Goal: Task Accomplishment & Management: Manage account settings

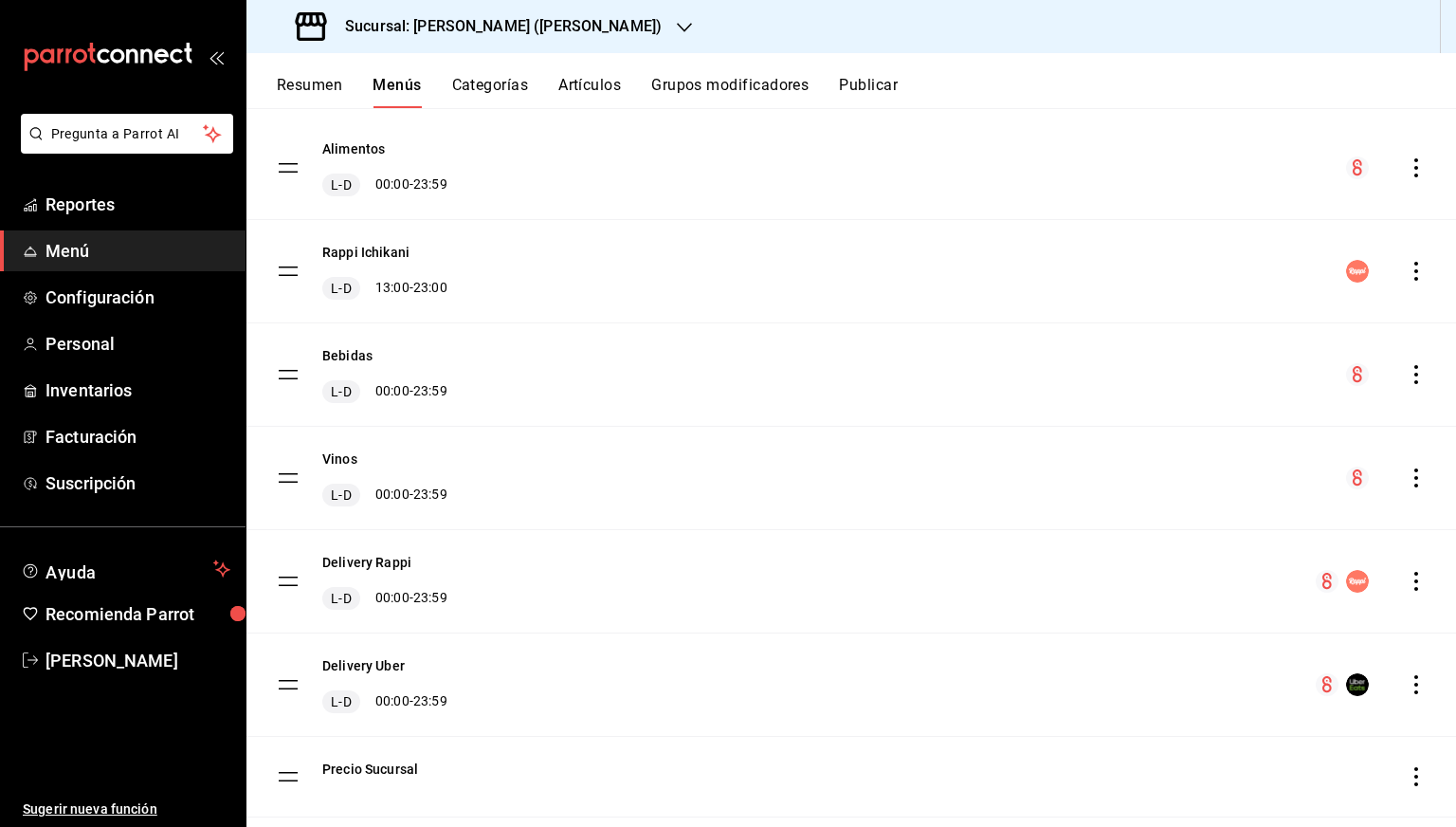
scroll to position [198, 0]
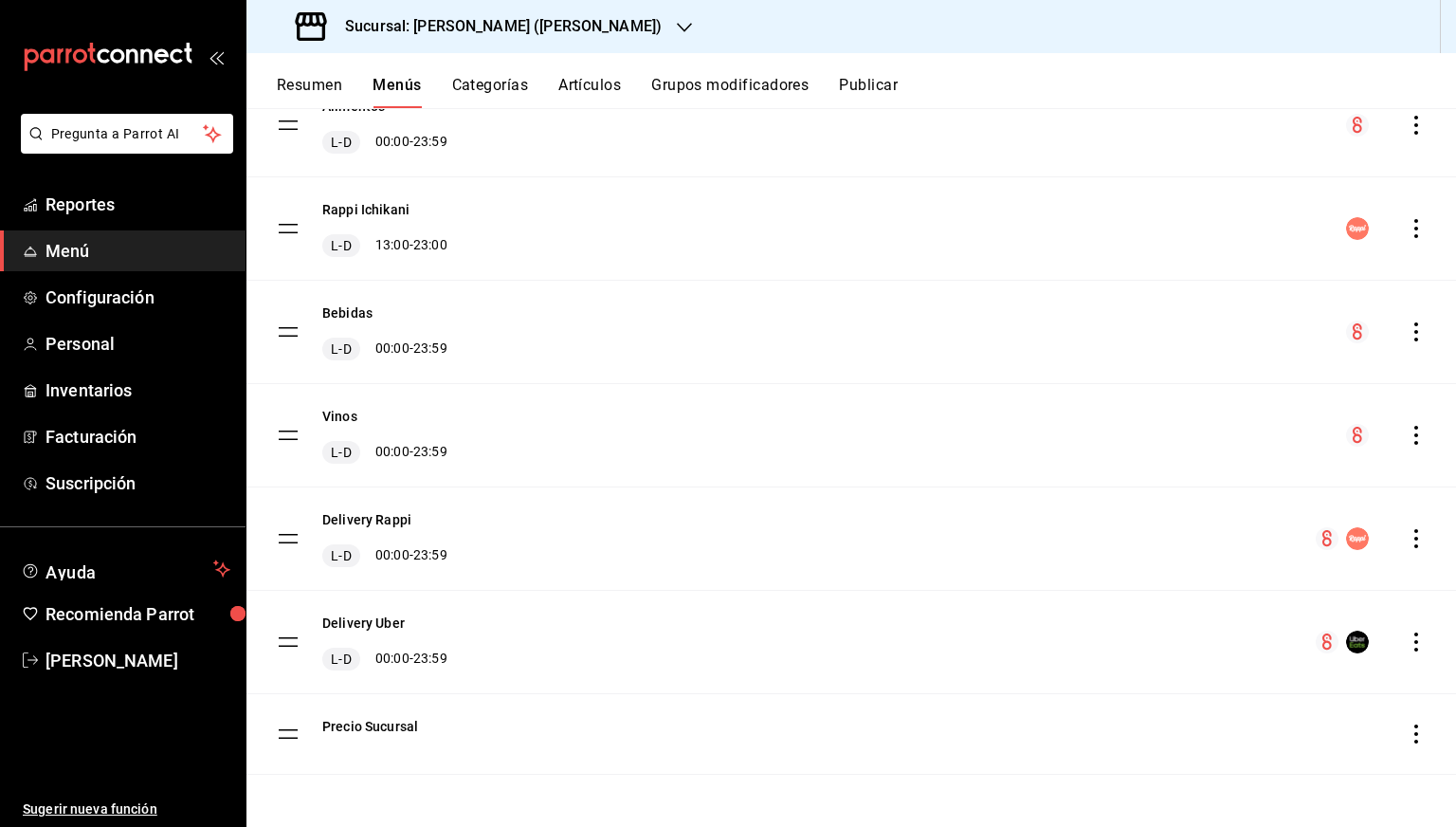
click at [1400, 238] on div "menu-maker-table" at bounding box center [1386, 227] width 80 height 22
click at [1406, 232] on icon "actions" at bounding box center [1416, 228] width 19 height 19
click at [410, 201] on div at bounding box center [728, 413] width 1456 height 827
click at [379, 208] on button "Rappi Ichikani" at bounding box center [366, 210] width 87 height 19
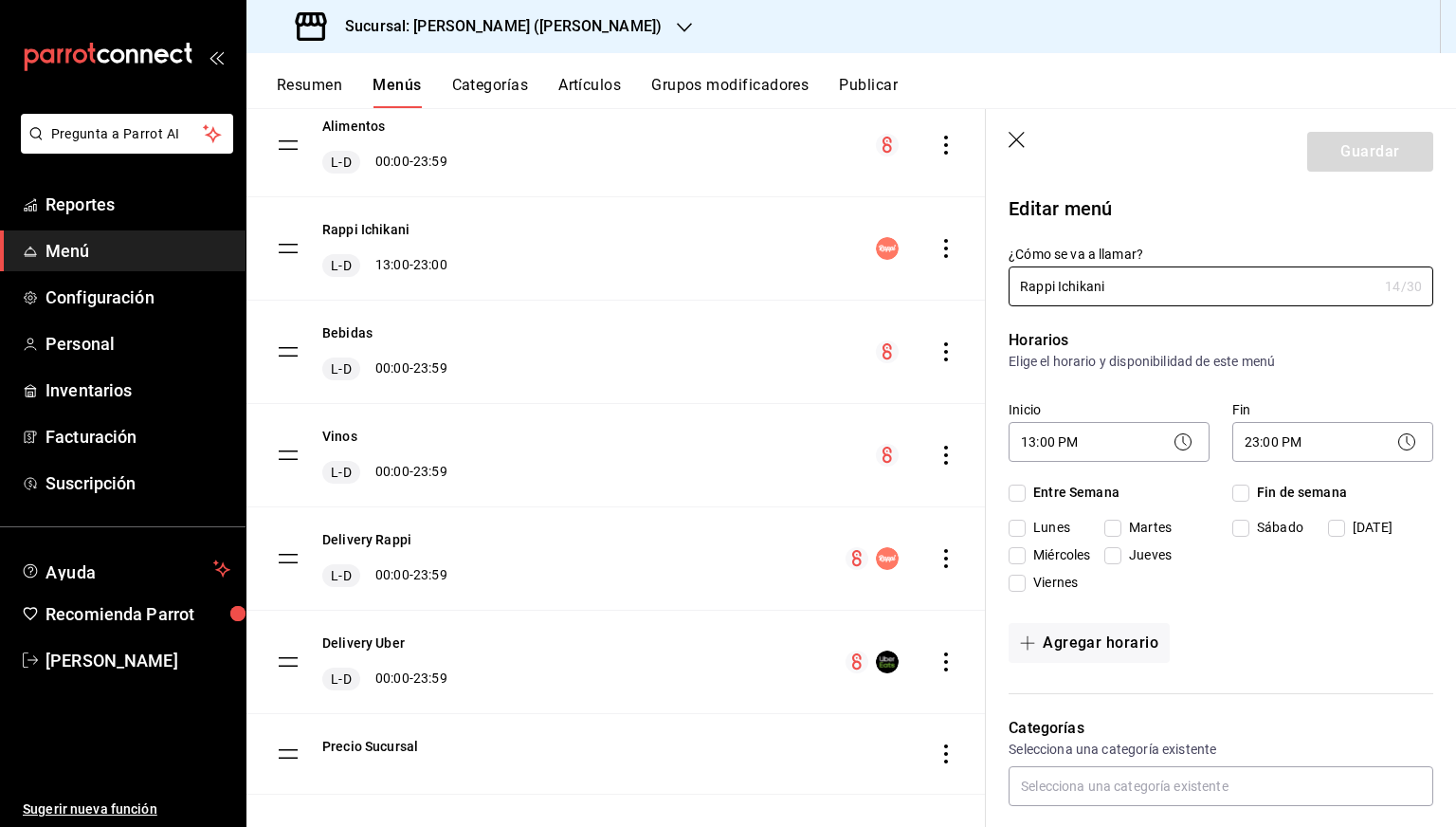
checkbox input "true"
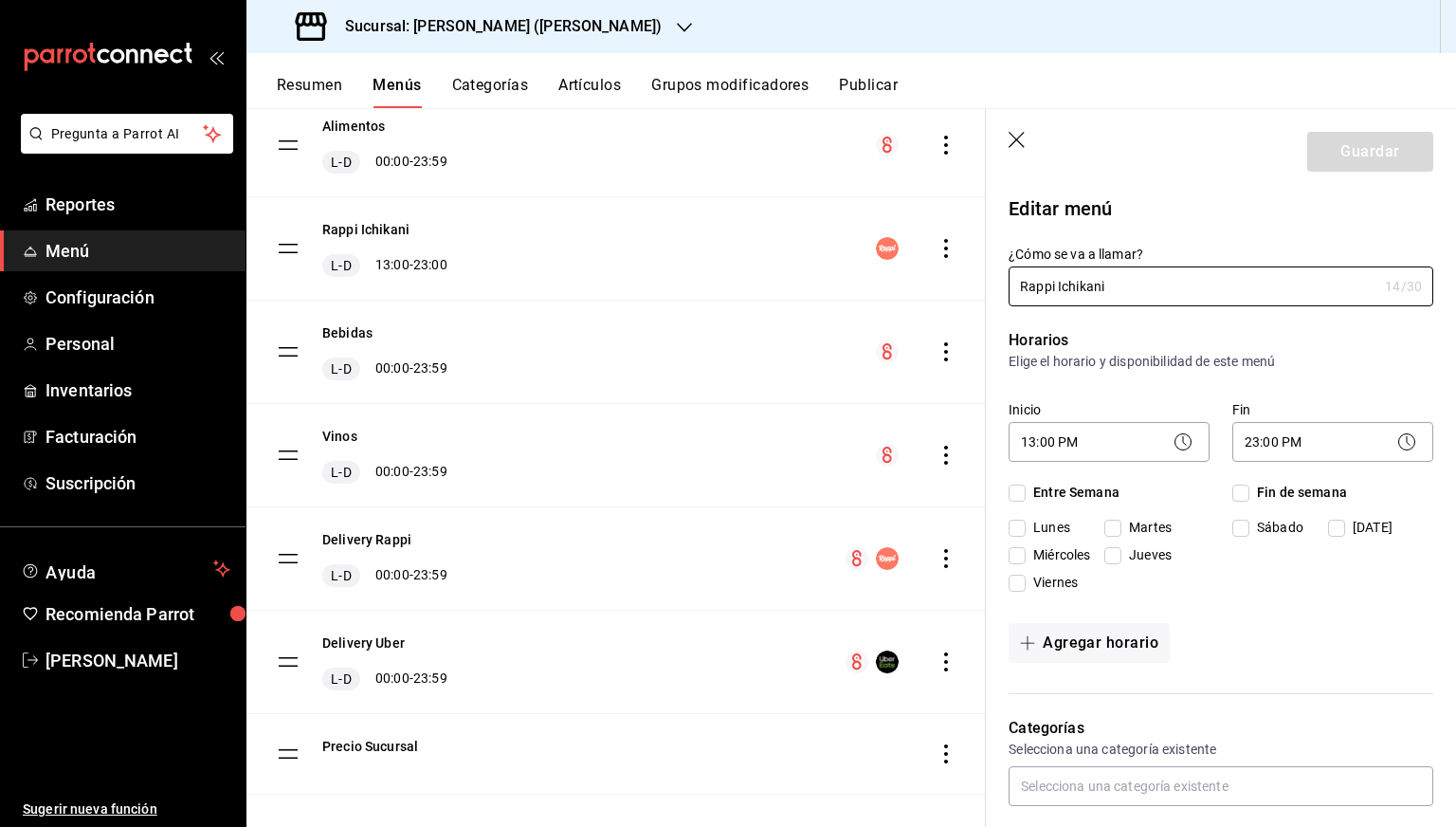
checkbox input "true"
click at [1037, 138] on header "Guardar" at bounding box center [1221, 148] width 470 height 78
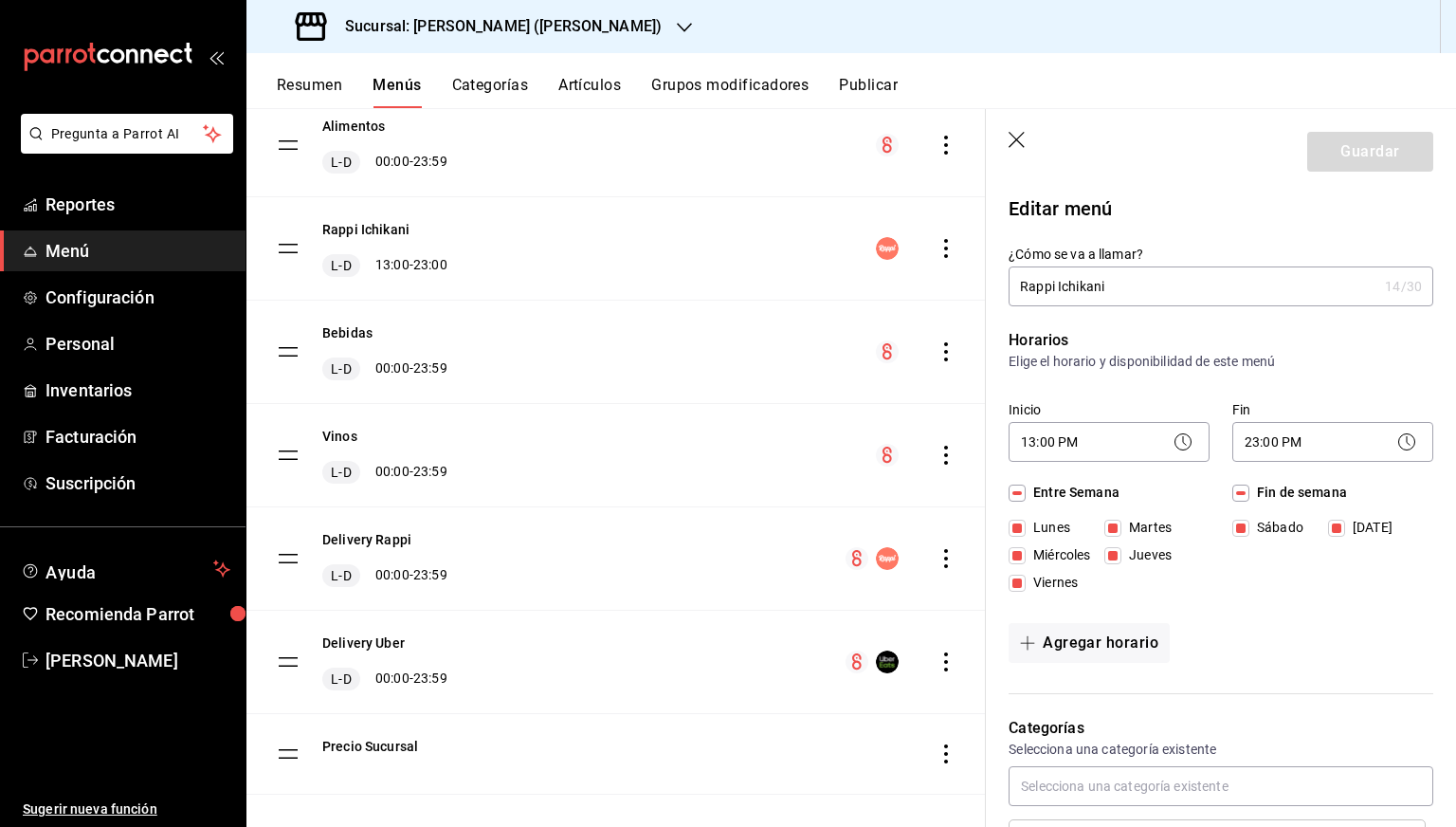
click at [1020, 140] on icon "button" at bounding box center [1018, 142] width 19 height 19
checkbox input "false"
type input "1755835060683"
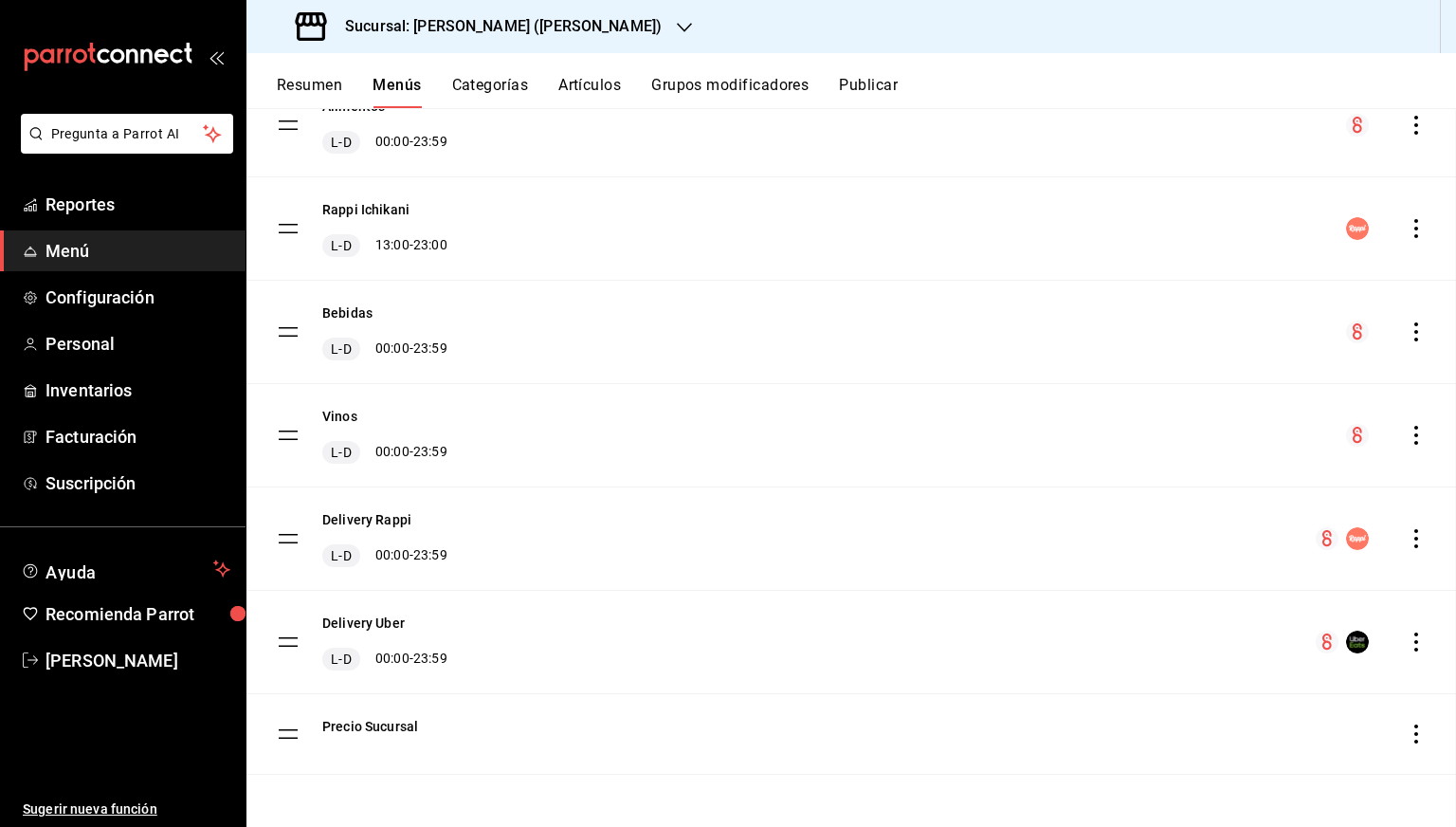
checkbox input "false"
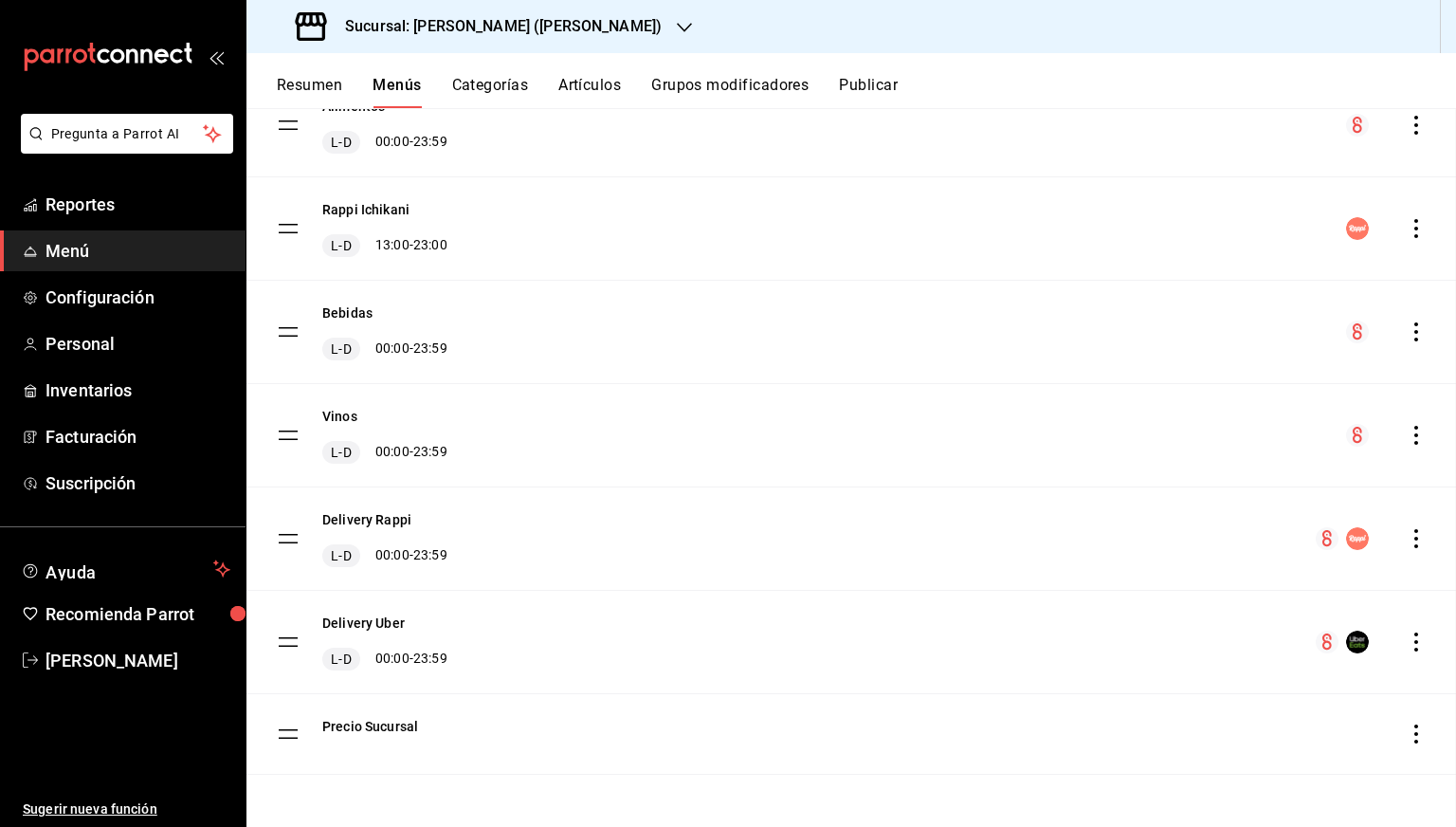
checkbox input "false"
click at [299, 93] on button "Resumen" at bounding box center [309, 91] width 65 height 32
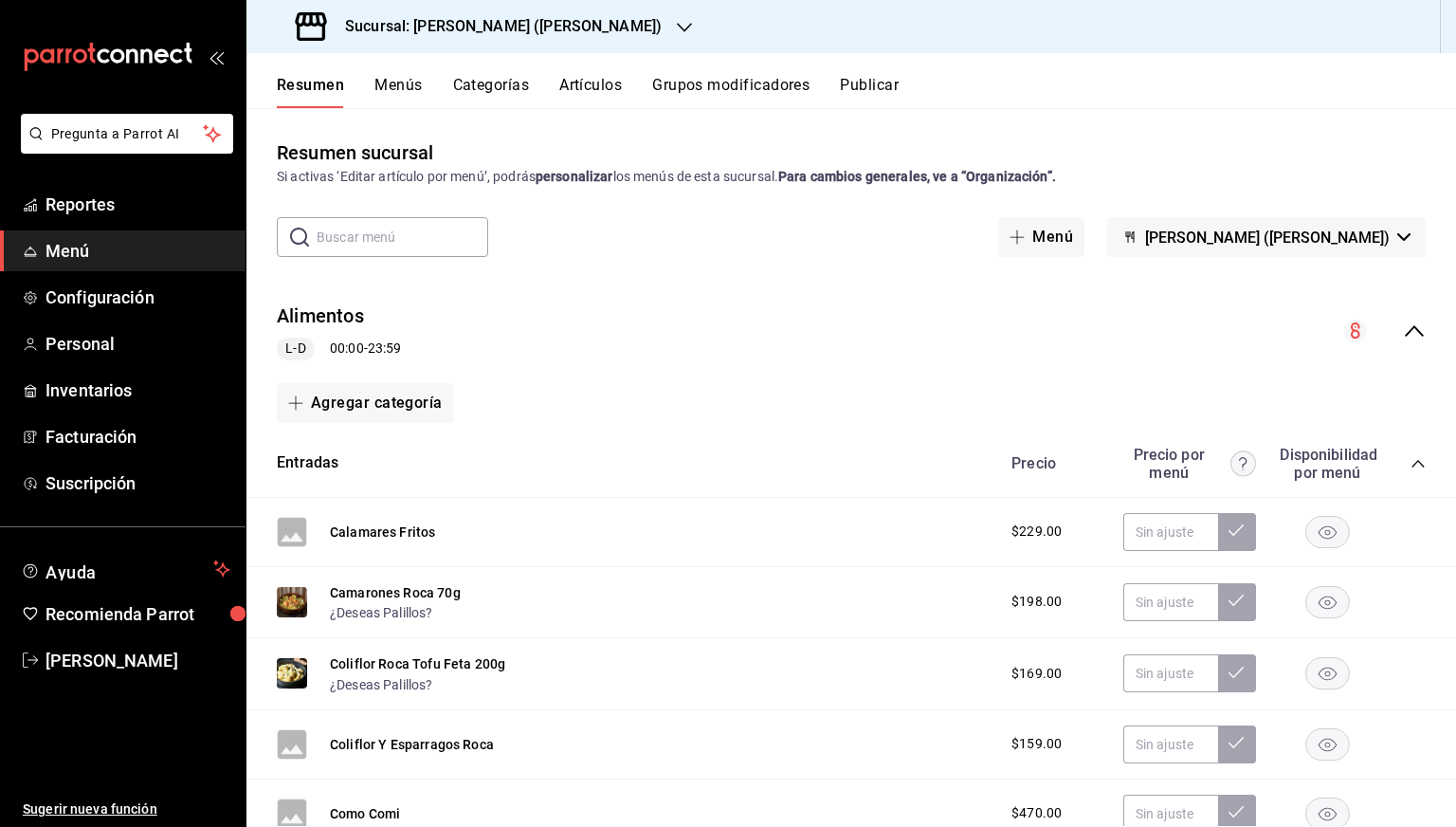
click at [1405, 331] on icon "collapse-menu-row" at bounding box center [1414, 331] width 19 height 12
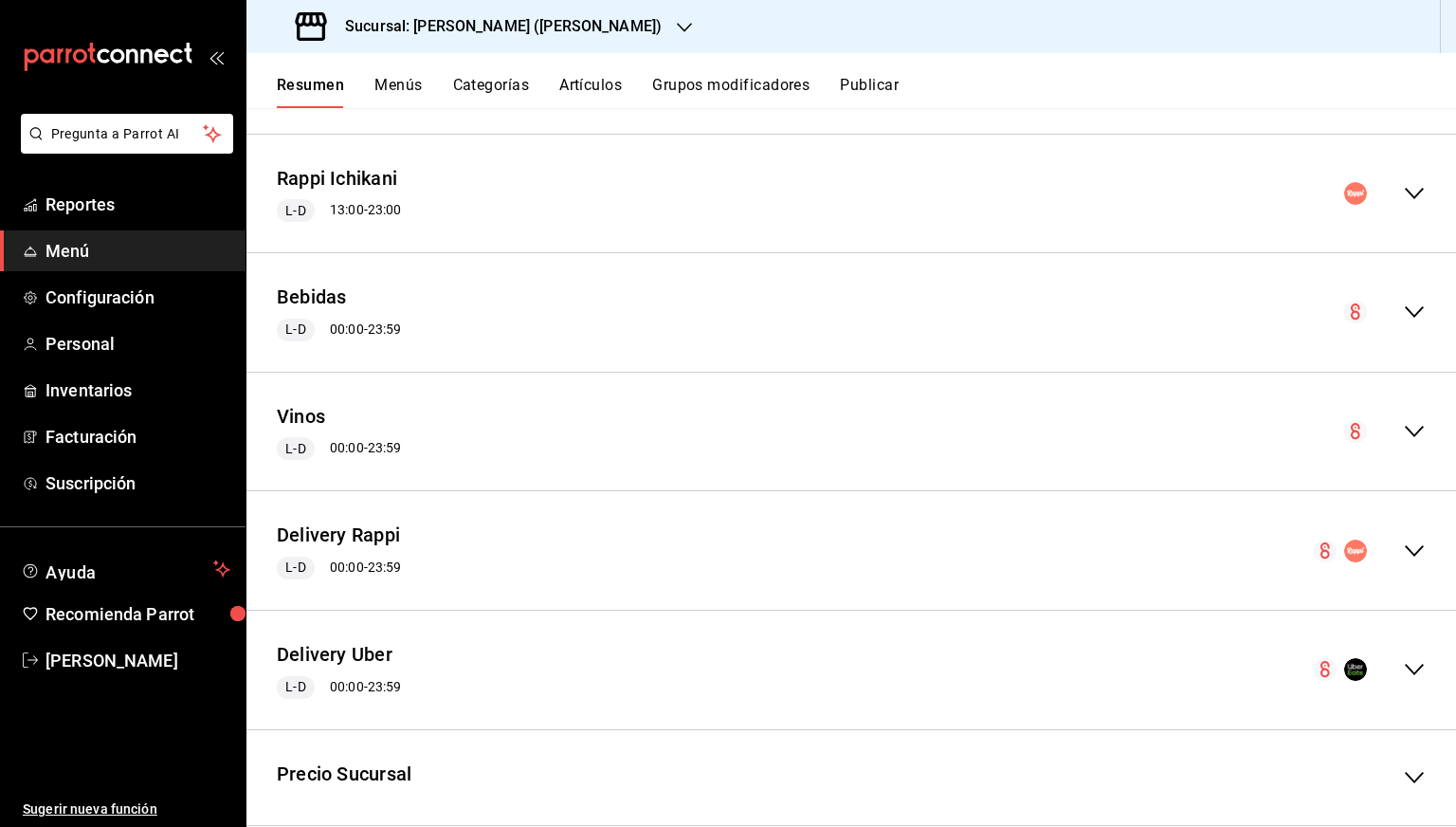
scroll to position [258, 0]
click at [1403, 546] on icon "collapse-menu-row" at bounding box center [1413, 549] width 22 height 22
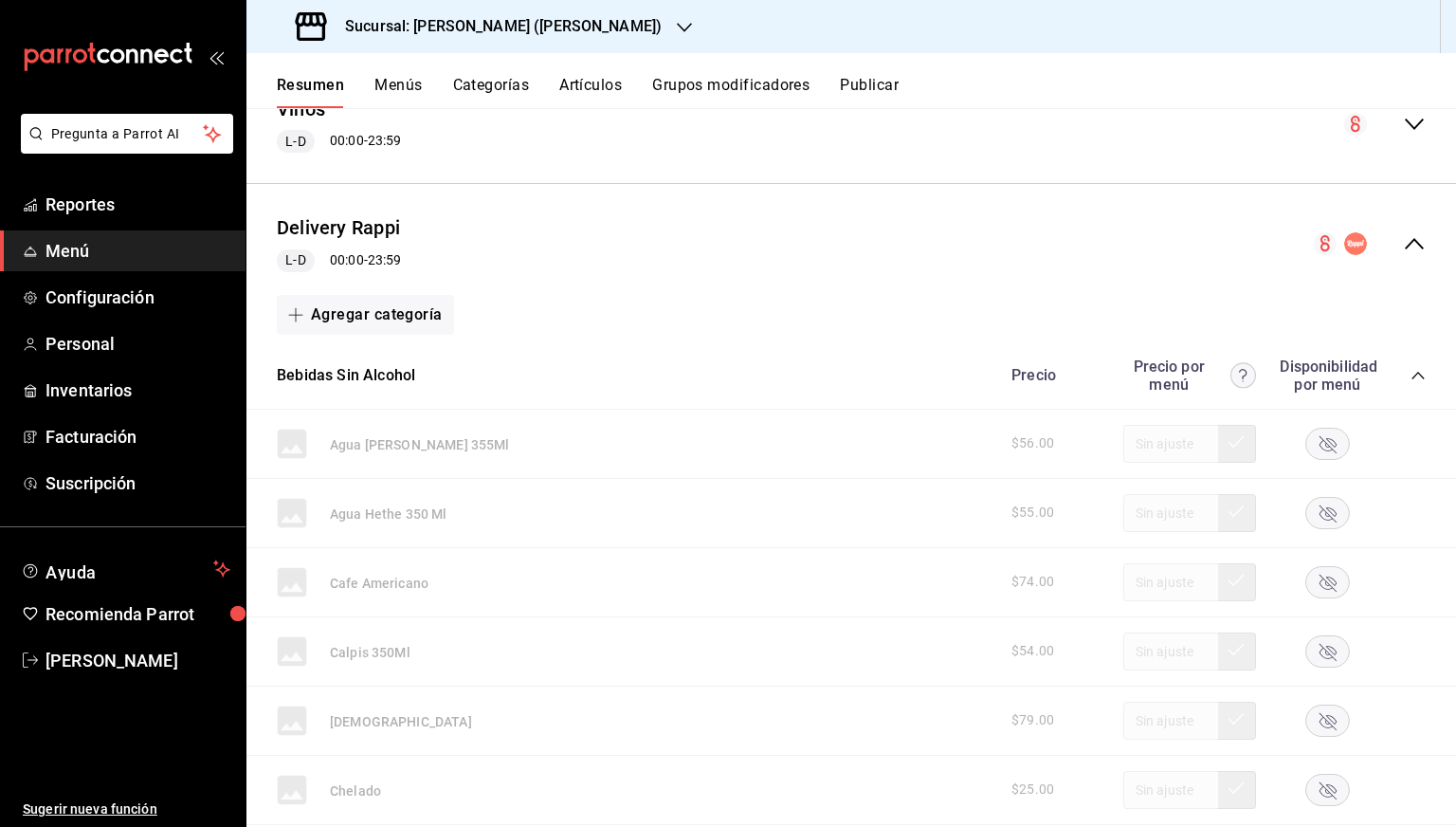
scroll to position [534, 0]
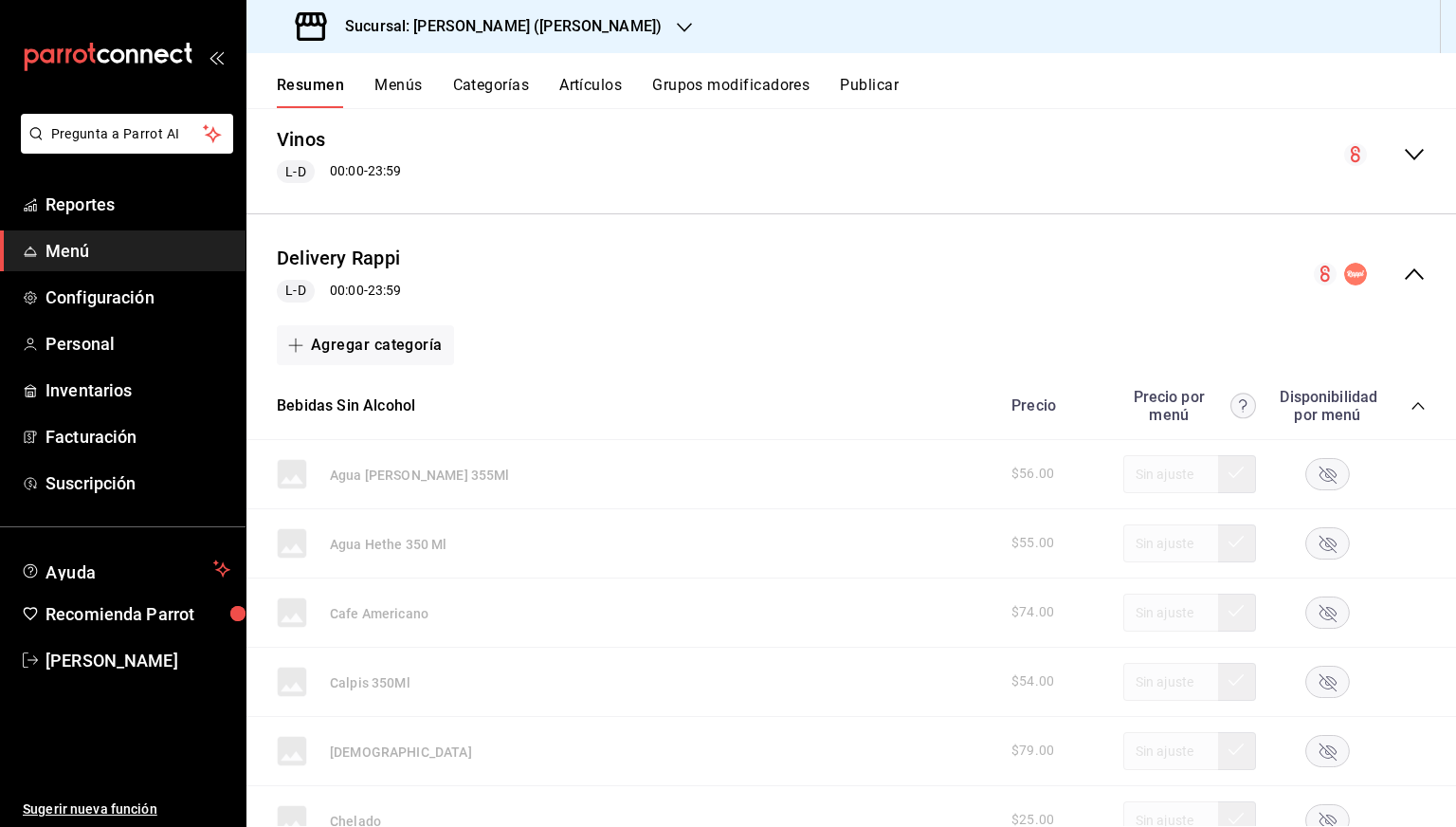
click at [1403, 281] on icon "collapse-menu-row" at bounding box center [1413, 273] width 22 height 22
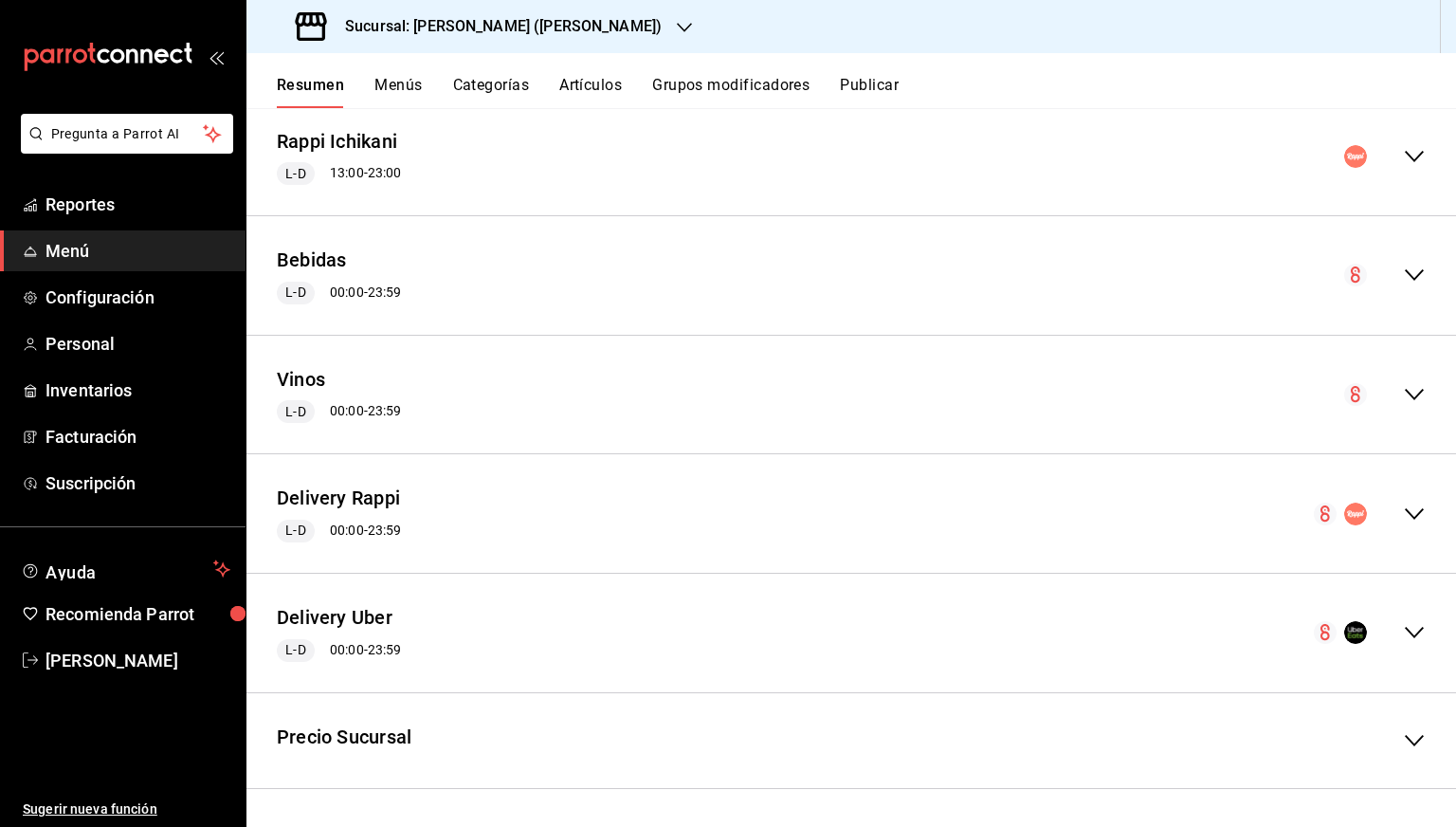
scroll to position [293, 0]
click at [1386, 506] on div "collapse-menu-row" at bounding box center [1370, 514] width 112 height 22
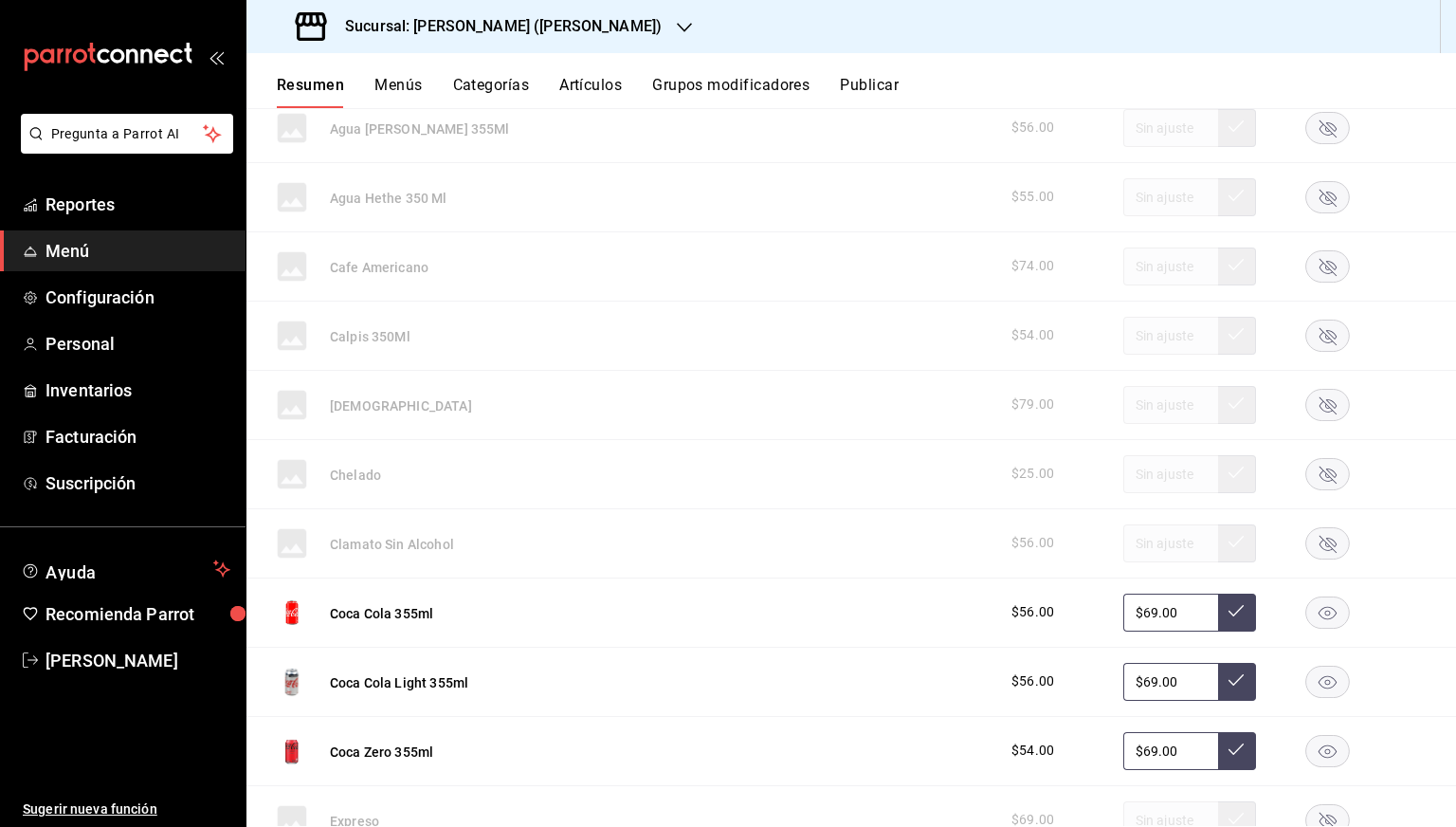
scroll to position [452, 0]
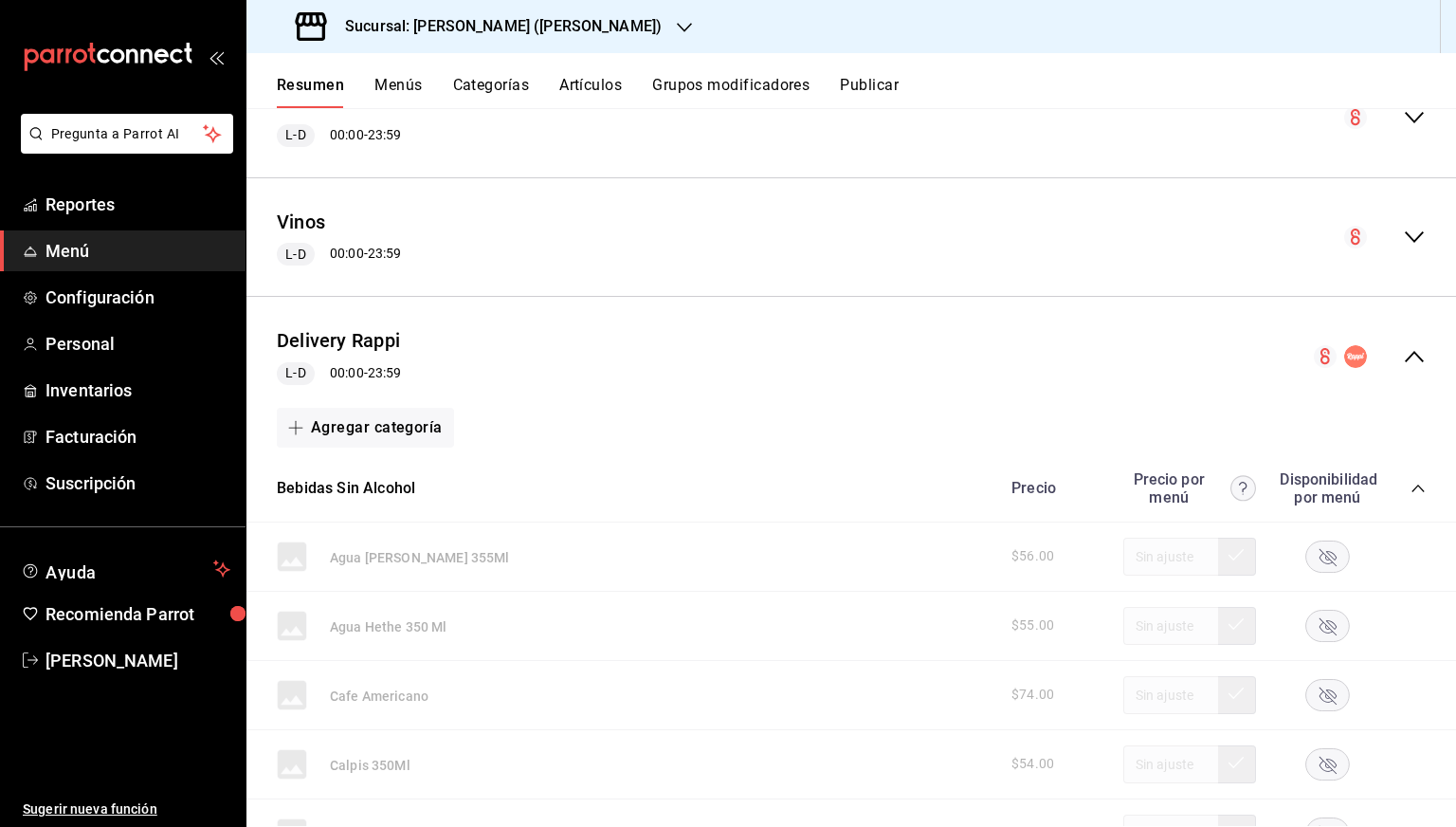
click at [1388, 485] on div "Precio Precio por menú Disponibilidad por menú" at bounding box center [1209, 488] width 433 height 36
click at [1410, 483] on icon "collapse-category-row" at bounding box center [1418, 489] width 16 height 16
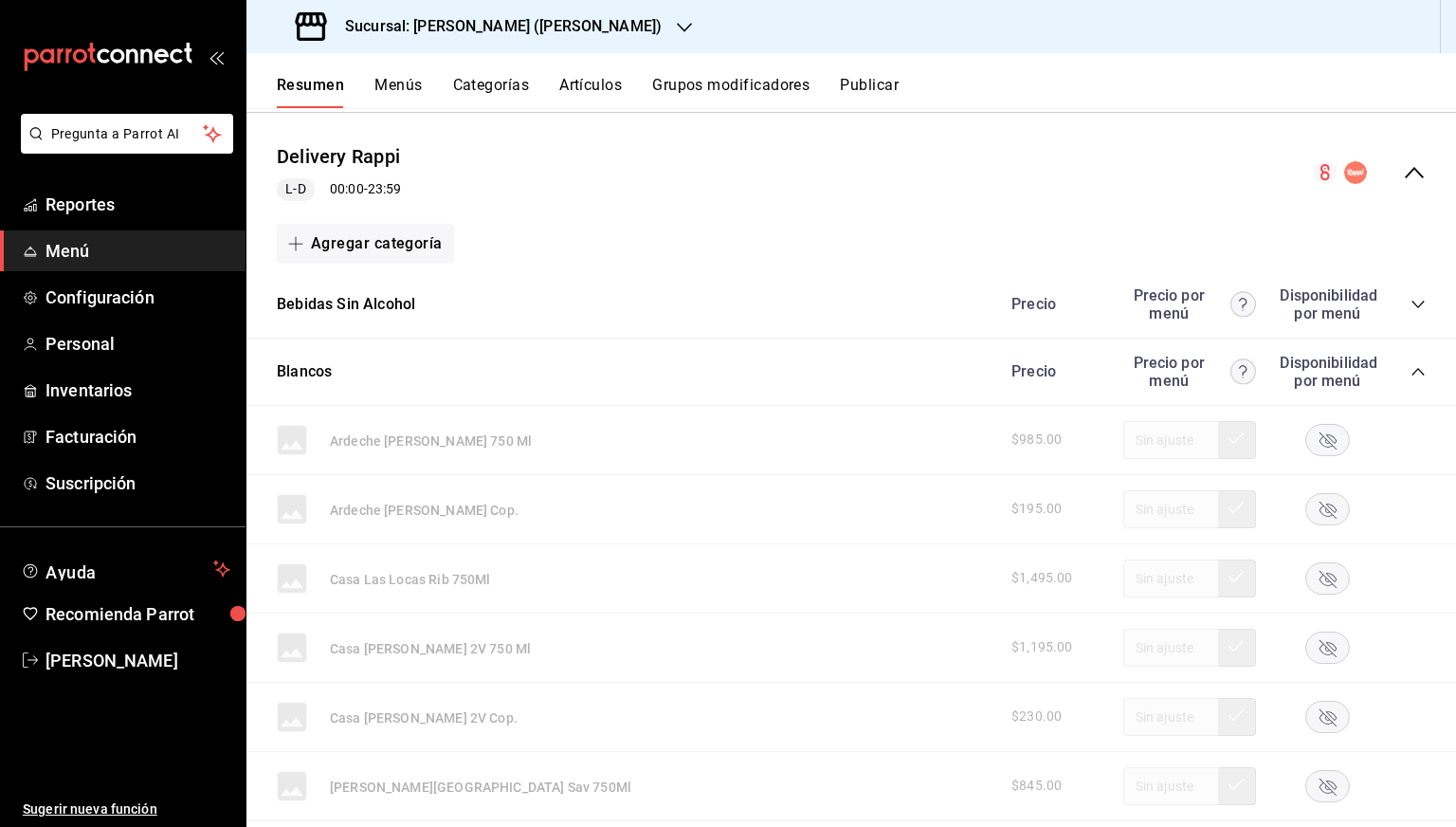
scroll to position [677, 0]
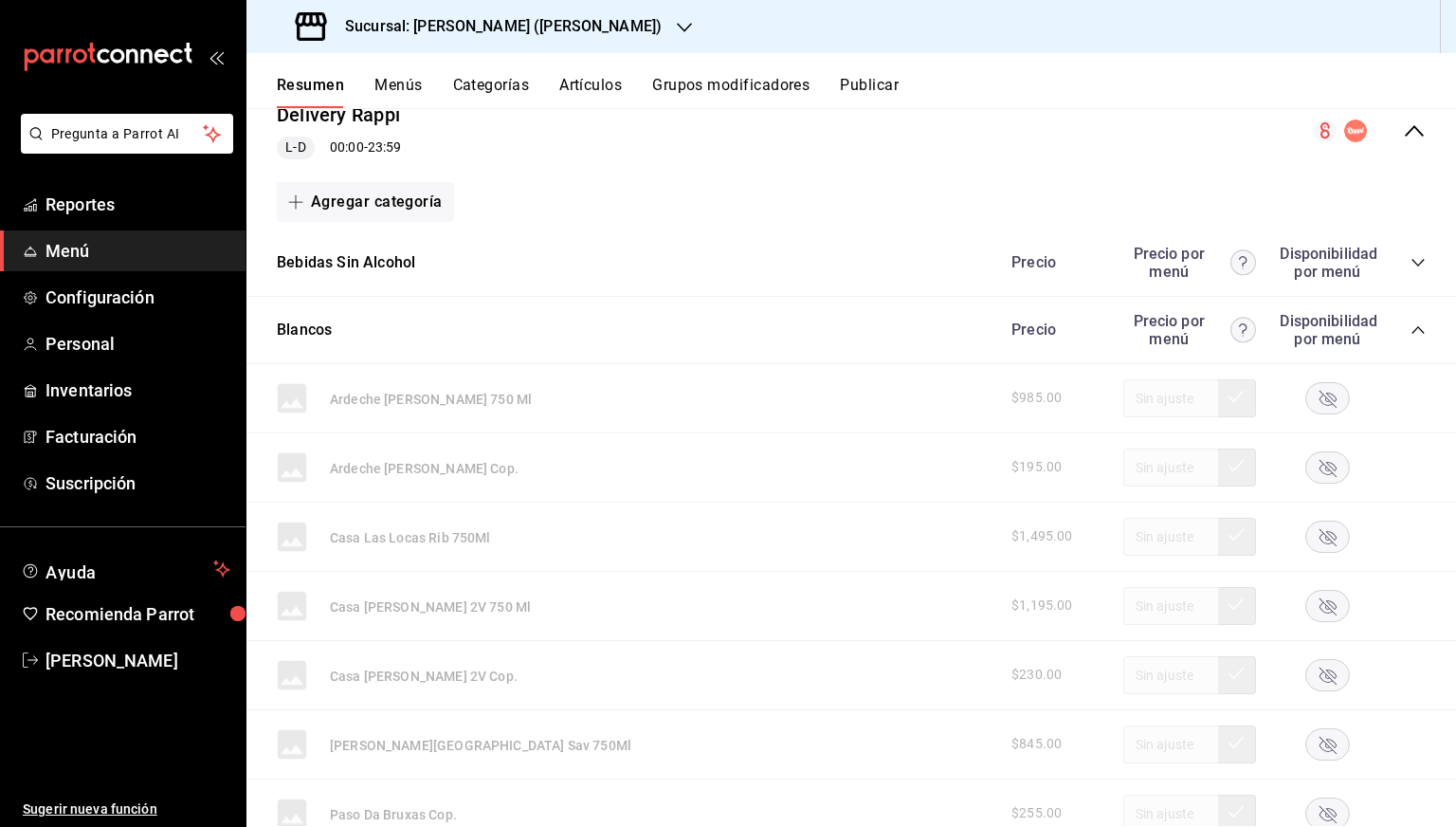
click at [1410, 324] on icon "collapse-category-row" at bounding box center [1418, 330] width 16 height 16
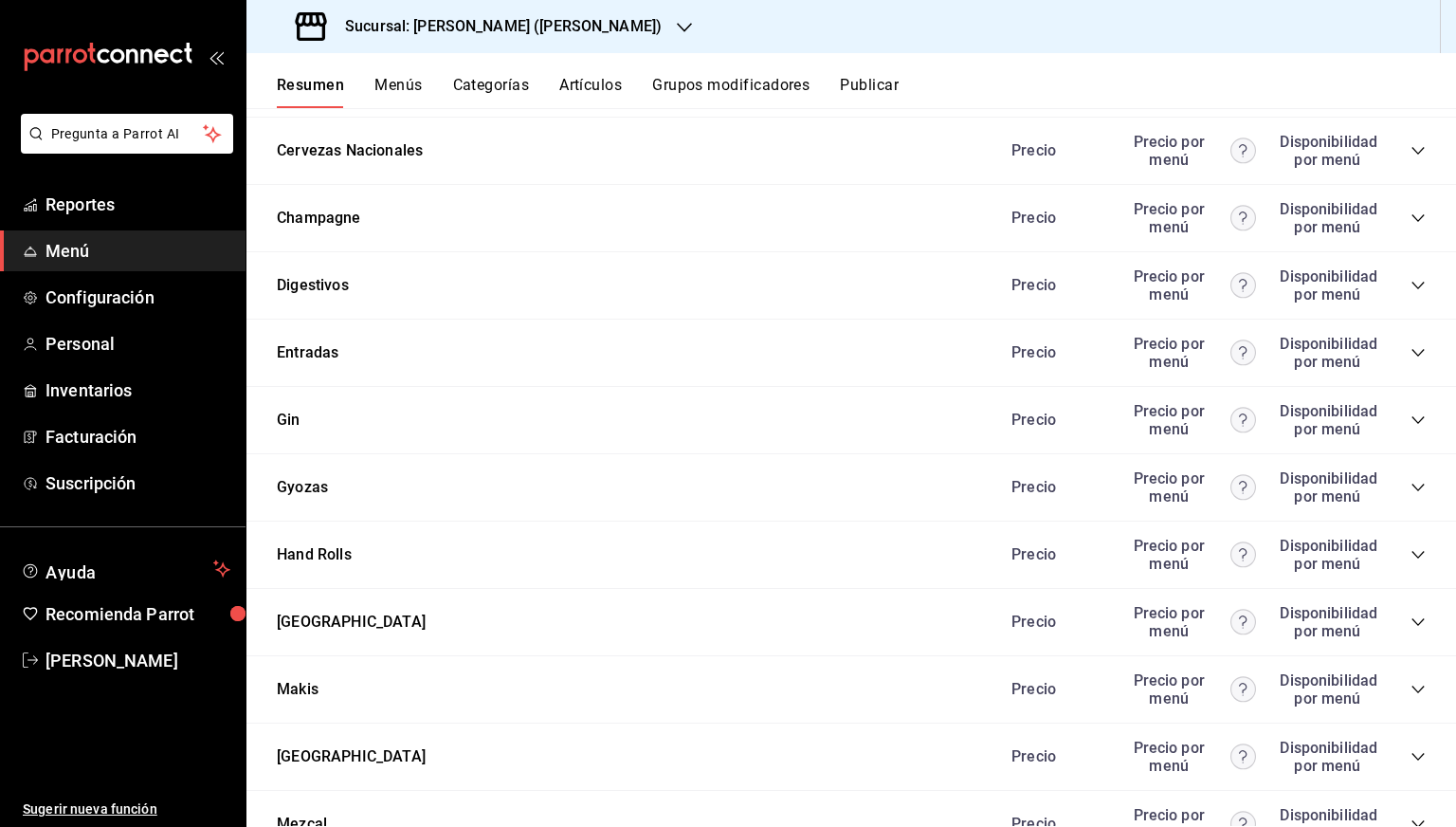
scroll to position [1188, 0]
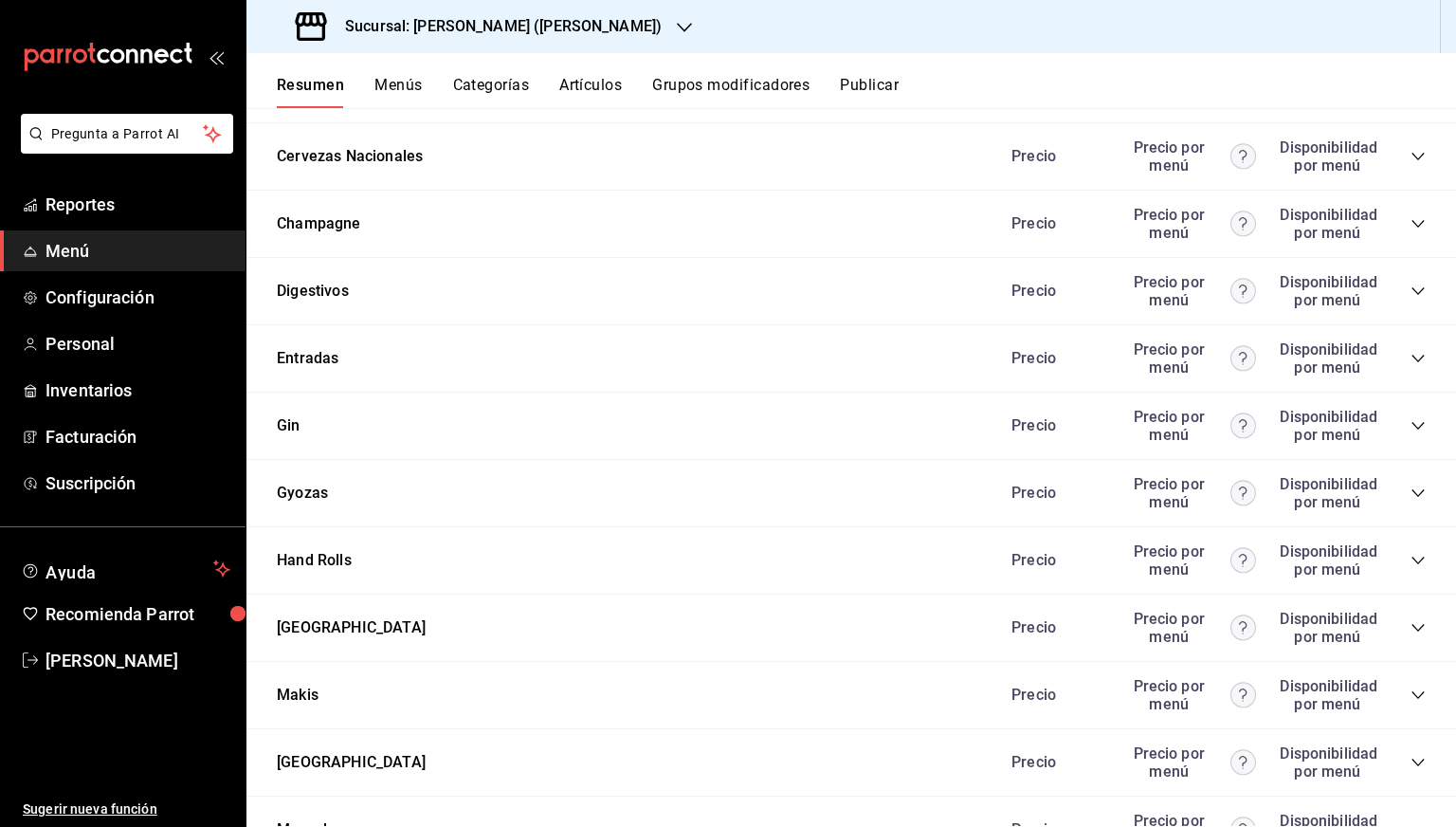
click at [1410, 355] on icon "collapse-category-row" at bounding box center [1418, 359] width 16 height 16
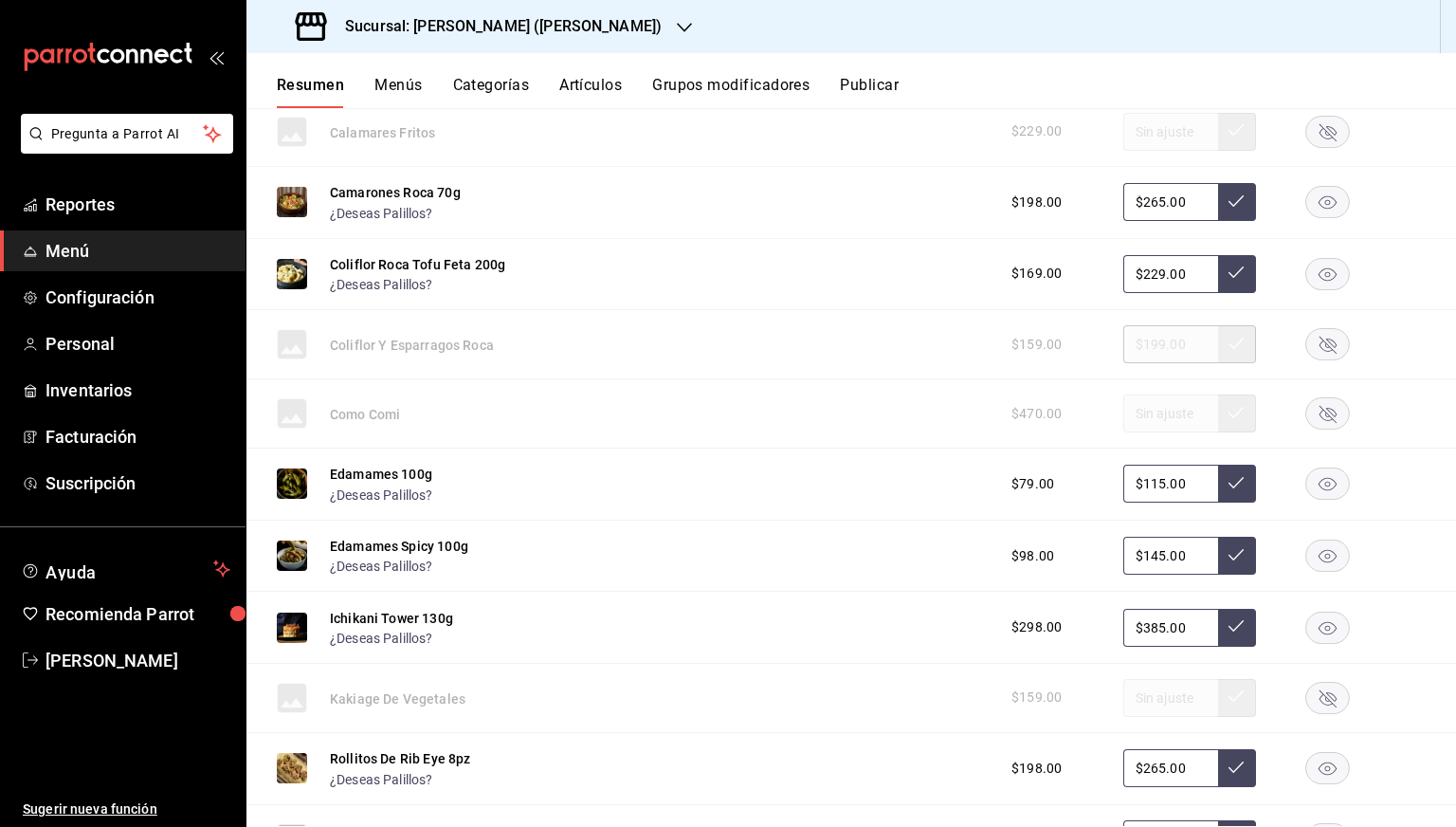
scroll to position [1557, 0]
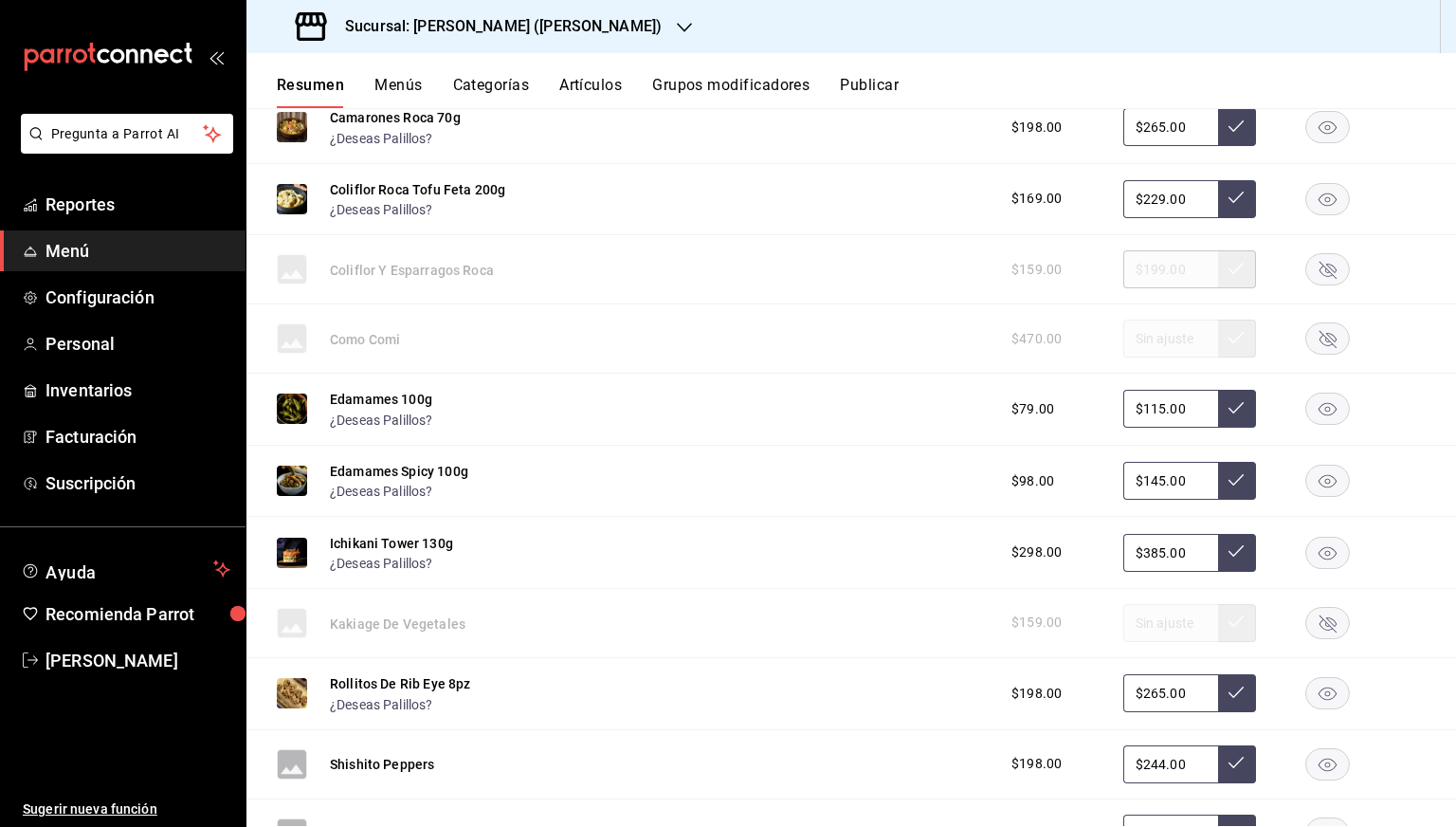
click at [1144, 411] on input "$115.00" at bounding box center [1170, 408] width 95 height 38
click at [1236, 411] on button at bounding box center [1236, 408] width 38 height 38
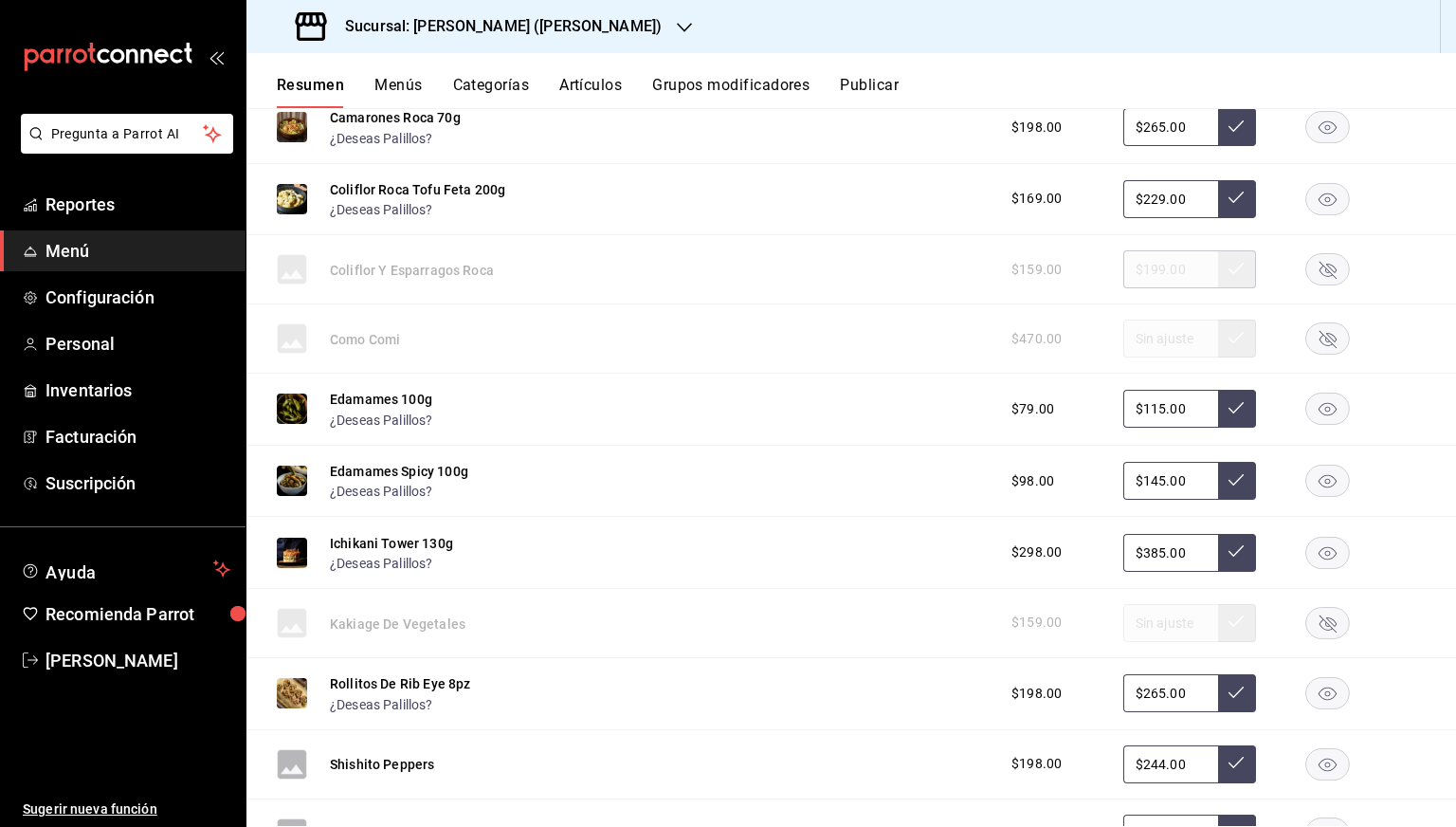
click at [1236, 411] on button at bounding box center [1236, 408] width 38 height 38
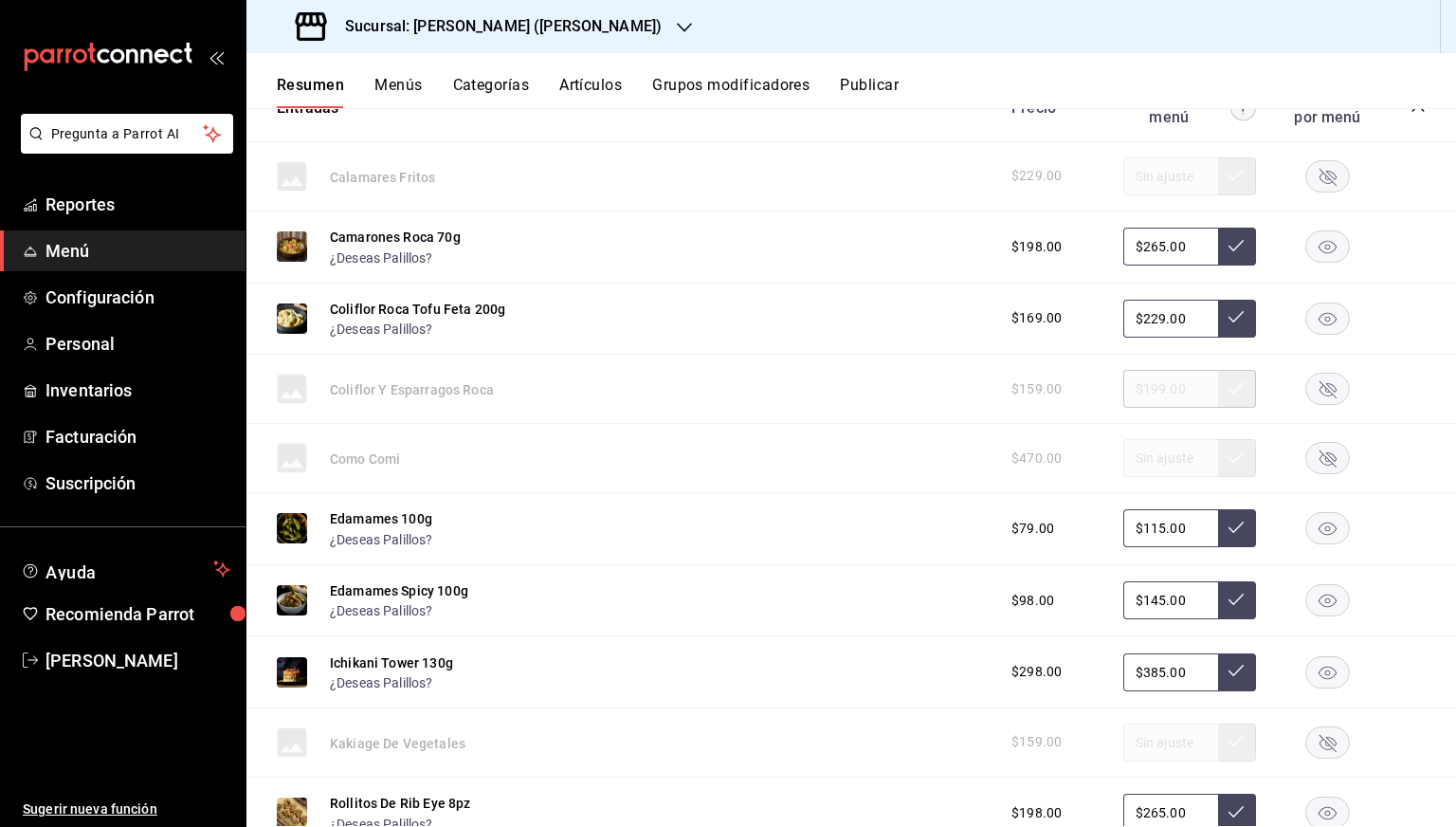
scroll to position [1429, 0]
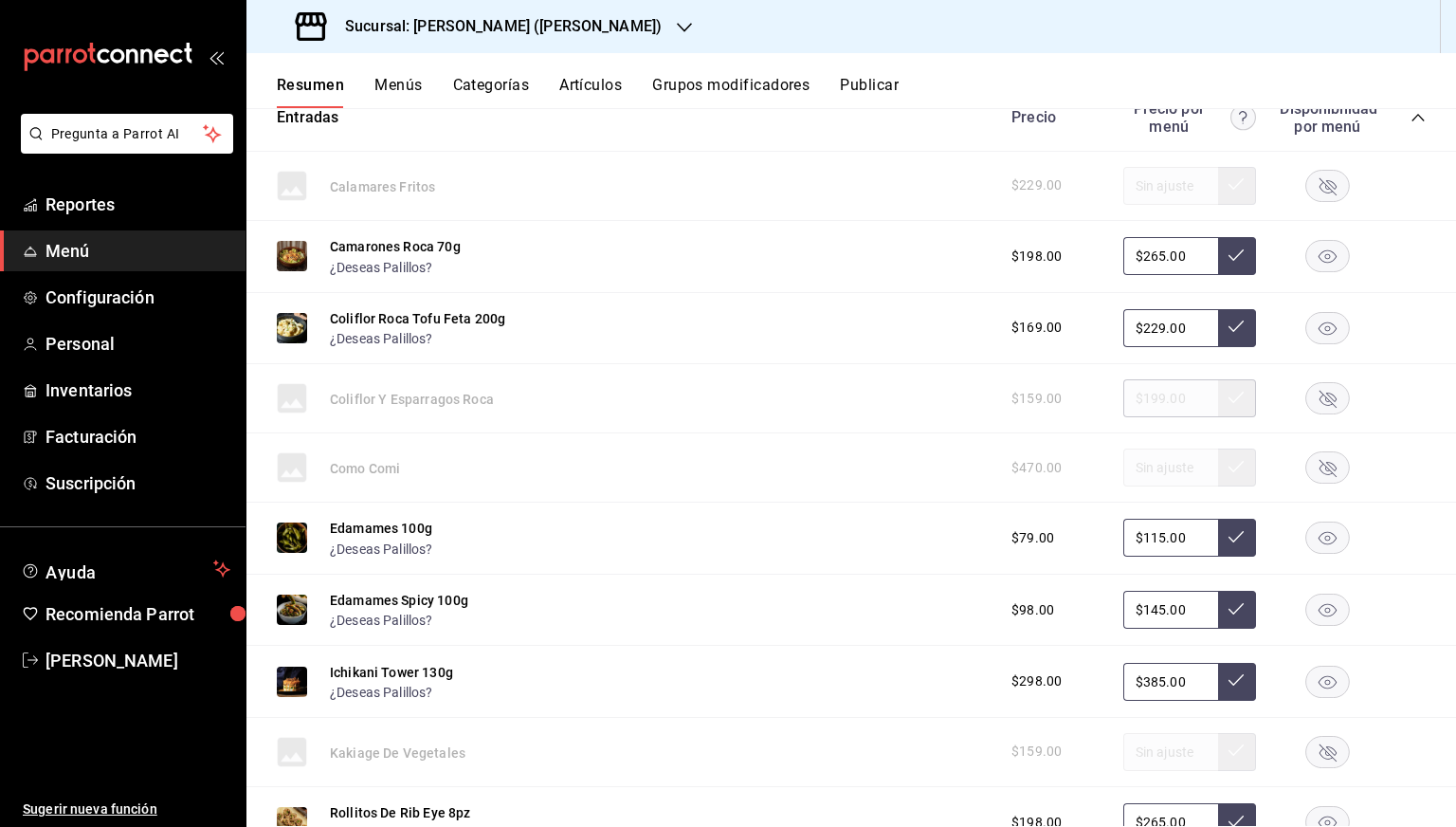
click at [1141, 262] on input "$265.00" at bounding box center [1170, 256] width 95 height 38
click at [1147, 258] on input "$265.00" at bounding box center [1170, 256] width 95 height 38
type input "$259.00"
click at [1229, 260] on icon at bounding box center [1236, 256] width 16 height 16
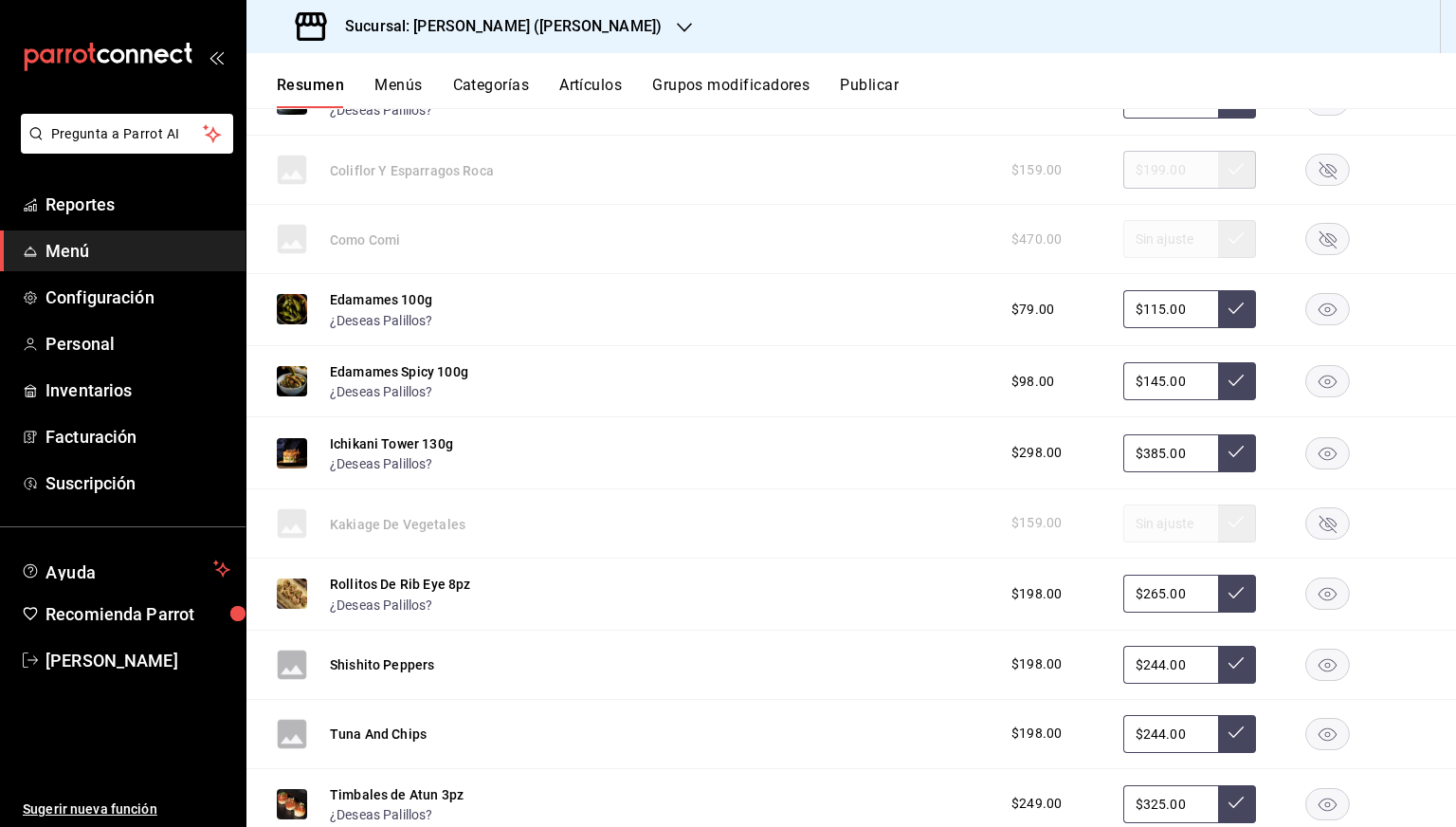
scroll to position [1713, 0]
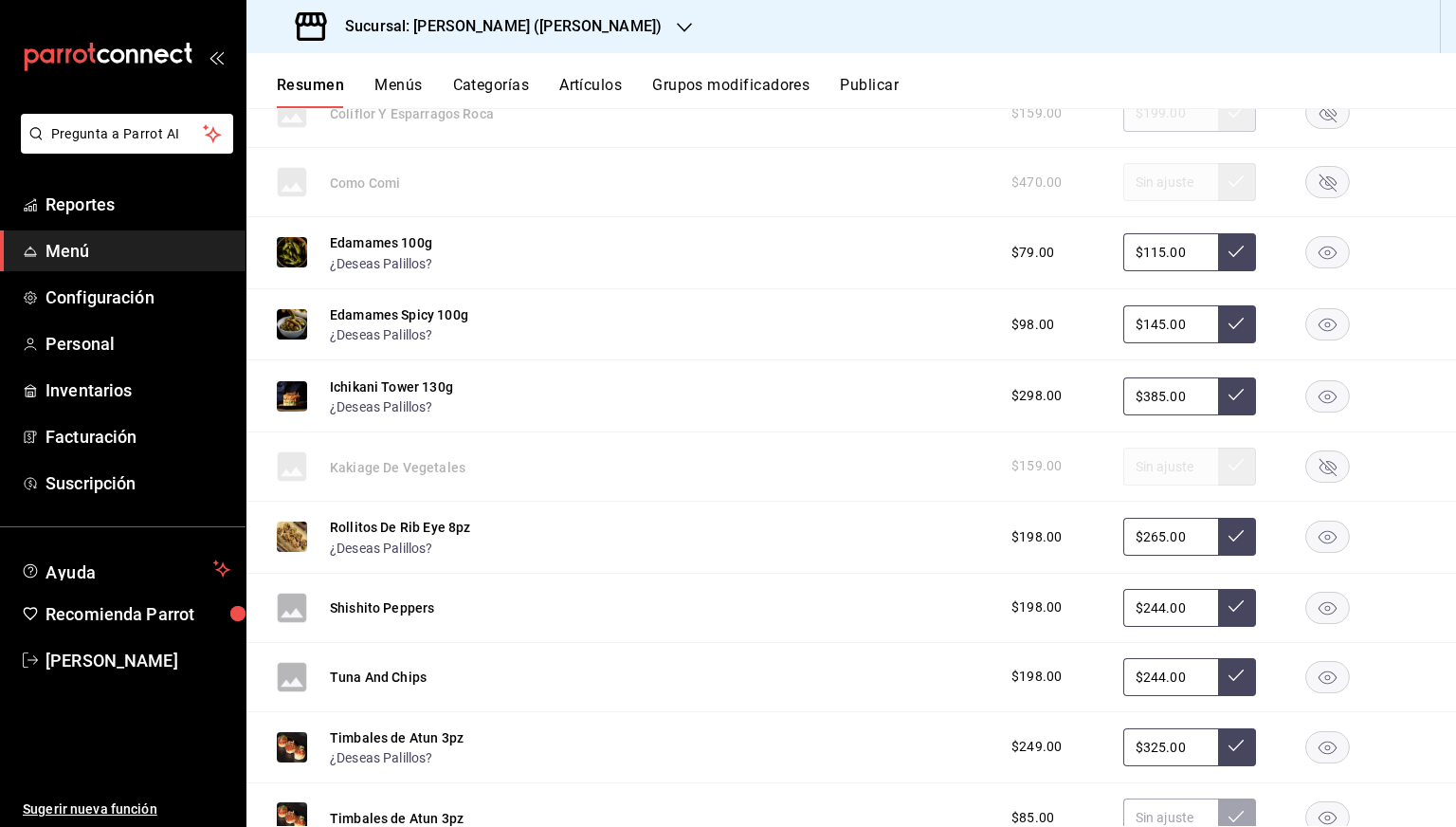
click at [1145, 401] on input "$385.00" at bounding box center [1170, 396] width 95 height 38
type input "$379.00"
click at [1232, 400] on button at bounding box center [1236, 396] width 38 height 38
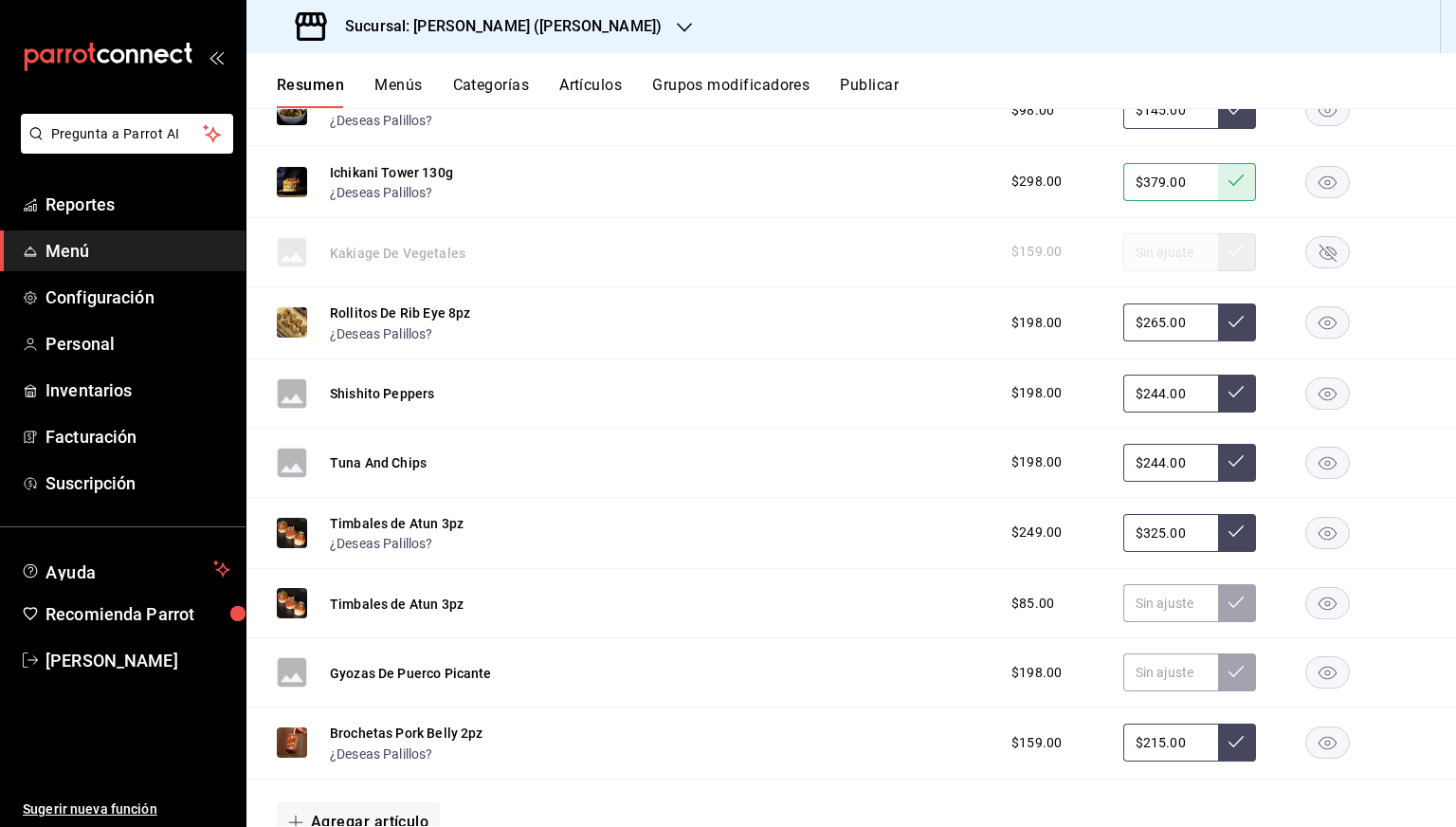
scroll to position [1929, 0]
click at [1151, 328] on input "$265.00" at bounding box center [1170, 321] width 95 height 38
type input "$259.00"
click at [1229, 326] on icon at bounding box center [1236, 321] width 16 height 16
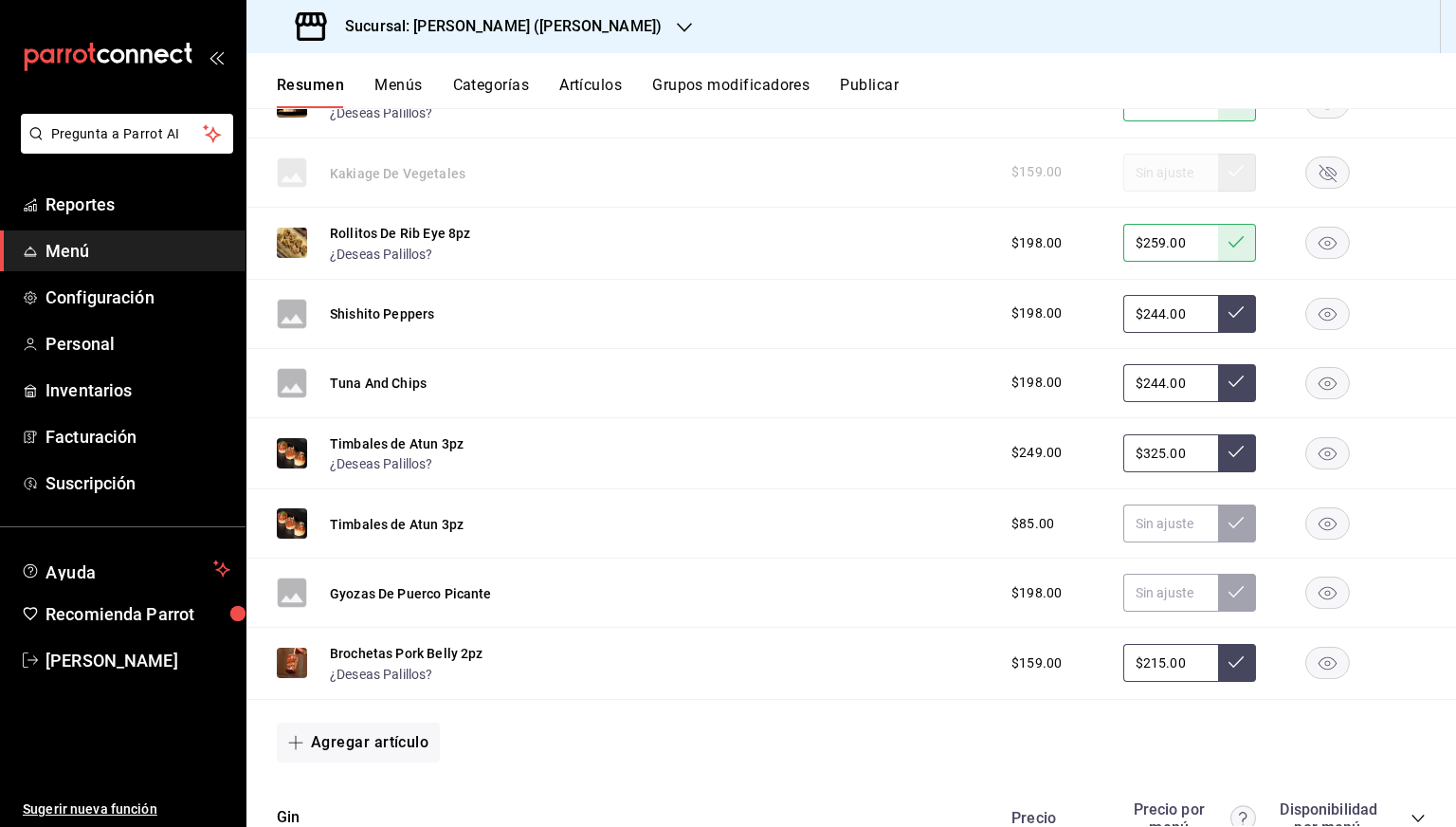
scroll to position [2017, 0]
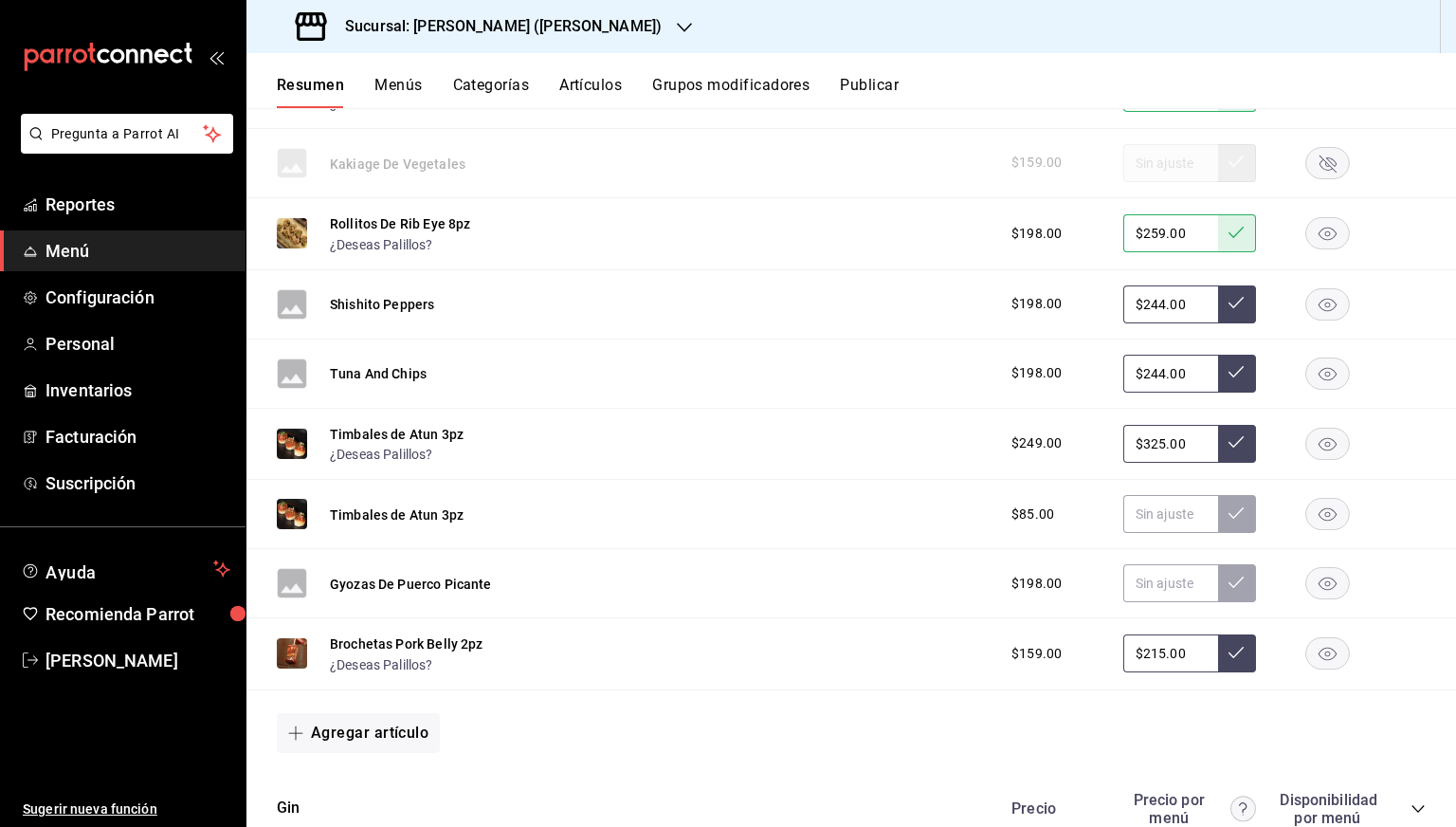
click at [1139, 452] on input "$325.00" at bounding box center [1170, 443] width 95 height 38
type input "$319.00"
click at [1227, 454] on button at bounding box center [1236, 443] width 38 height 38
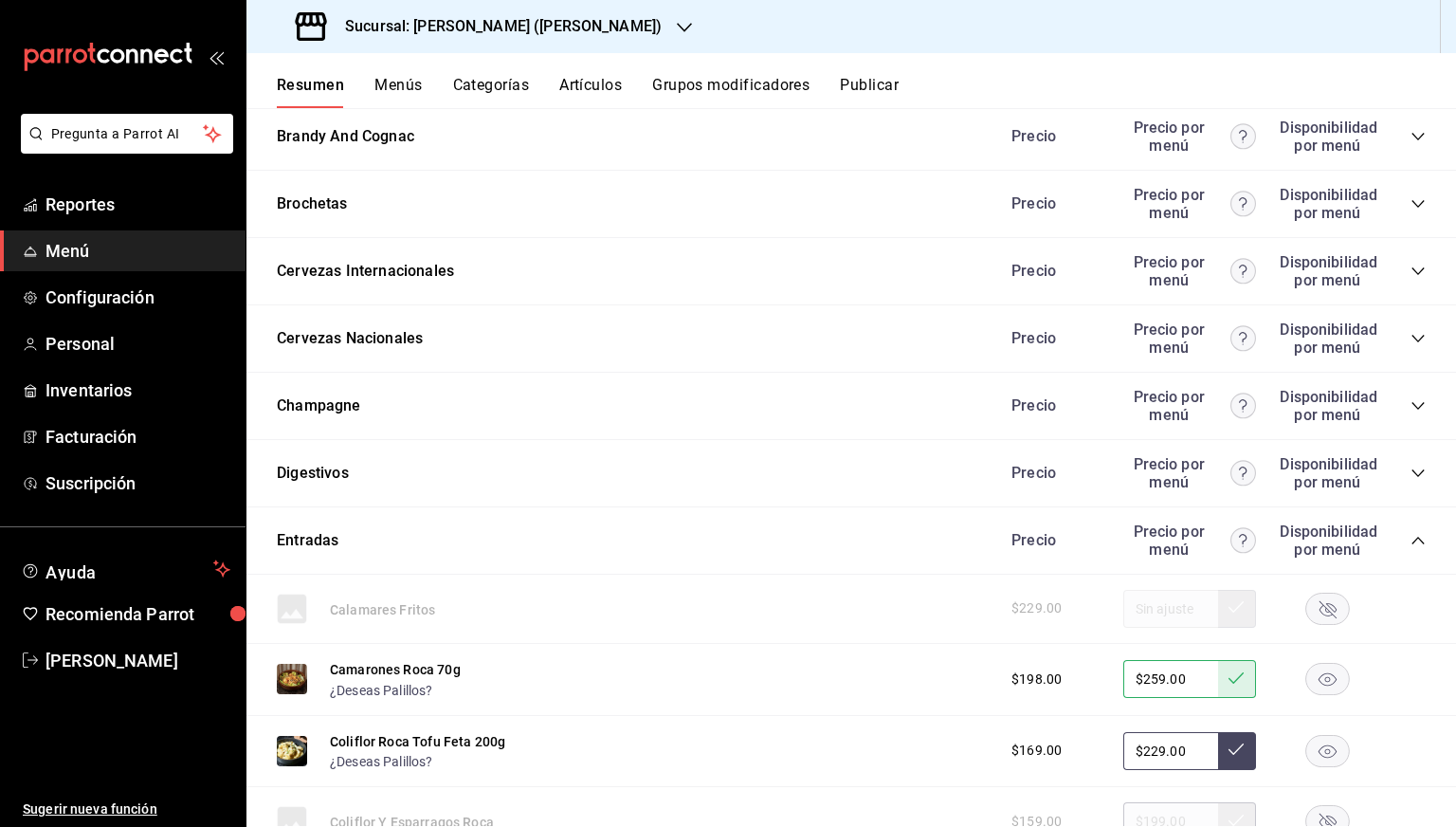
scroll to position [1006, 0]
click at [1412, 541] on div "Entradas Precio Precio por menú Disponibilidad por menú" at bounding box center [851, 539] width 1209 height 67
click at [1410, 541] on icon "collapse-category-row" at bounding box center [1418, 539] width 16 height 16
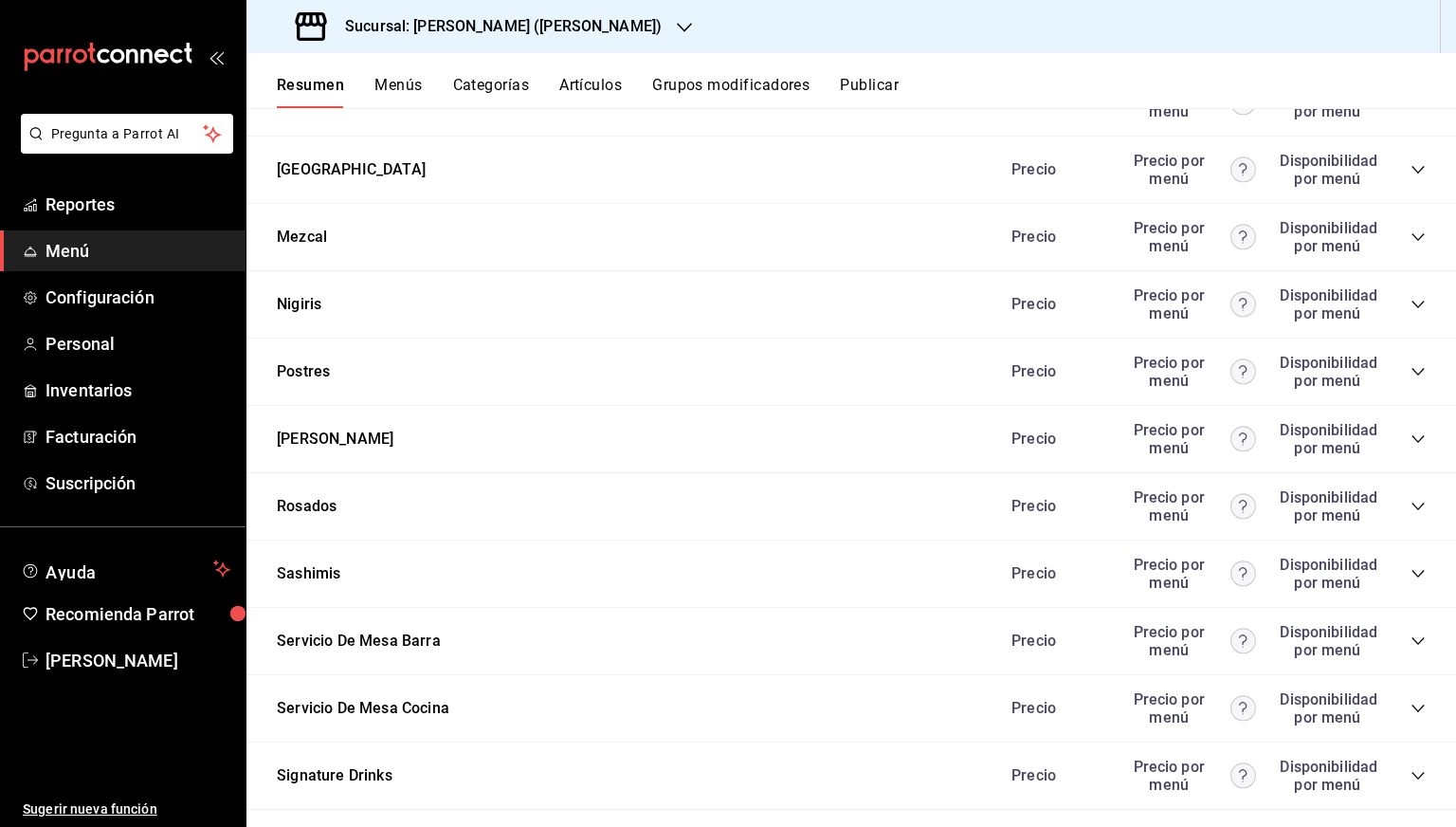
scroll to position [1816, 0]
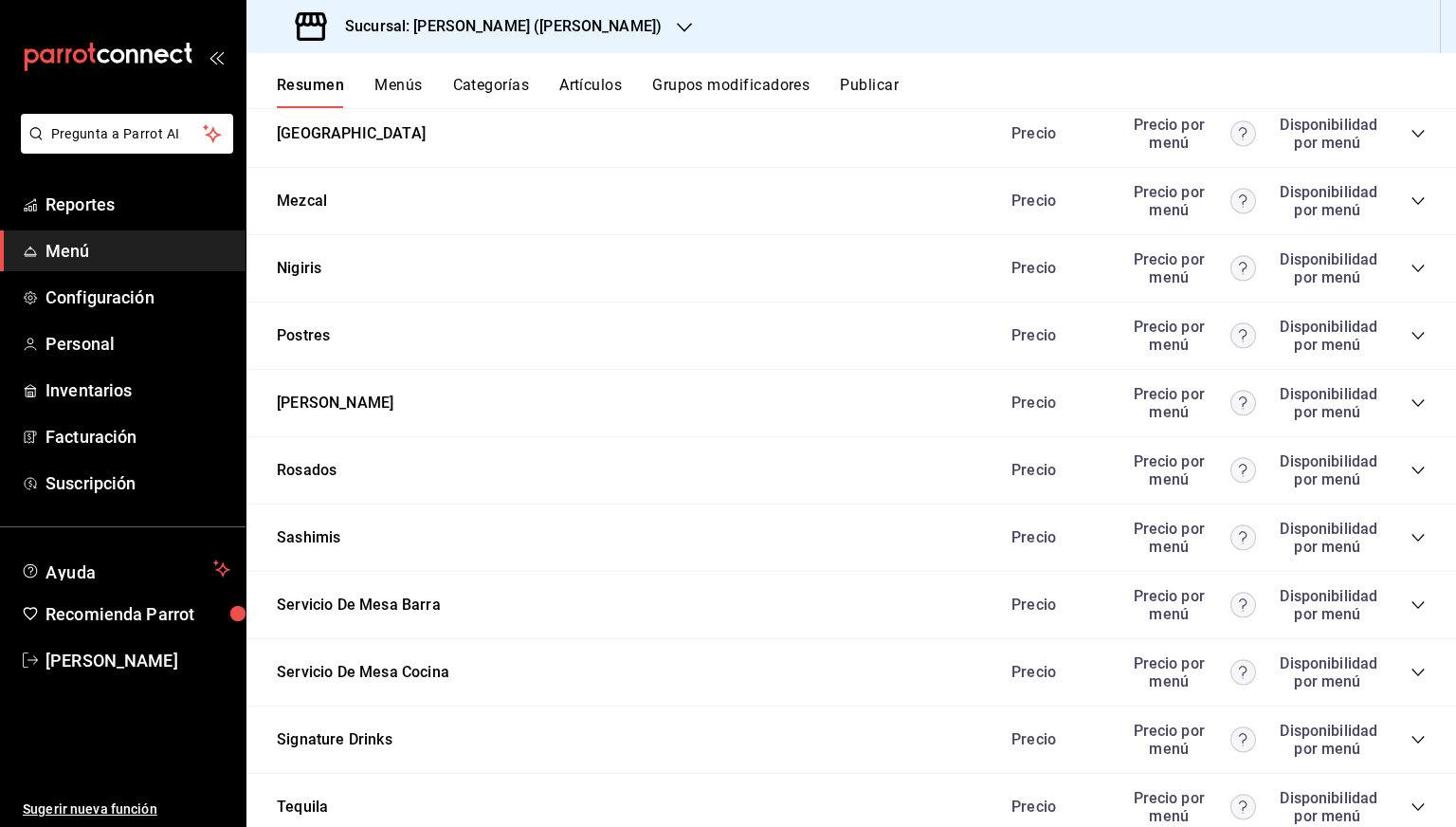
click at [1410, 534] on icon "collapse-category-row" at bounding box center [1418, 538] width 16 height 16
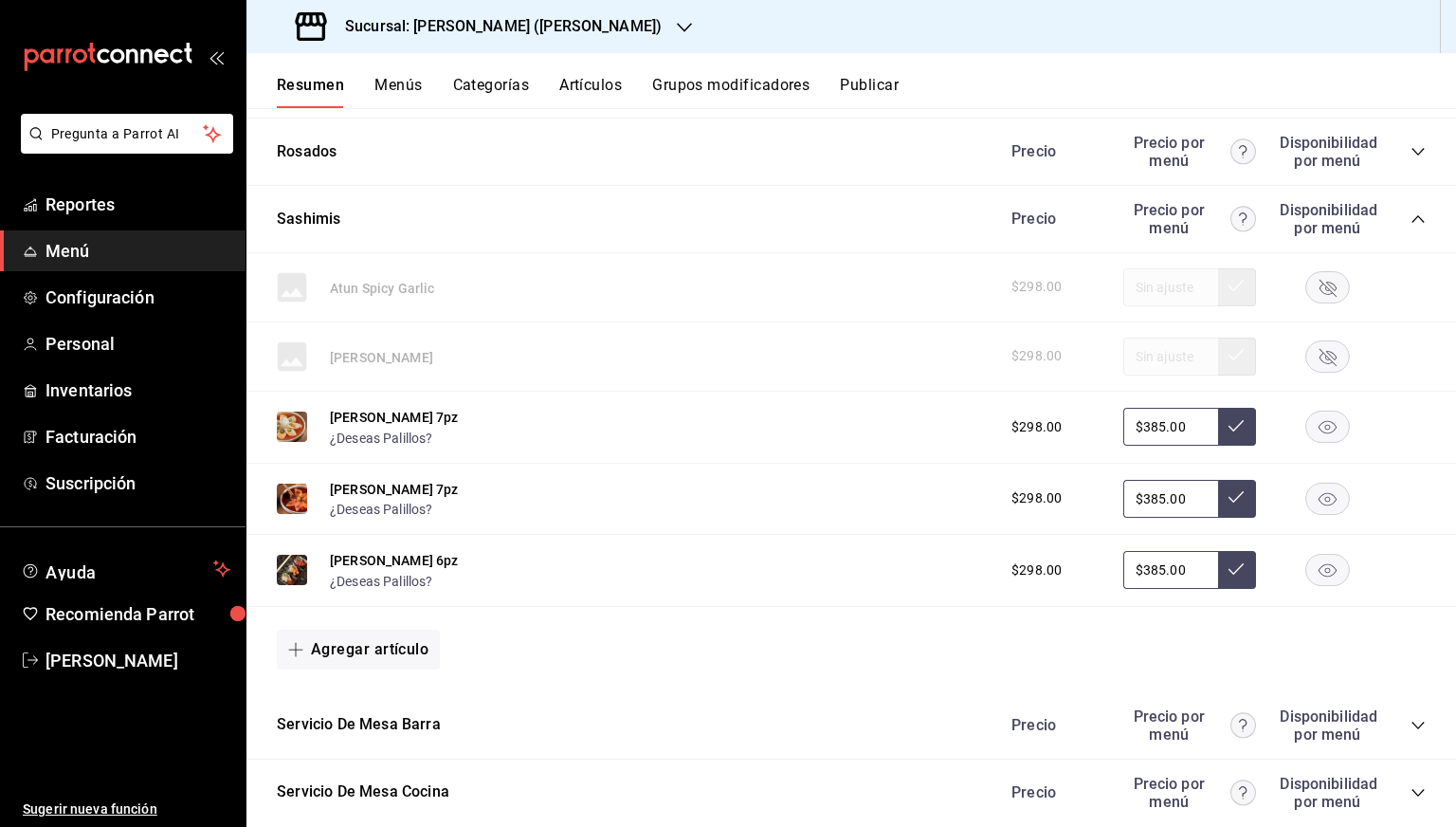
scroll to position [2190, 0]
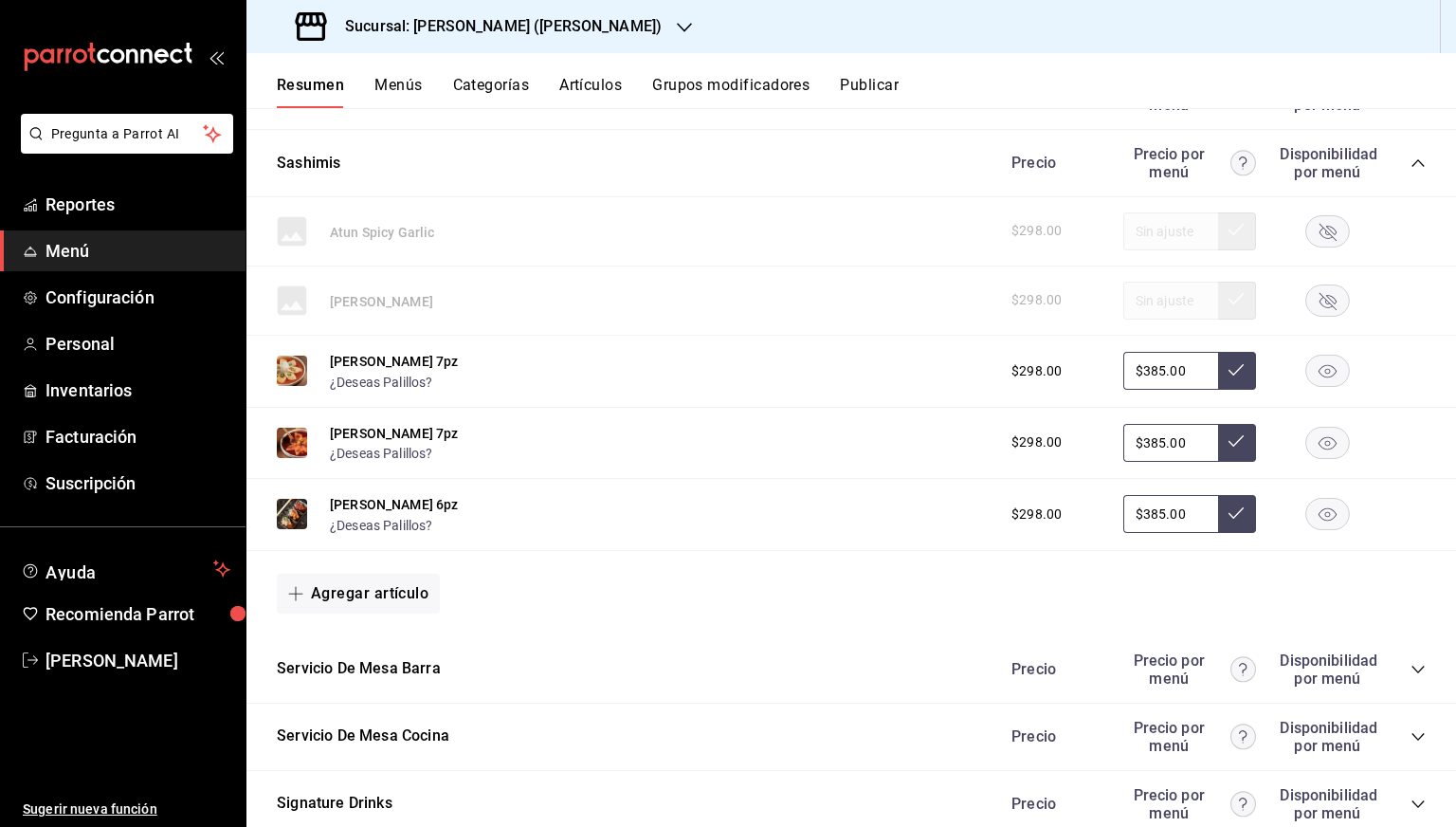
click at [1146, 376] on input "$385.00" at bounding box center [1170, 370] width 95 height 38
click at [1210, 393] on div "[PERSON_NAME] 7pz ¿Deseas Palillos? $298.00 $379.00" at bounding box center [851, 371] width 1209 height 72
click at [1218, 382] on button at bounding box center [1236, 370] width 38 height 38
click at [1143, 381] on input "$385.00" at bounding box center [1170, 370] width 95 height 38
type input "$379.00"
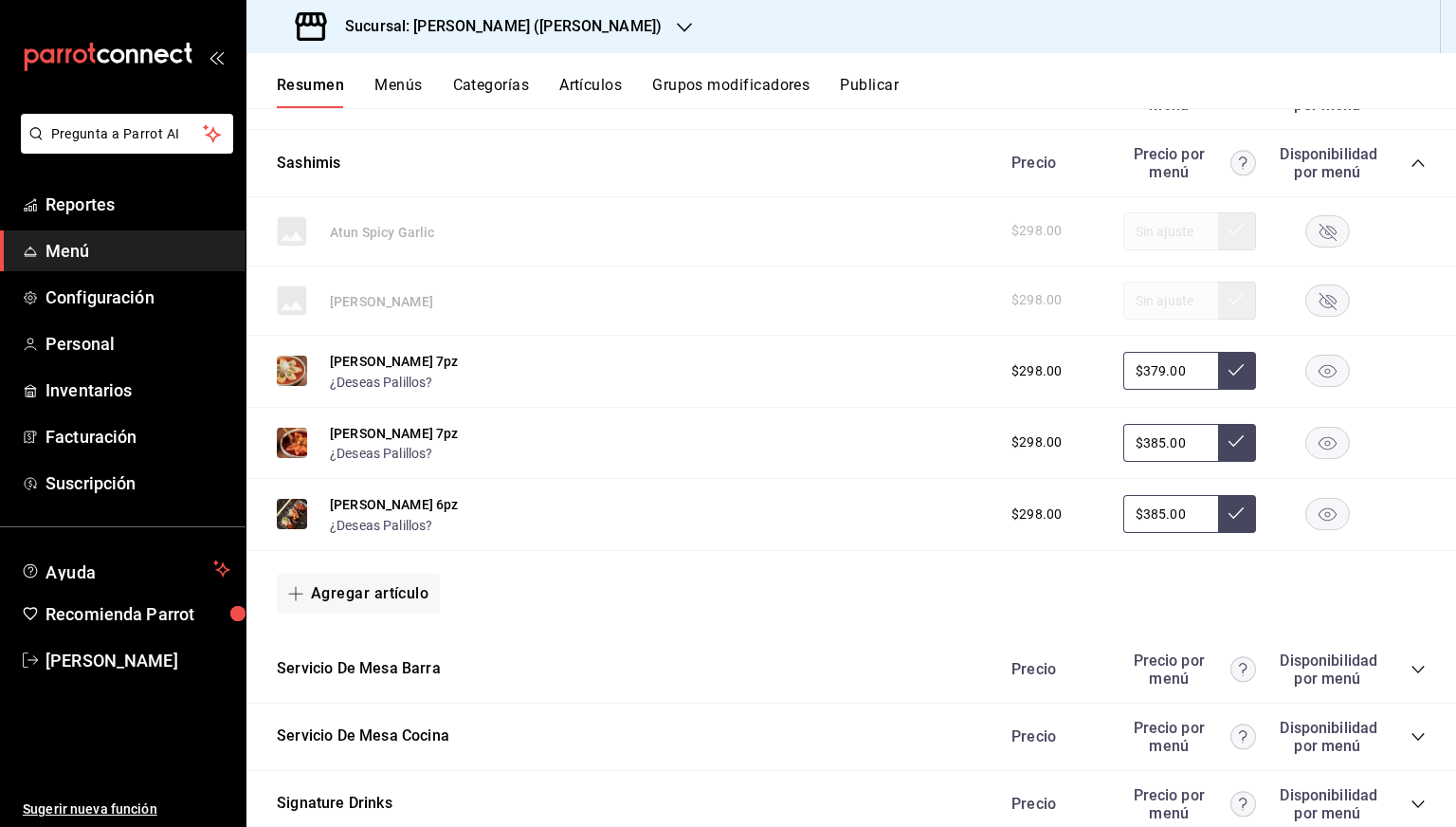
click at [1218, 380] on button at bounding box center [1236, 370] width 38 height 38
click at [1150, 452] on input "$385.00" at bounding box center [1170, 442] width 95 height 38
type input "$379.00"
click at [1229, 441] on icon at bounding box center [1236, 441] width 16 height 16
click at [1152, 521] on input "$385.00" at bounding box center [1170, 513] width 95 height 38
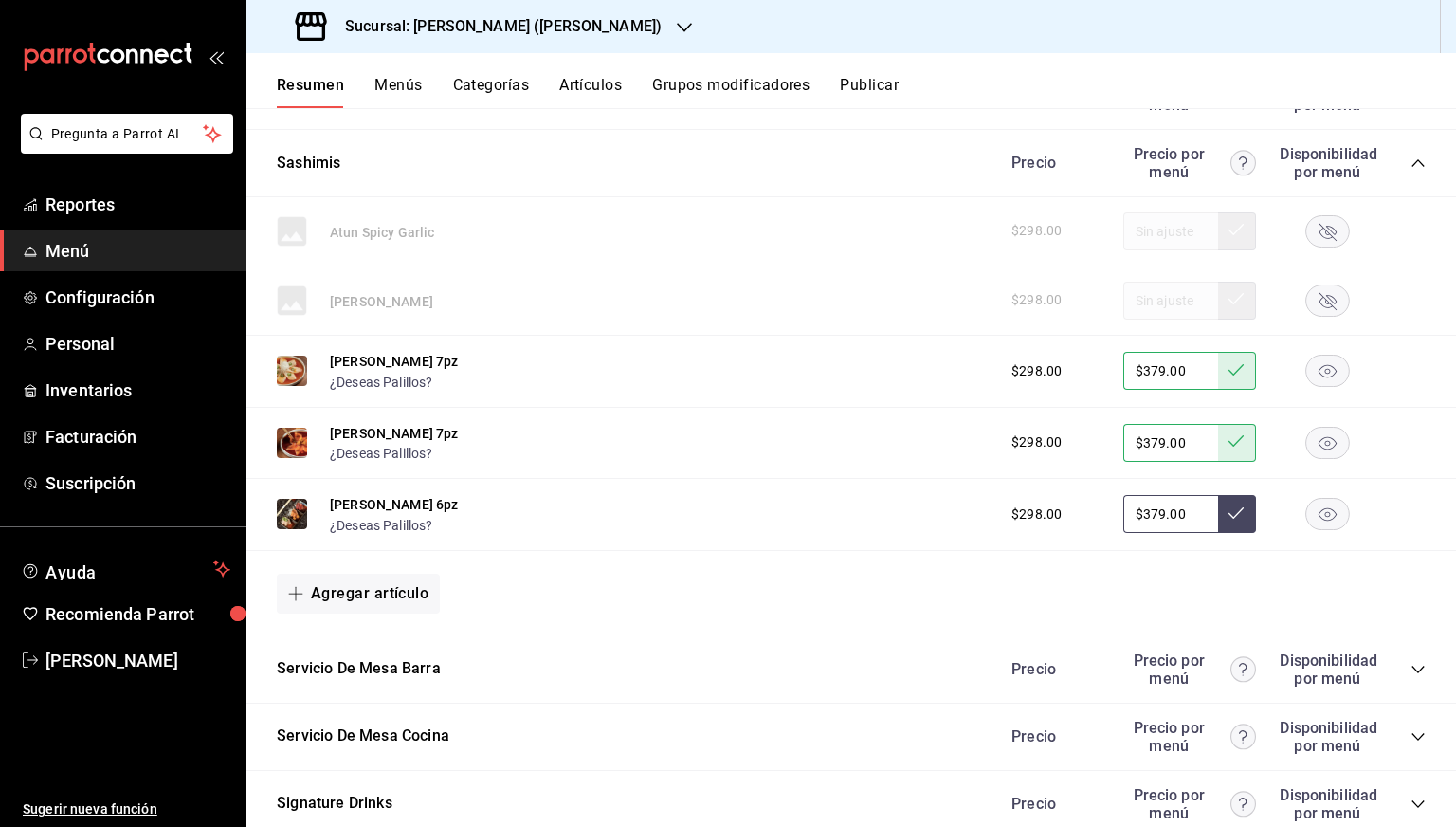
type input "$379.00"
click at [1218, 513] on button at bounding box center [1236, 513] width 38 height 38
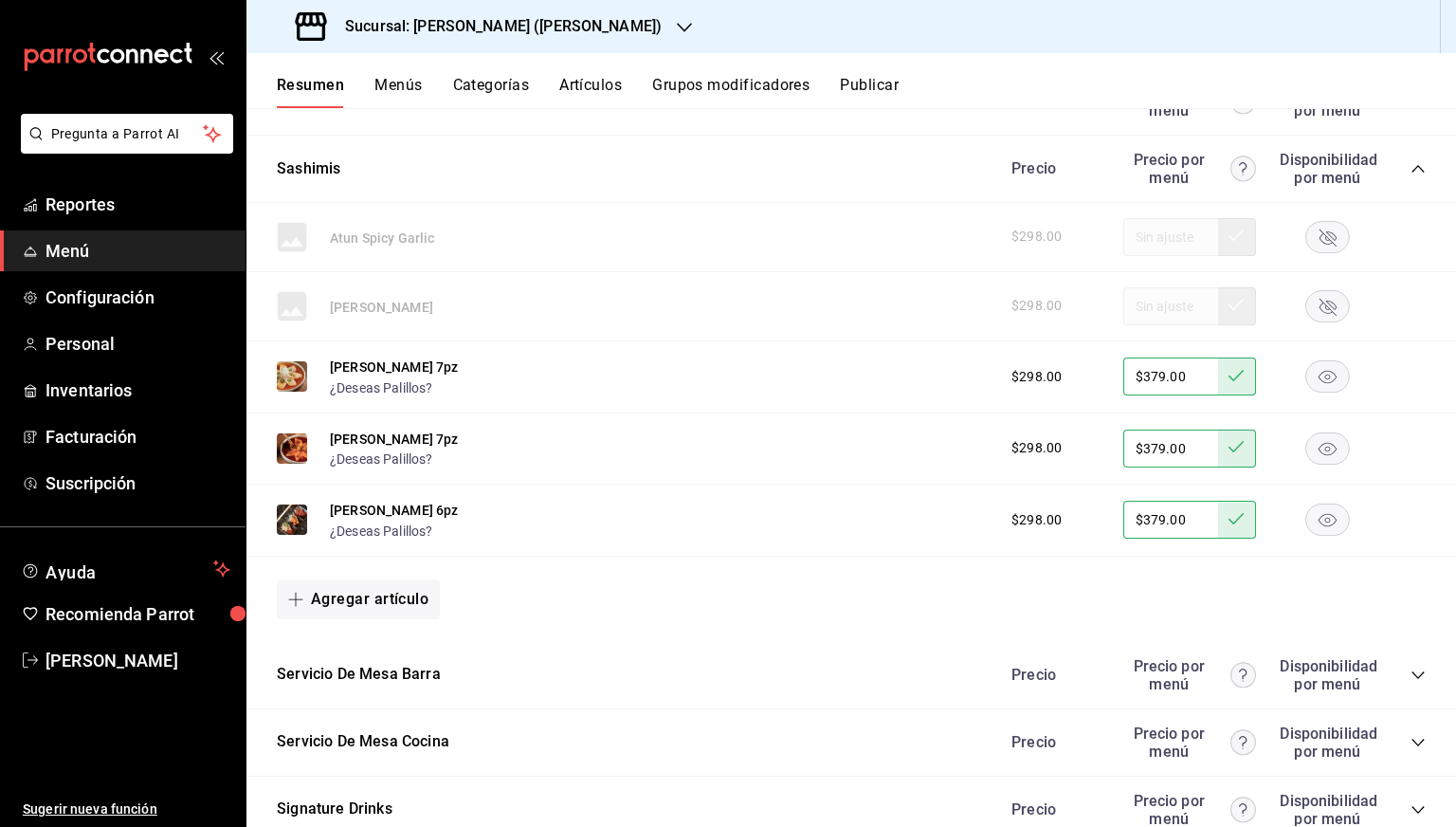
click at [1398, 179] on div "Precio Precio por menú Disponibilidad por menú" at bounding box center [1209, 168] width 433 height 36
click at [1410, 177] on icon "collapse-category-row" at bounding box center [1418, 169] width 16 height 16
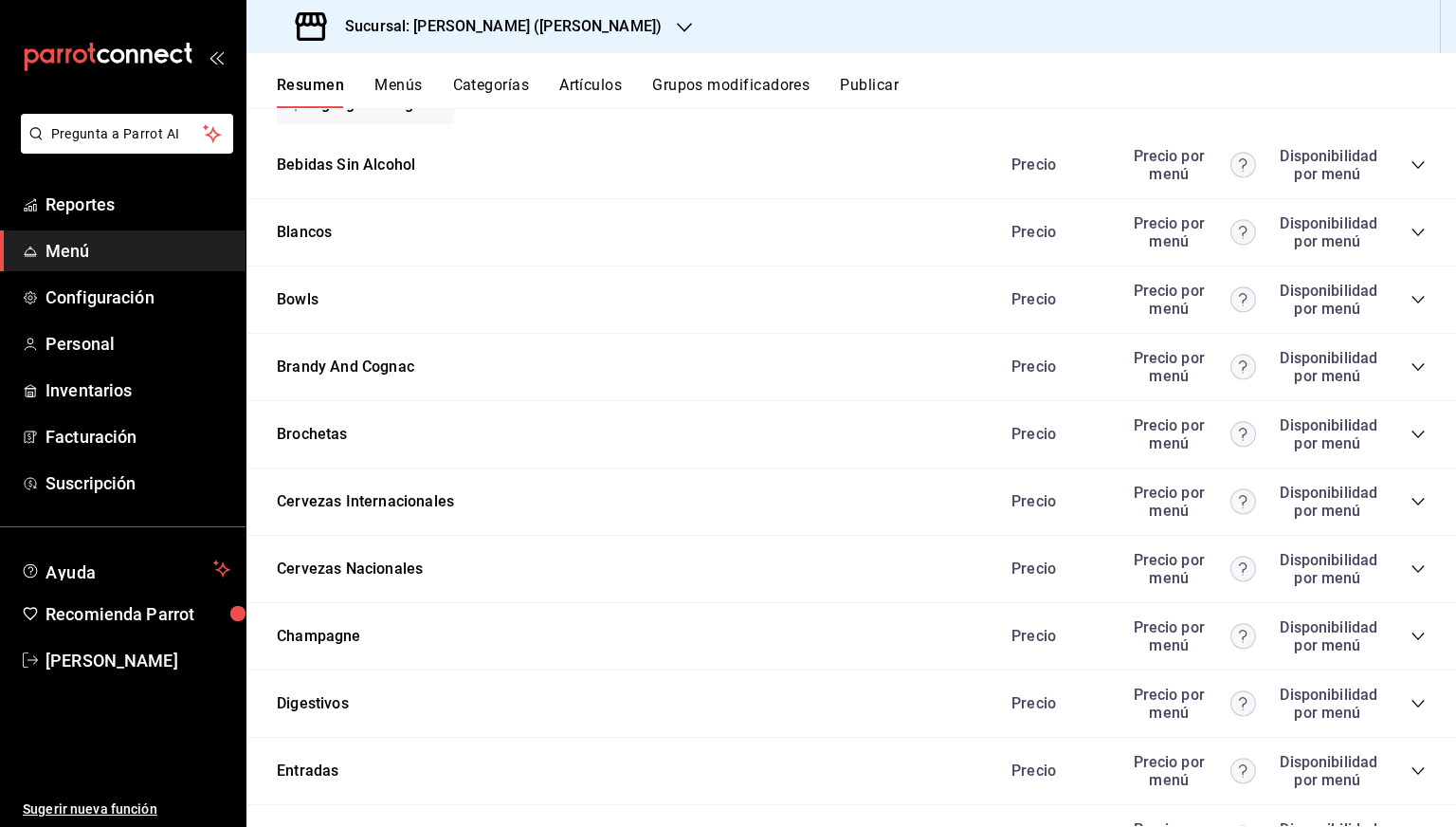
scroll to position [774, 0]
click at [1394, 305] on div "Precio Precio por menú Disponibilidad por menú" at bounding box center [1209, 300] width 433 height 36
click at [1410, 302] on icon "collapse-category-row" at bounding box center [1418, 301] width 16 height 16
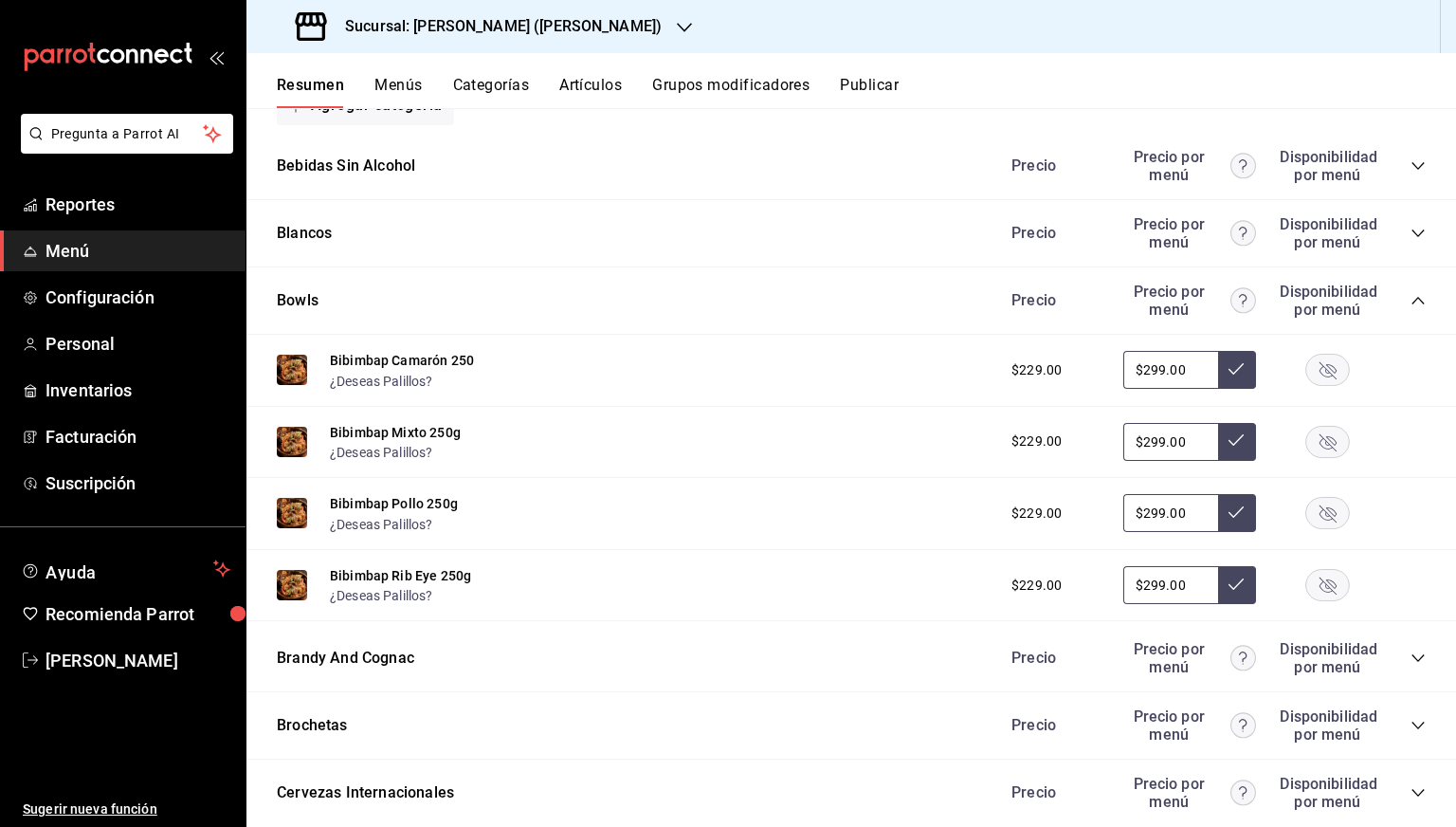
click at [1410, 301] on icon "collapse-category-row" at bounding box center [1418, 301] width 16 height 16
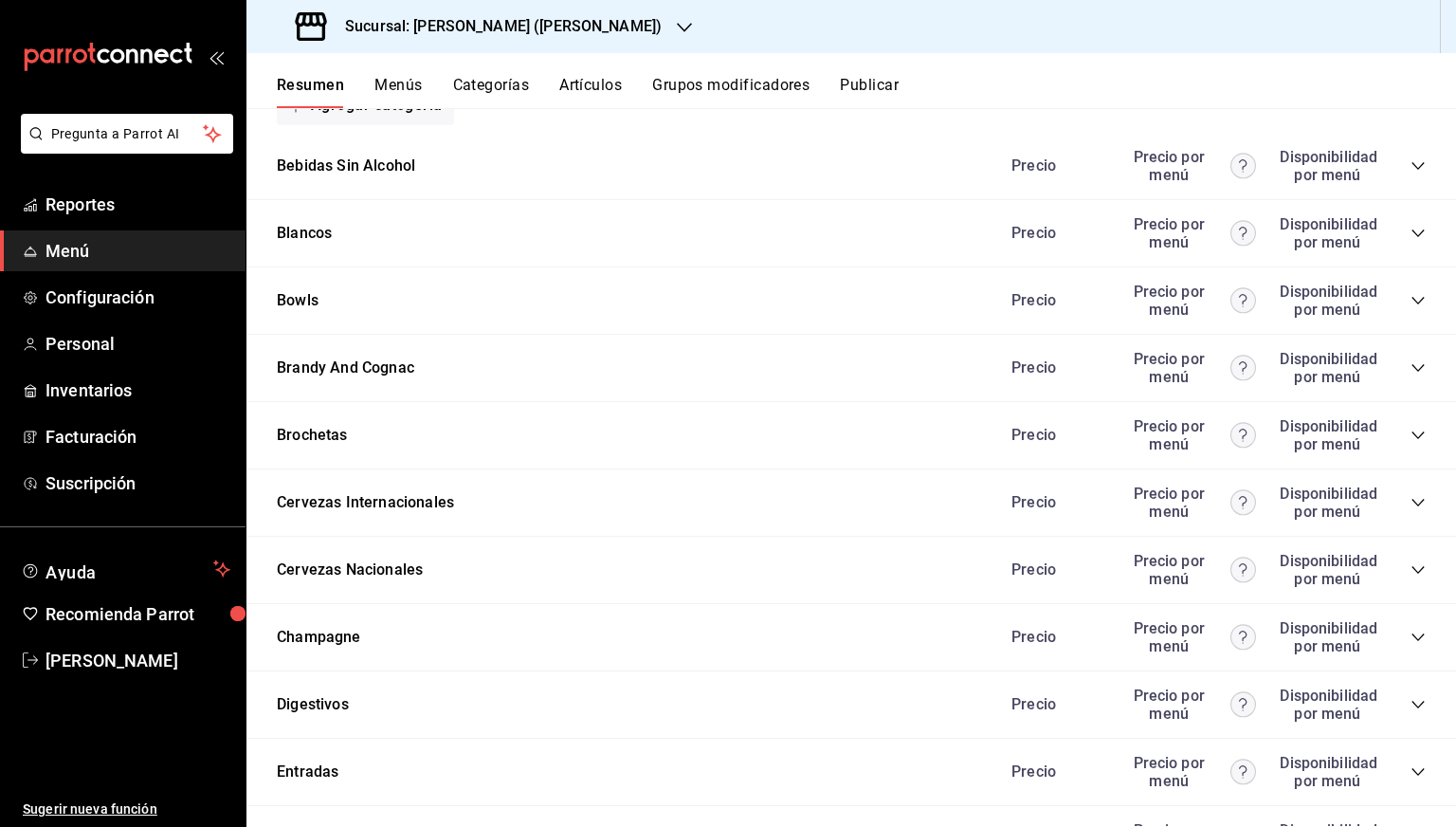
click at [1411, 301] on icon "collapse-category-row" at bounding box center [1417, 300] width 13 height 8
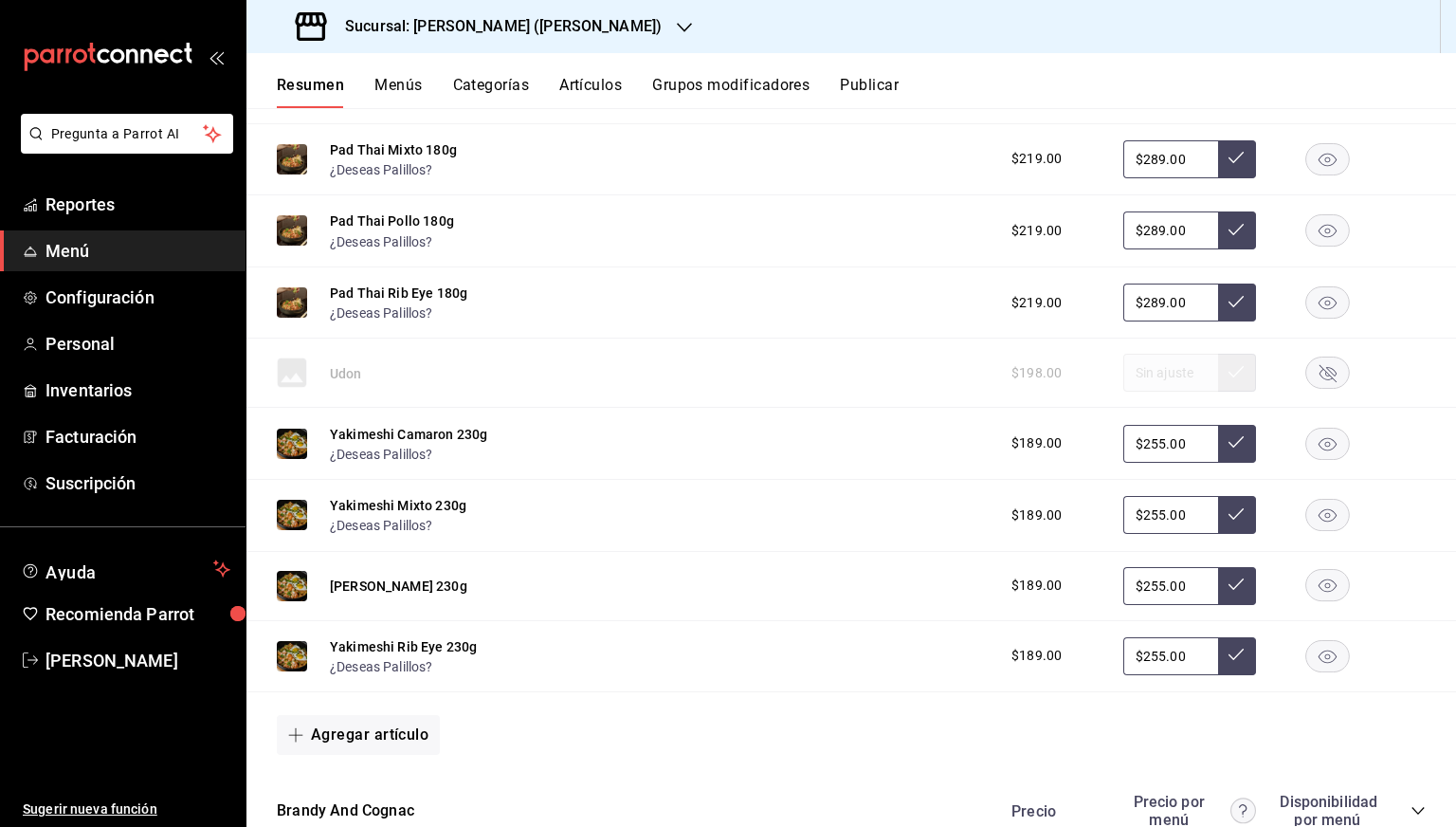
scroll to position [1485, 0]
click at [1144, 448] on input "$255.00" at bounding box center [1170, 442] width 95 height 38
click at [1152, 446] on input "$255.00" at bounding box center [1170, 442] width 95 height 38
type input "$249.00"
click at [1229, 440] on icon at bounding box center [1236, 441] width 16 height 16
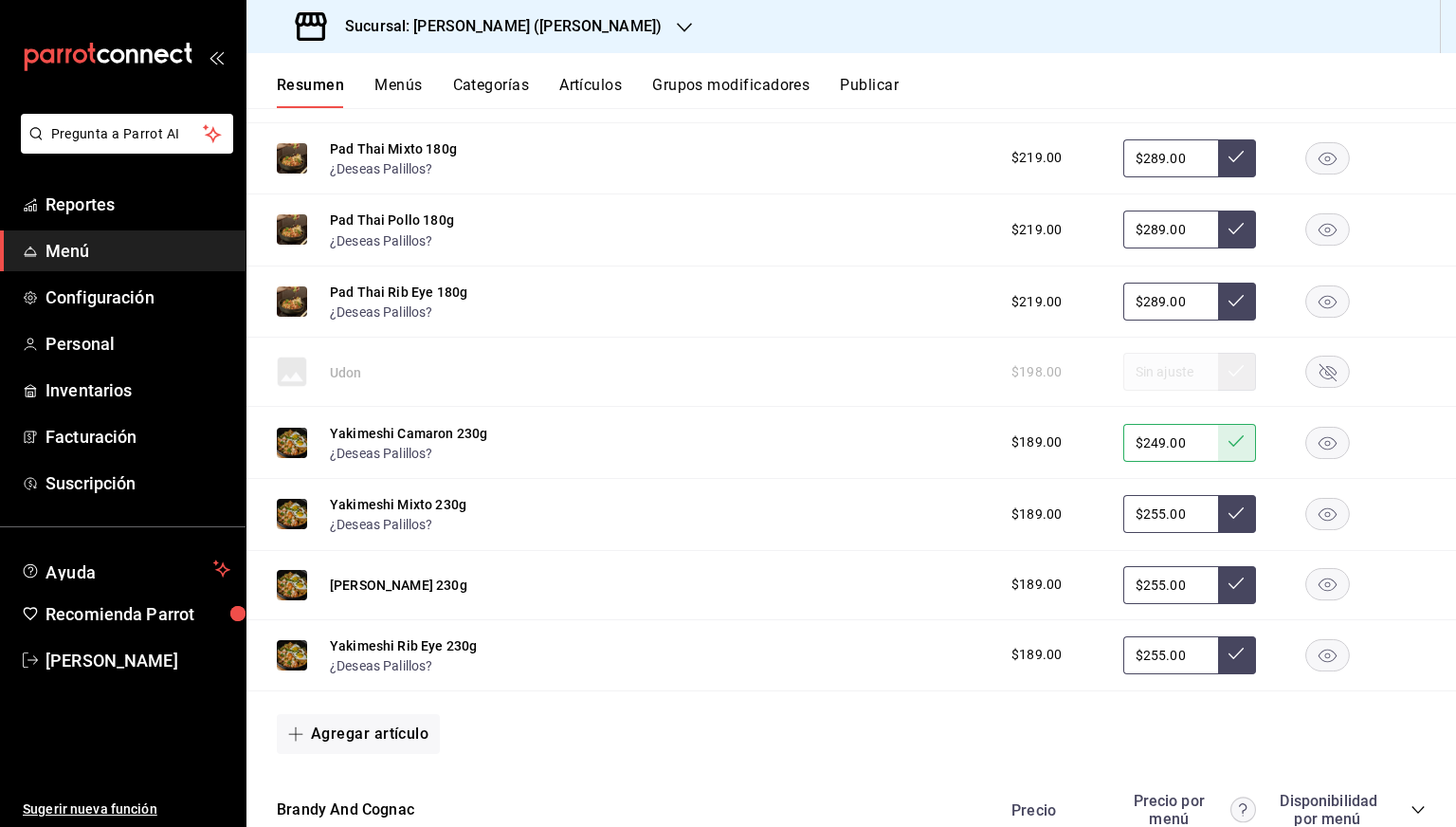
click at [1148, 522] on input "$255.00" at bounding box center [1170, 513] width 95 height 38
type input "$249.00"
click at [1229, 515] on icon at bounding box center [1236, 513] width 16 height 16
click at [1149, 589] on input "$255.00" at bounding box center [1170, 585] width 95 height 38
type input "$249.00"
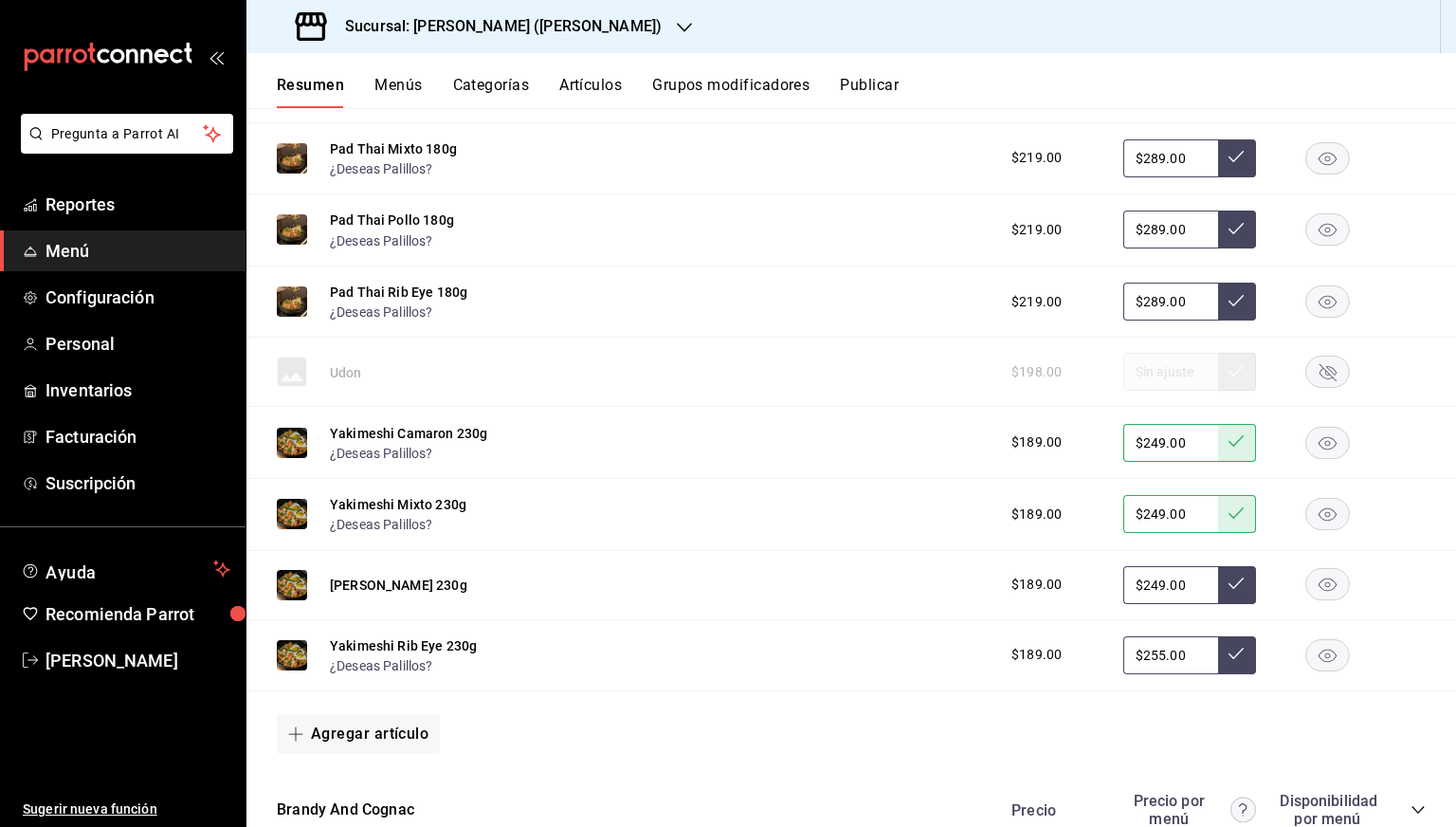
click at [1229, 585] on icon at bounding box center [1236, 583] width 16 height 16
click at [1149, 658] on input "$255.00" at bounding box center [1170, 655] width 95 height 38
type input "$249.00"
click at [1225, 669] on button at bounding box center [1236, 655] width 38 height 38
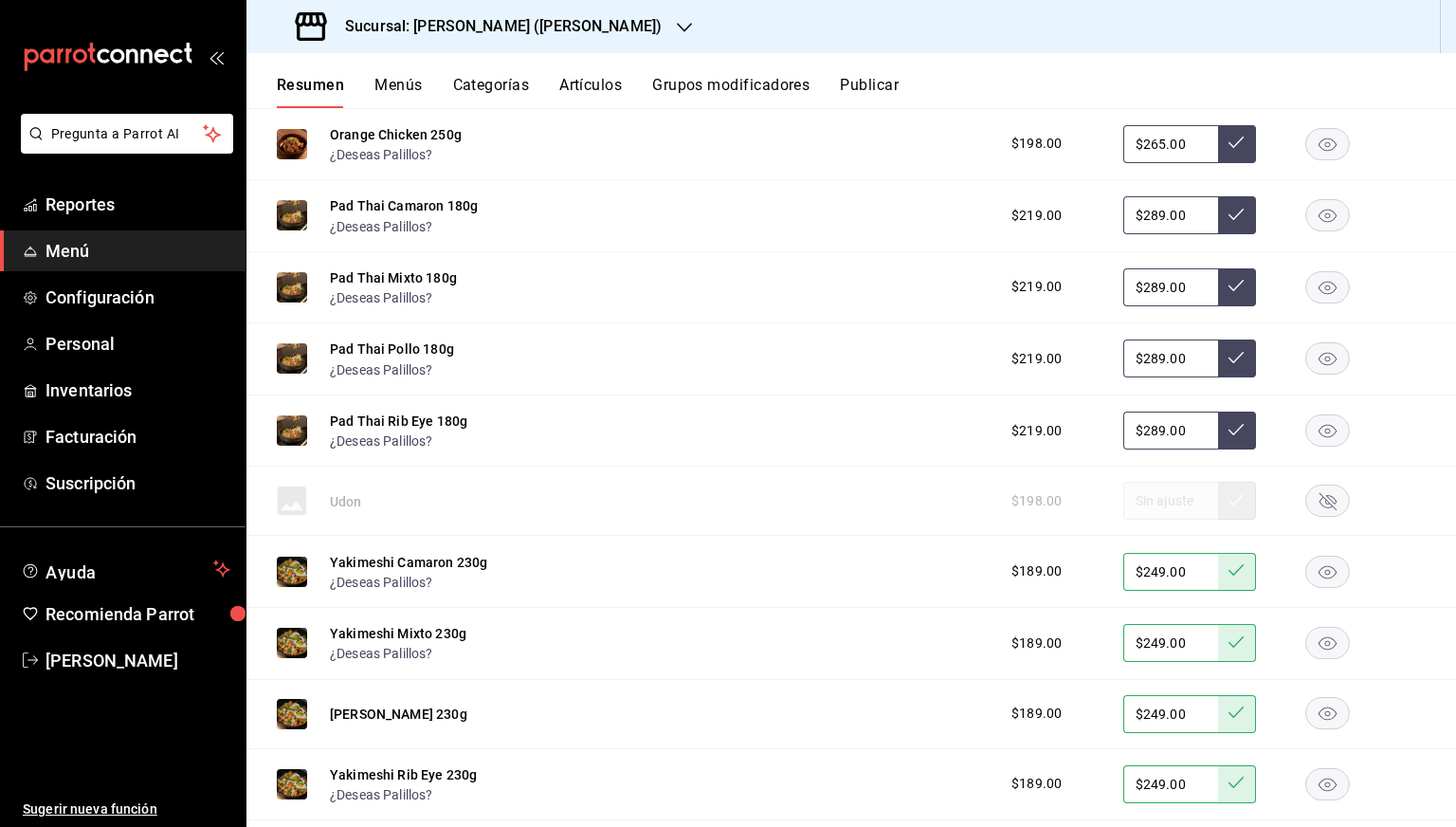
scroll to position [1312, 0]
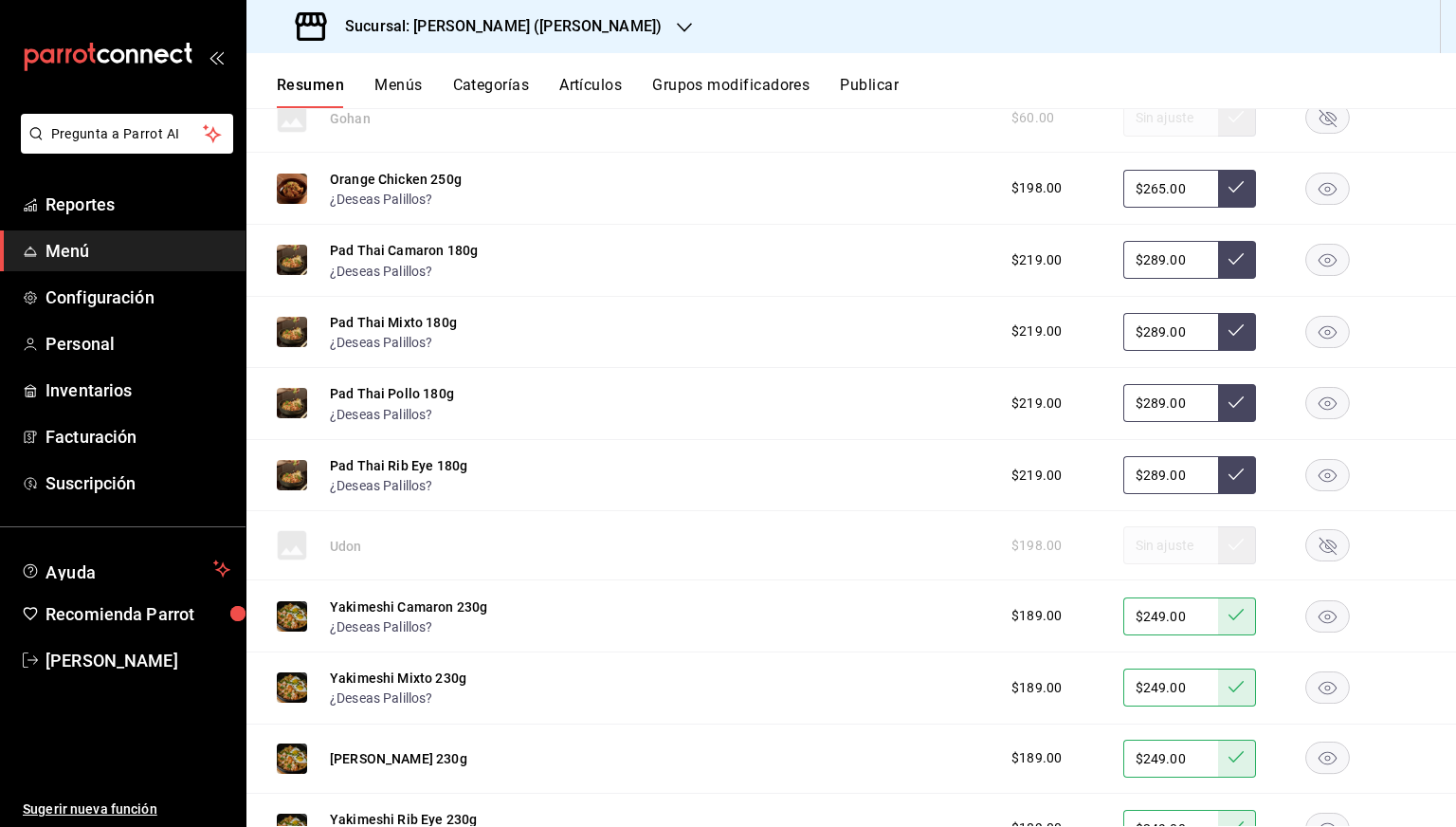
click at [1150, 254] on input "$289.00" at bounding box center [1170, 259] width 95 height 38
type input "$285.00"
click at [1228, 241] on button at bounding box center [1236, 259] width 38 height 38
click at [1147, 339] on input "$289.00" at bounding box center [1170, 331] width 95 height 38
type input "$285.00"
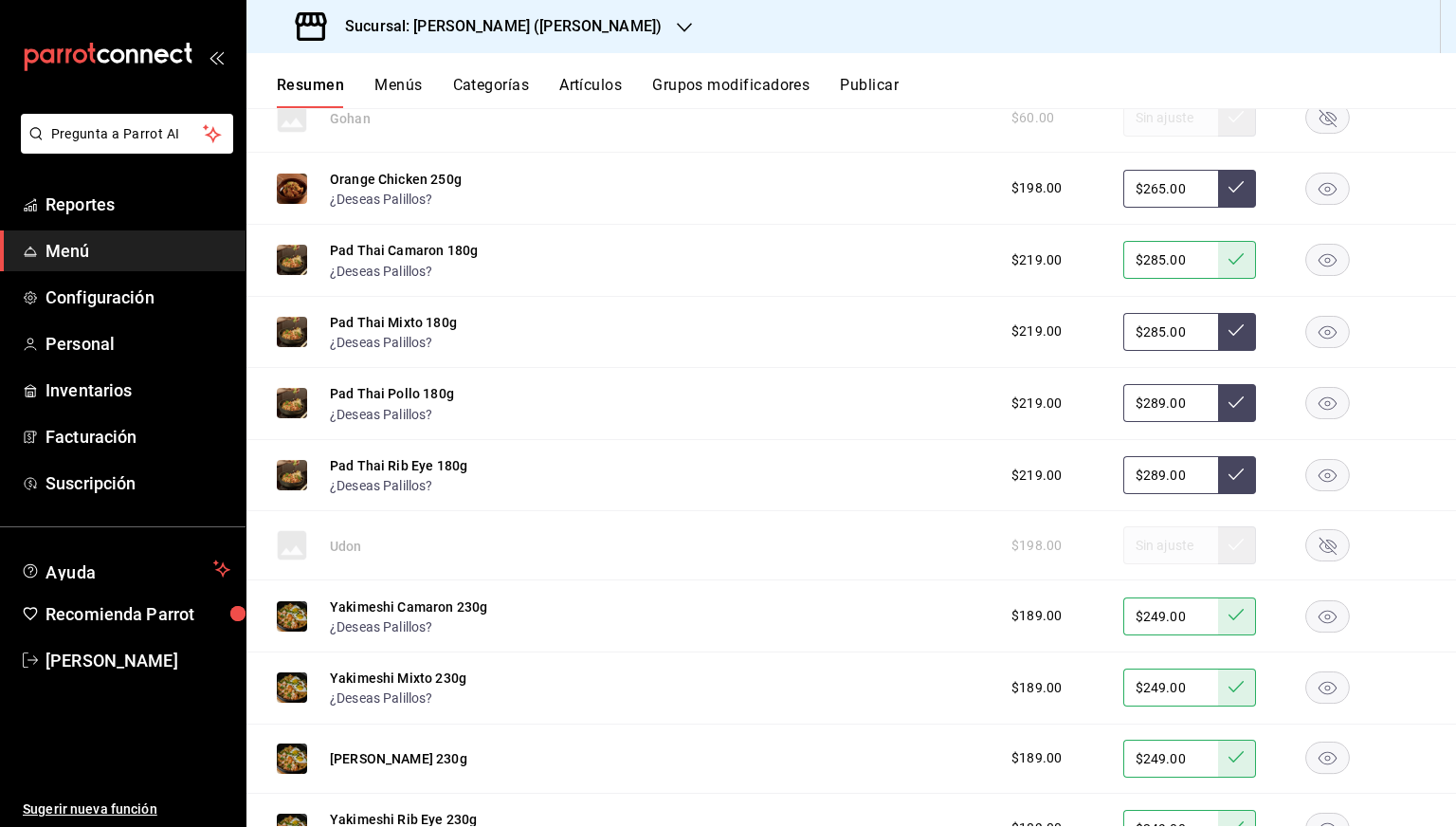
click at [1229, 334] on icon at bounding box center [1236, 330] width 16 height 16
click at [1149, 411] on input "$289.00" at bounding box center [1170, 402] width 95 height 38
type input "$285.00"
click at [1220, 411] on button at bounding box center [1236, 402] width 38 height 38
click at [1150, 481] on input "$289.00" at bounding box center [1170, 474] width 95 height 38
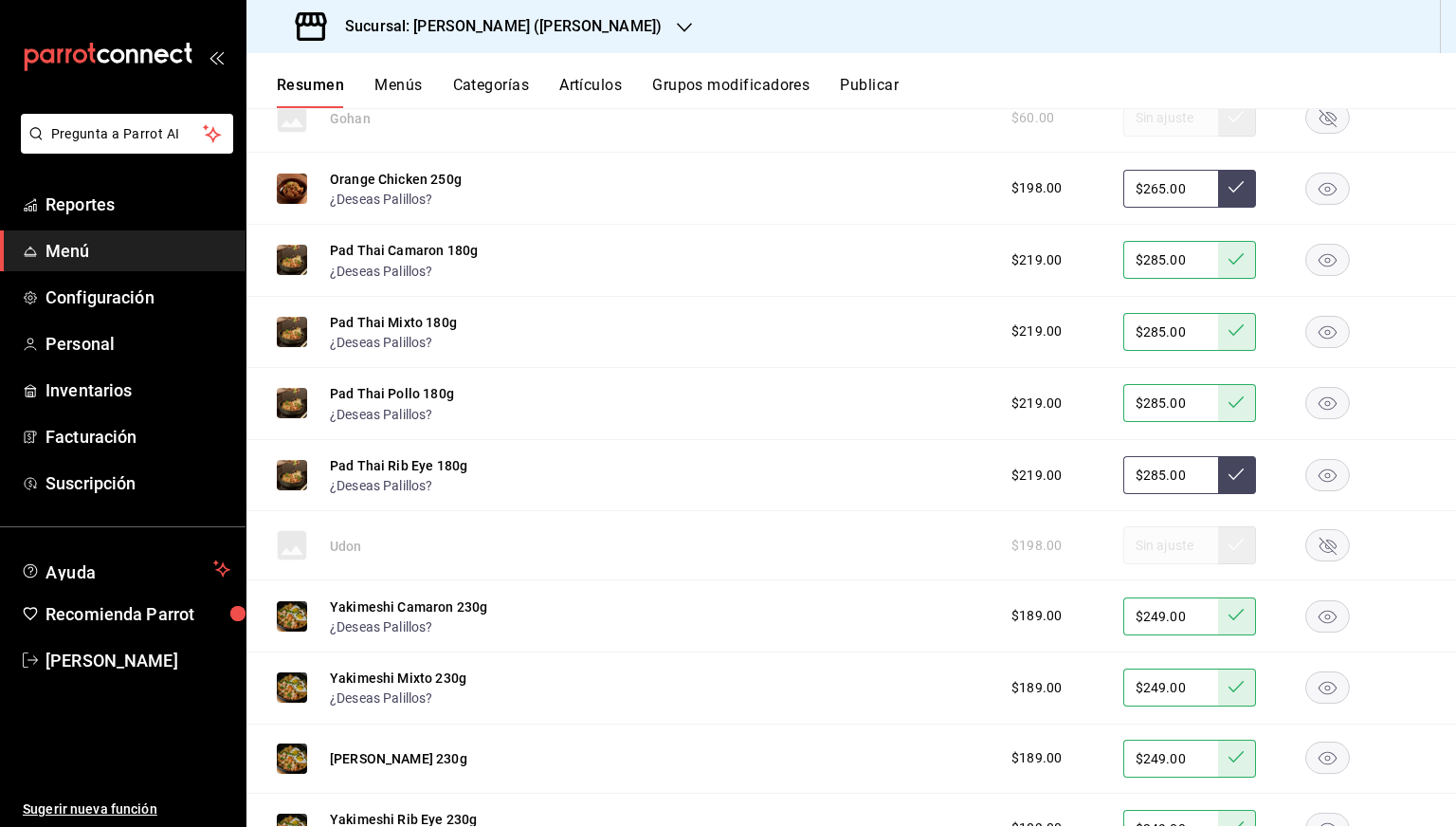
click at [1198, 481] on input "$285.00" at bounding box center [1170, 474] width 95 height 38
type input "$285.00"
click at [1218, 481] on button at bounding box center [1236, 474] width 38 height 38
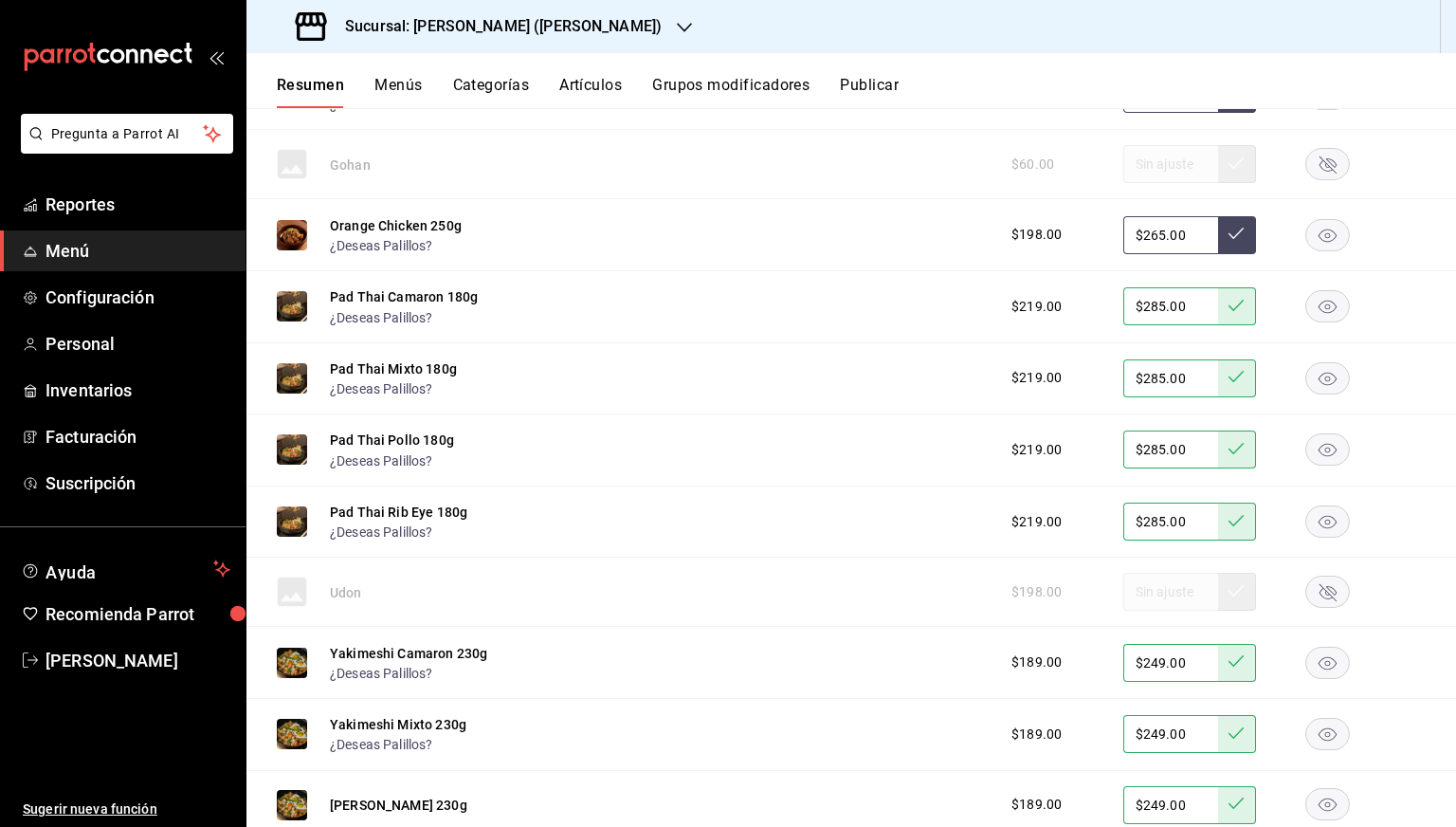
scroll to position [1239, 0]
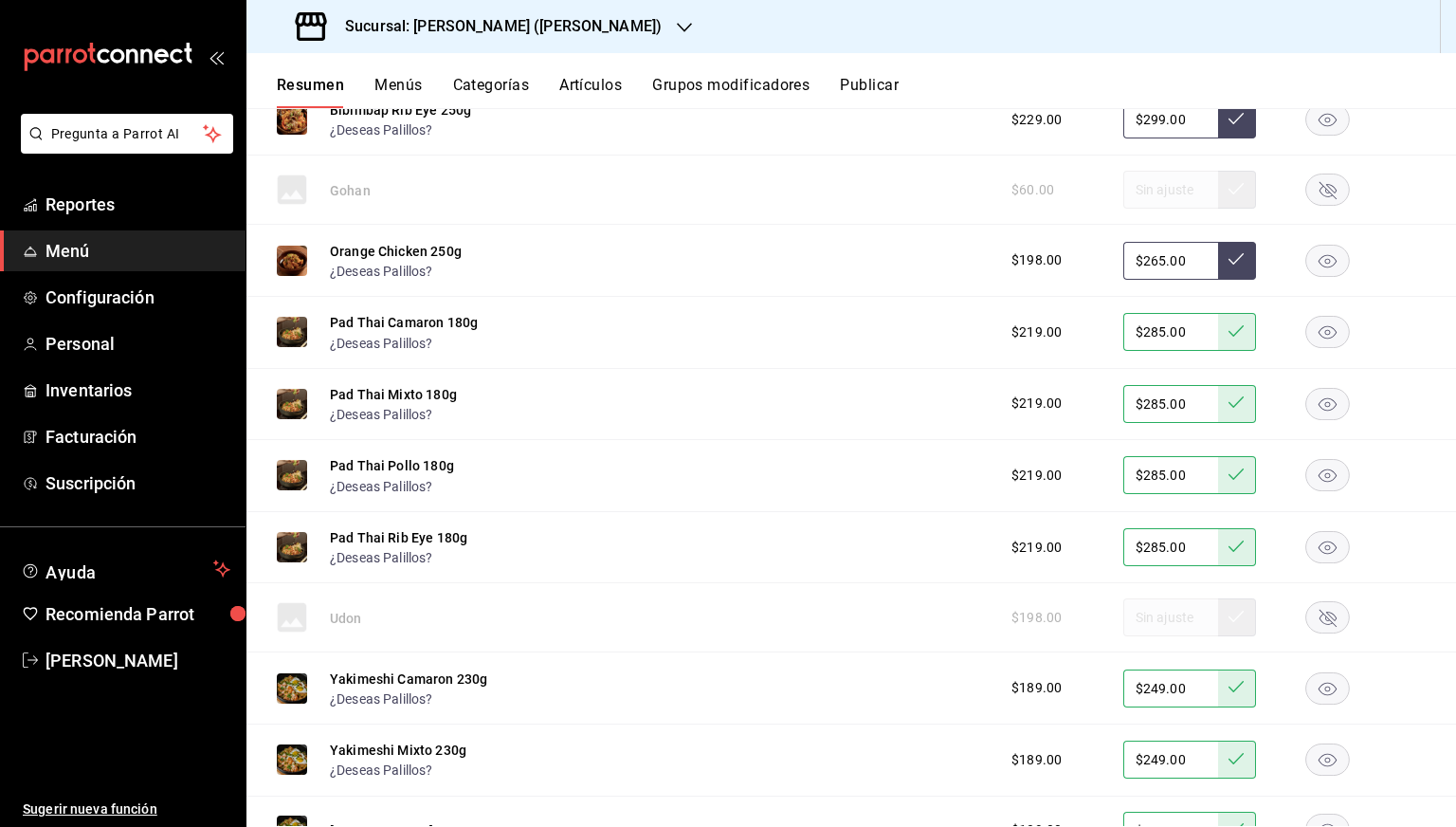
click at [1149, 266] on input "$265.00" at bounding box center [1170, 260] width 95 height 38
type input "$259.00"
click at [1229, 259] on icon at bounding box center [1236, 259] width 16 height 16
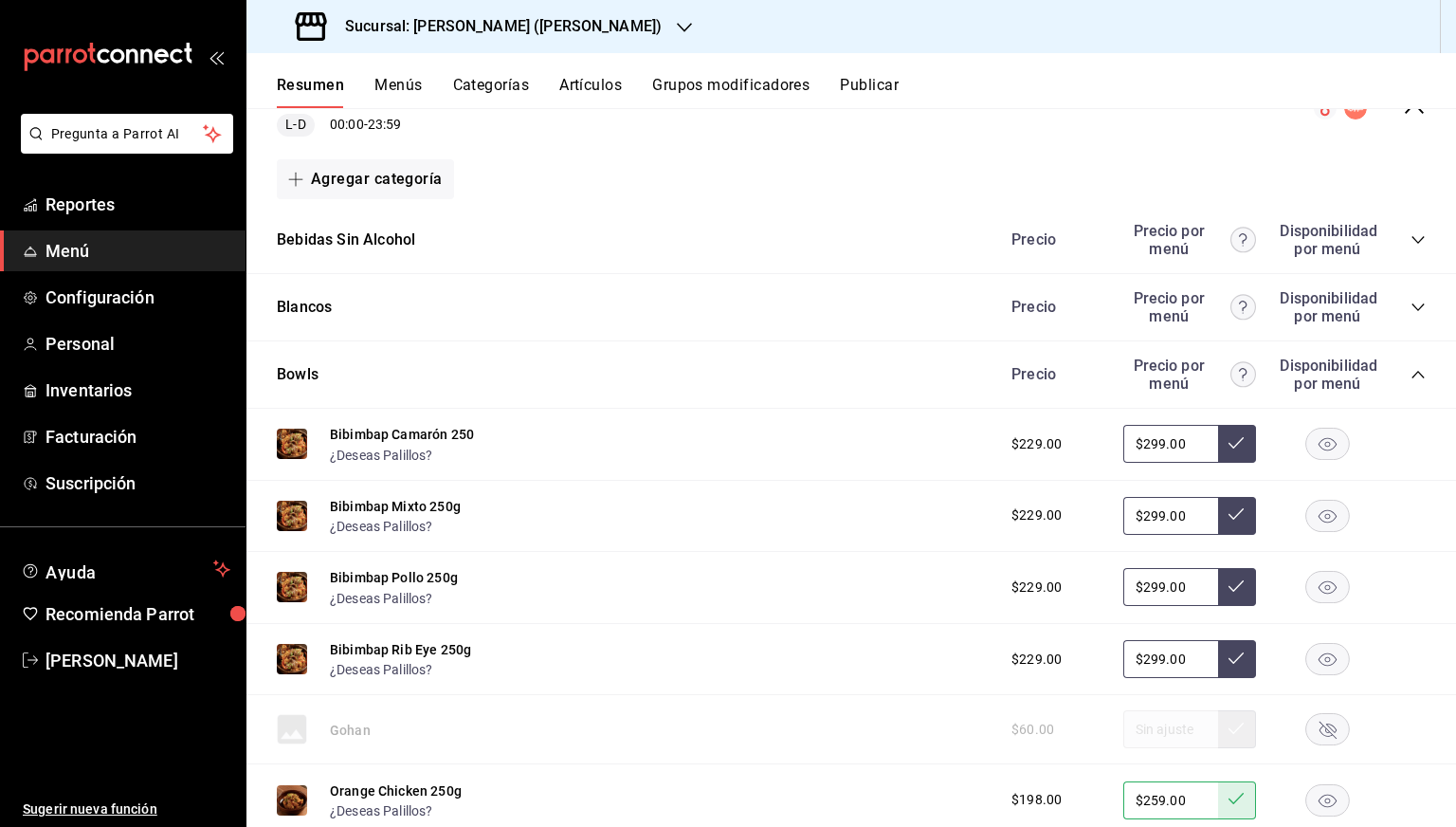
scroll to position [699, 0]
click at [1391, 373] on div "Precio Precio por menú Disponibilidad por menú" at bounding box center [1209, 375] width 433 height 36
click at [1410, 373] on icon "collapse-category-row" at bounding box center [1418, 376] width 16 height 16
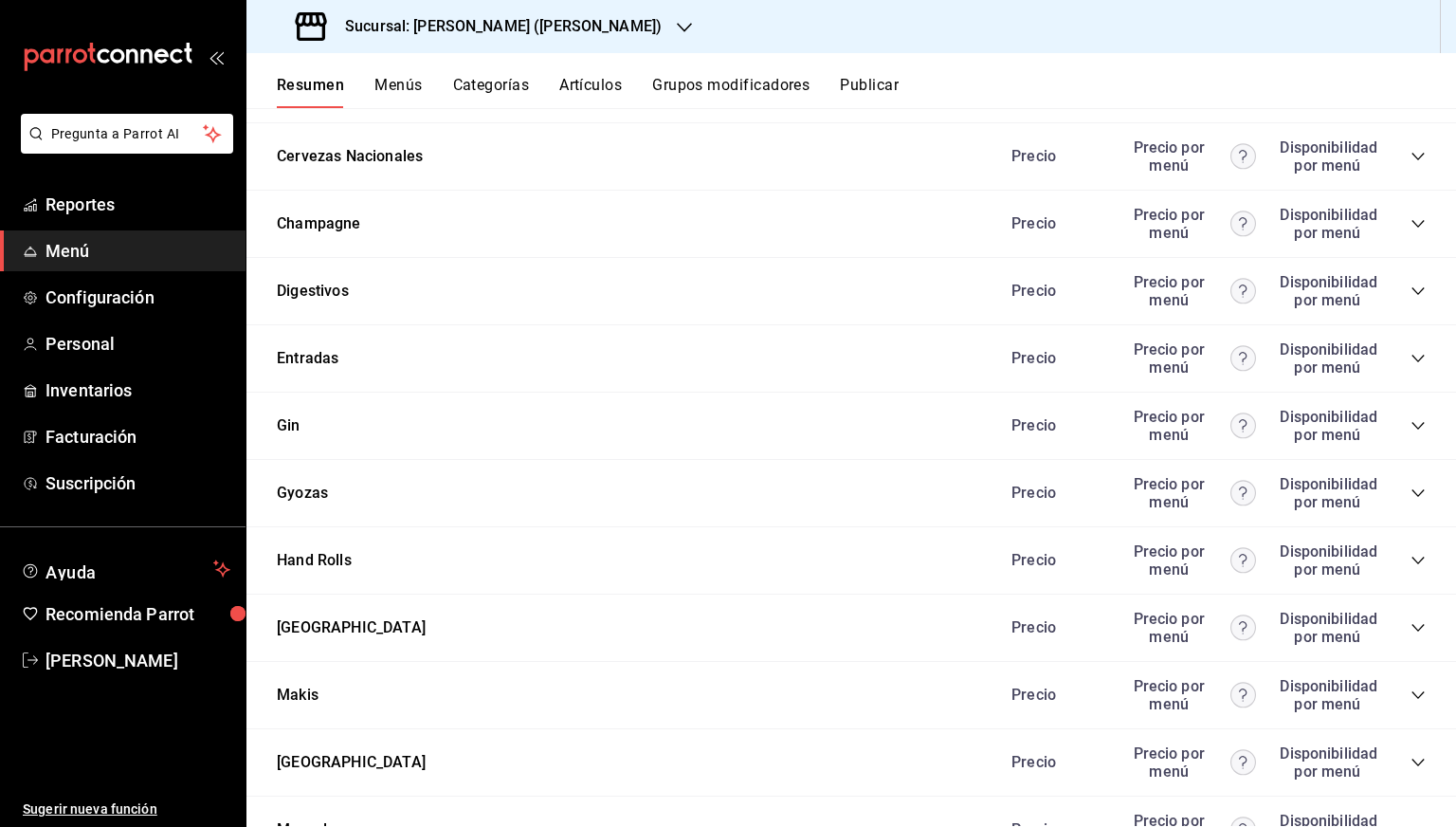
scroll to position [1197, 0]
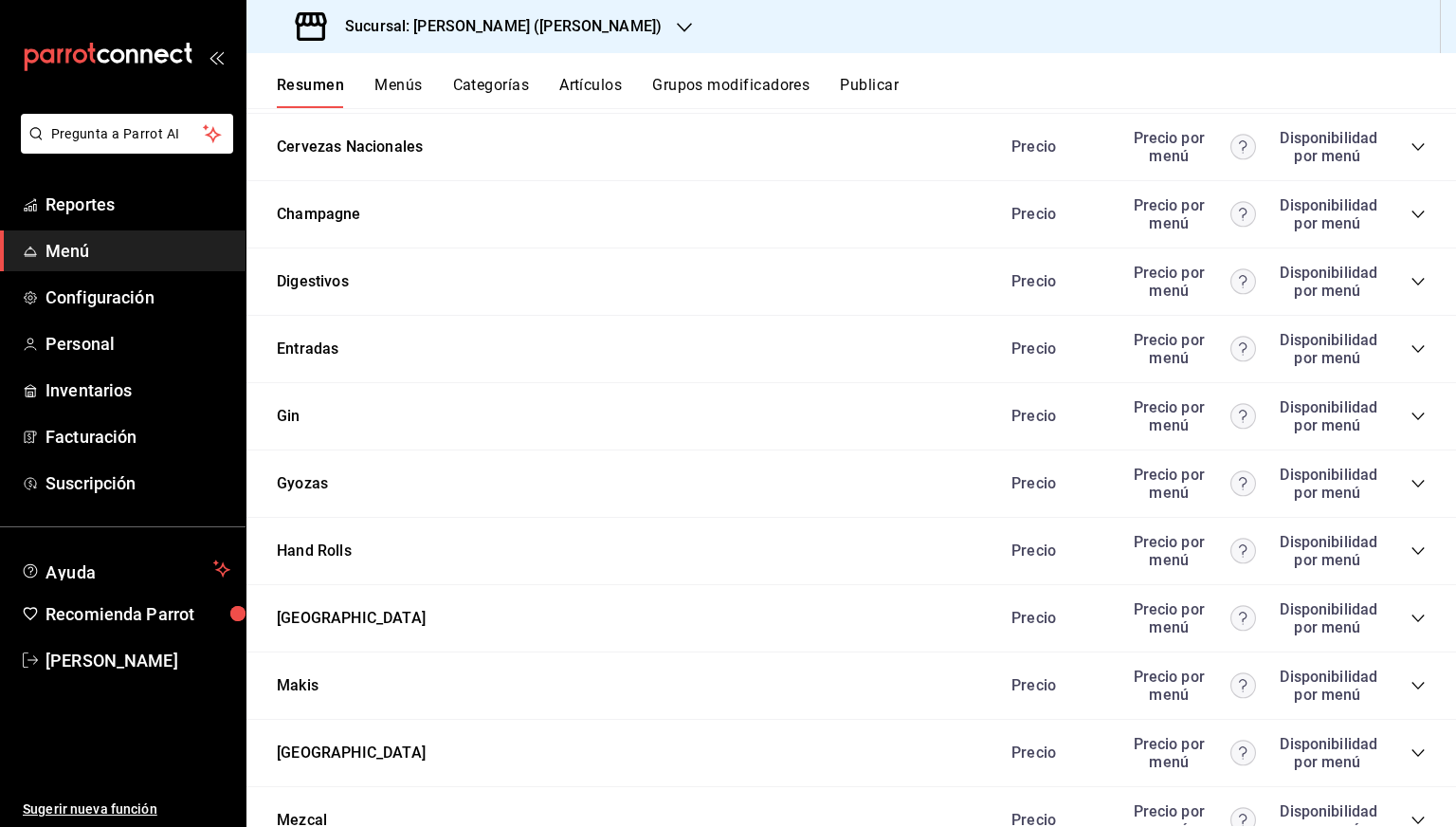
click at [1410, 489] on icon "collapse-category-row" at bounding box center [1418, 484] width 16 height 16
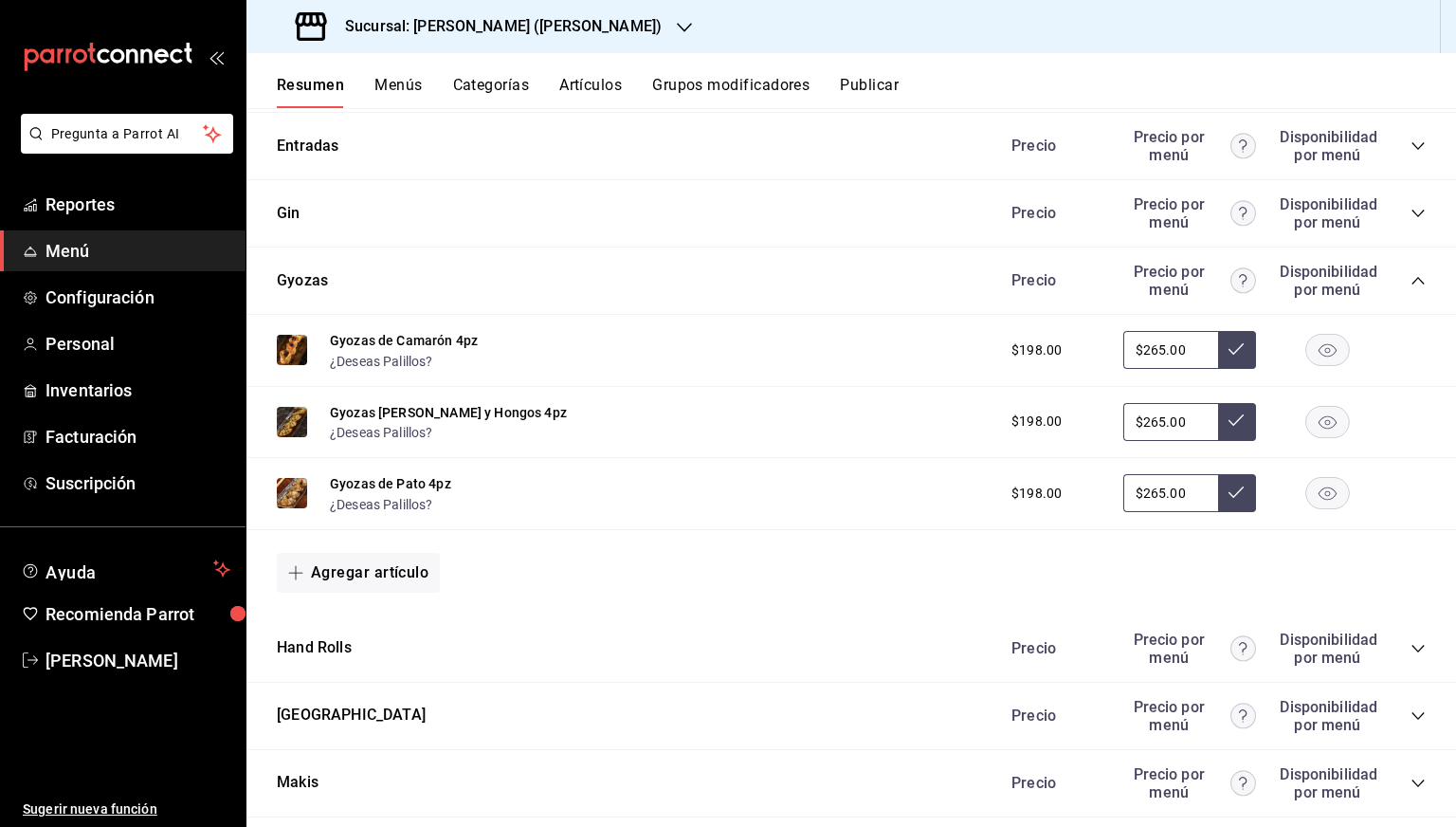
scroll to position [1400, 0]
click at [1147, 354] on input "$265.00" at bounding box center [1170, 349] width 95 height 38
type input "$259.00"
click at [1229, 348] on icon at bounding box center [1236, 348] width 16 height 12
click at [1150, 421] on input "$265.00" at bounding box center [1170, 421] width 95 height 38
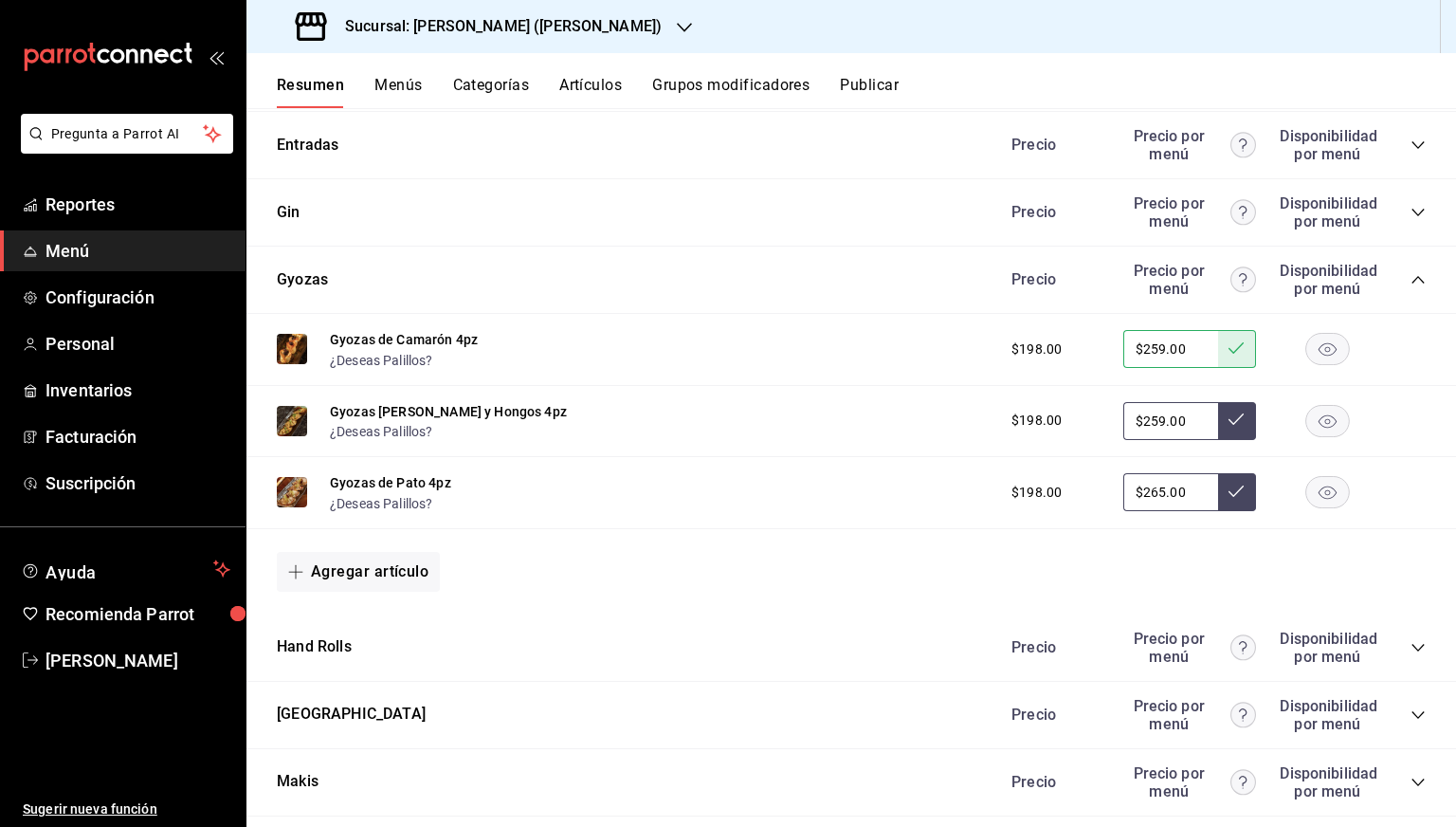
click at [1198, 426] on input "$259.00" at bounding box center [1170, 421] width 95 height 38
type input "$259.00"
click at [1229, 426] on icon at bounding box center [1236, 420] width 16 height 16
click at [1153, 497] on input "$265.00" at bounding box center [1170, 492] width 95 height 38
type input "$259.00"
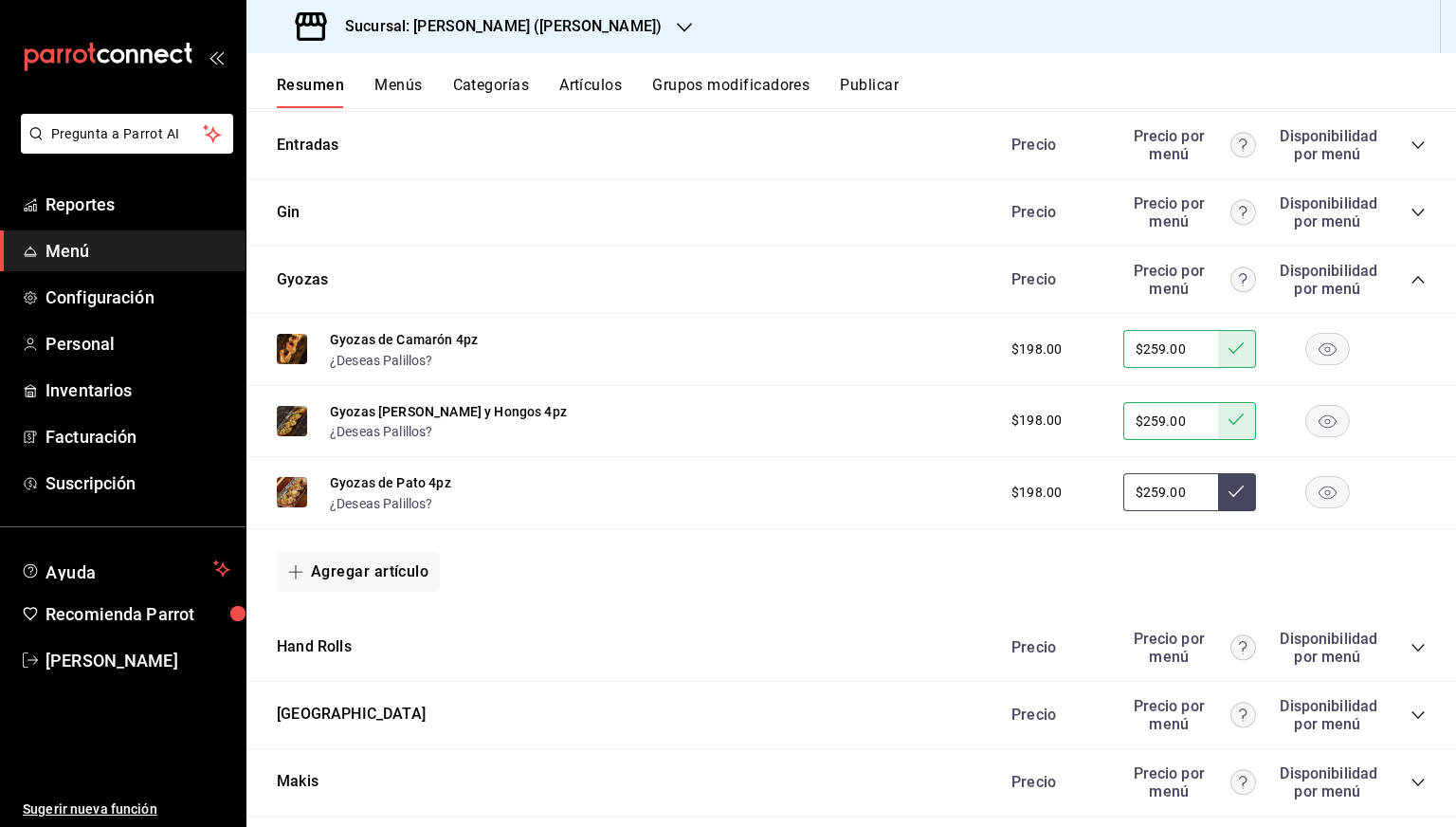
click at [1229, 498] on icon at bounding box center [1236, 492] width 16 height 16
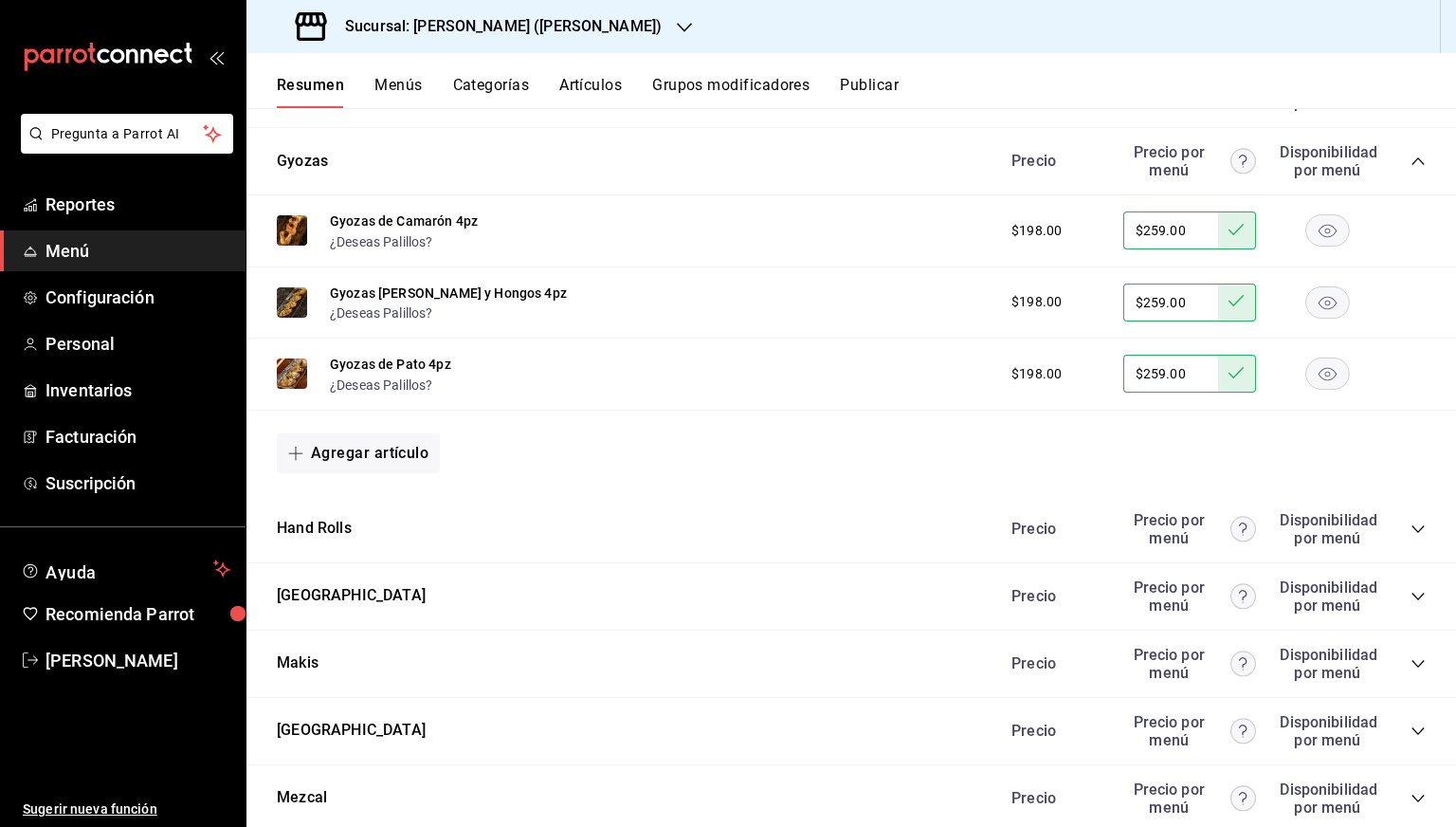
scroll to position [1414, 0]
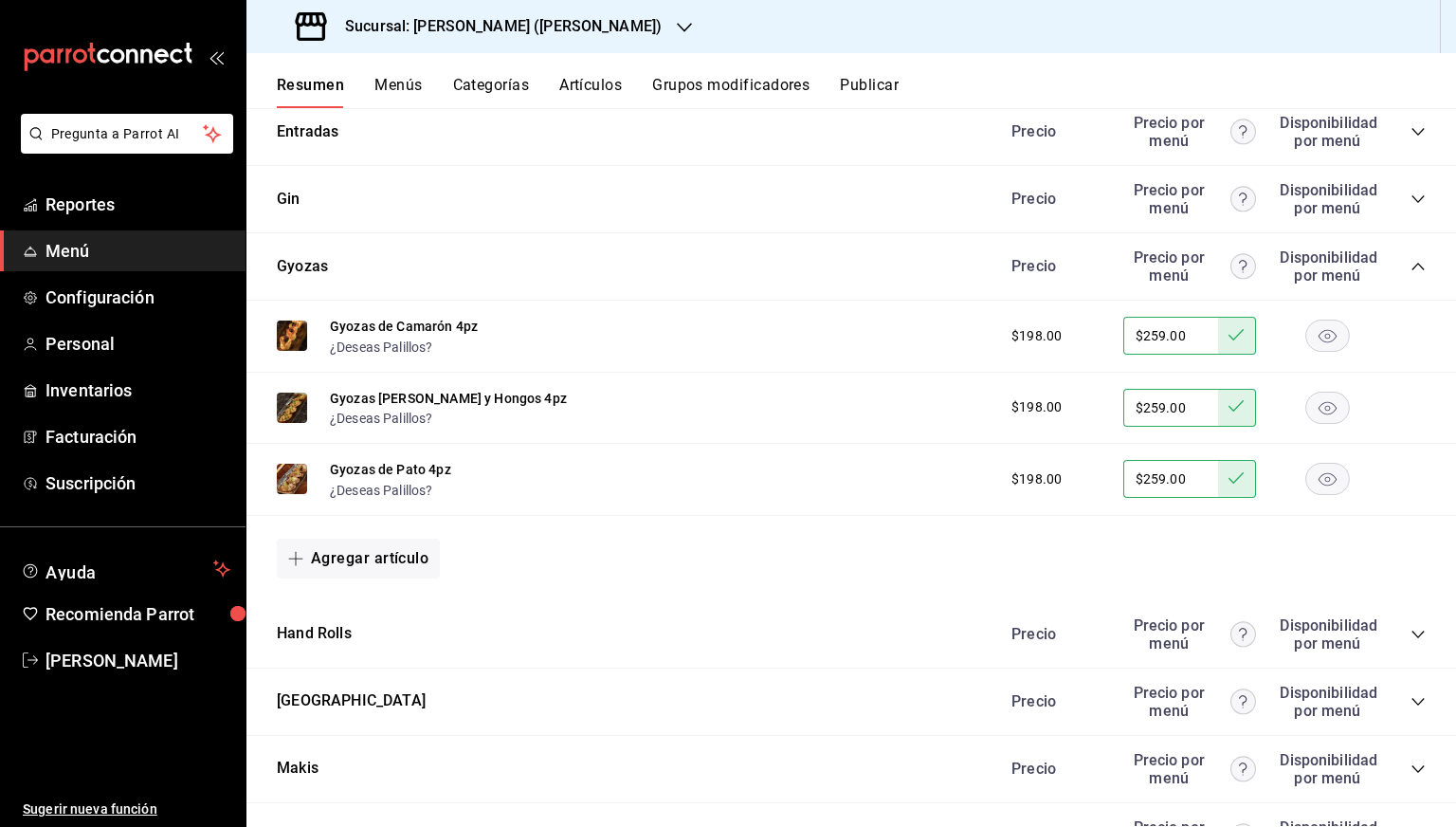
click at [1410, 270] on icon "collapse-category-row" at bounding box center [1418, 266] width 16 height 16
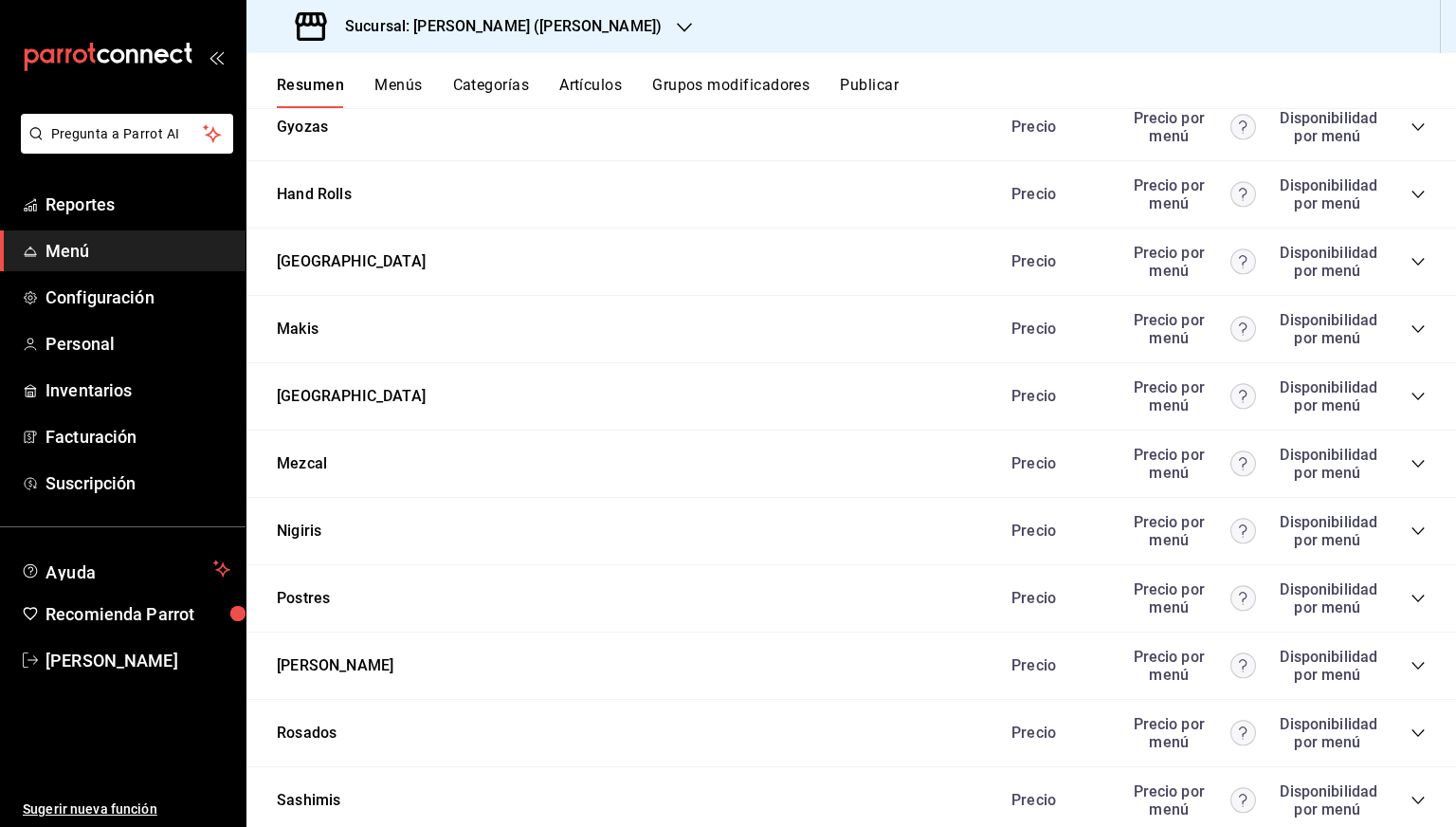
scroll to position [1522, 0]
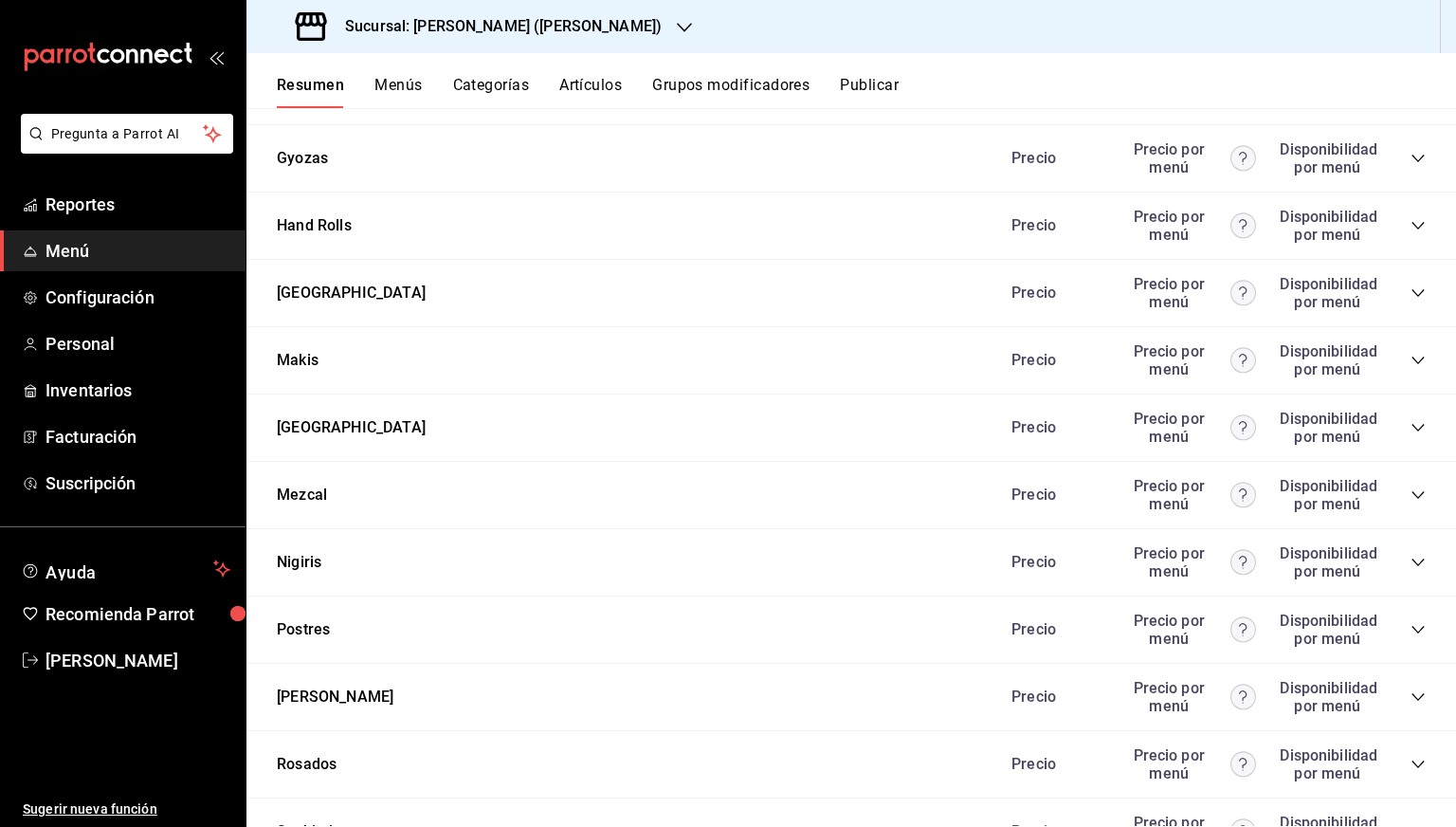
click at [1411, 360] on icon "collapse-category-row" at bounding box center [1417, 361] width 13 height 8
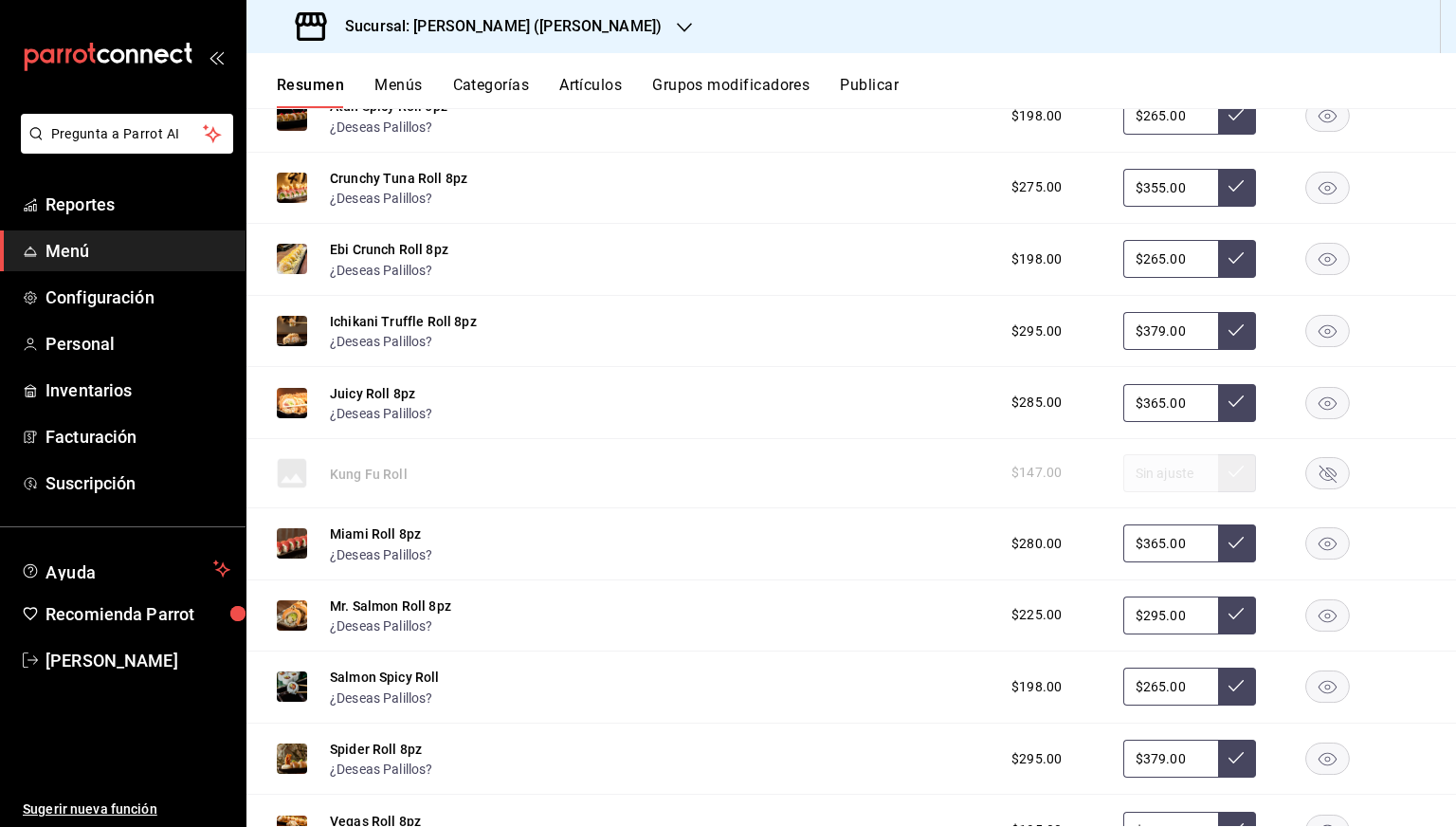
scroll to position [1965, 0]
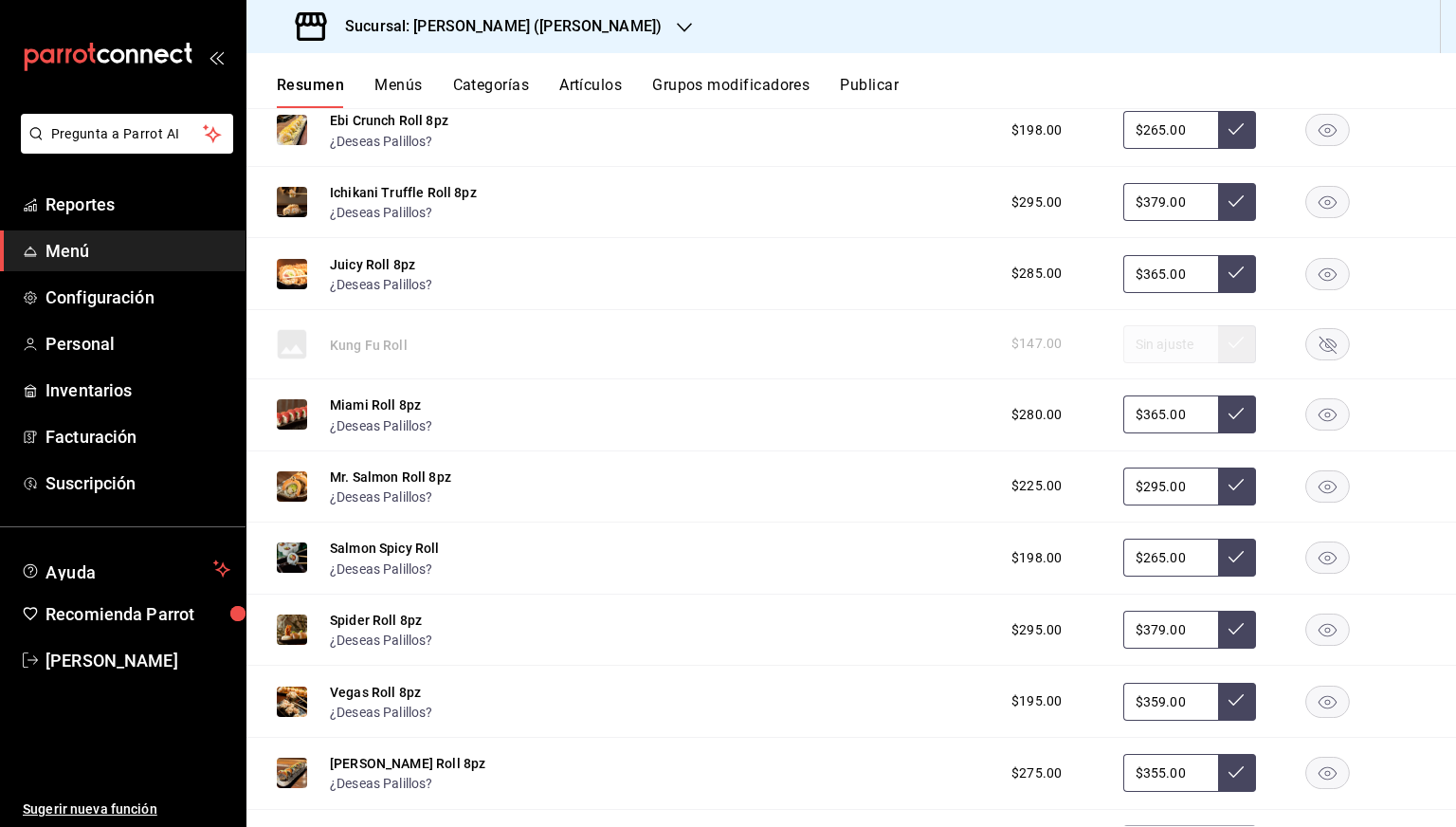
click at [1148, 414] on input "$365.00" at bounding box center [1170, 414] width 95 height 38
type input "$359.00"
click at [1218, 423] on button at bounding box center [1236, 414] width 38 height 38
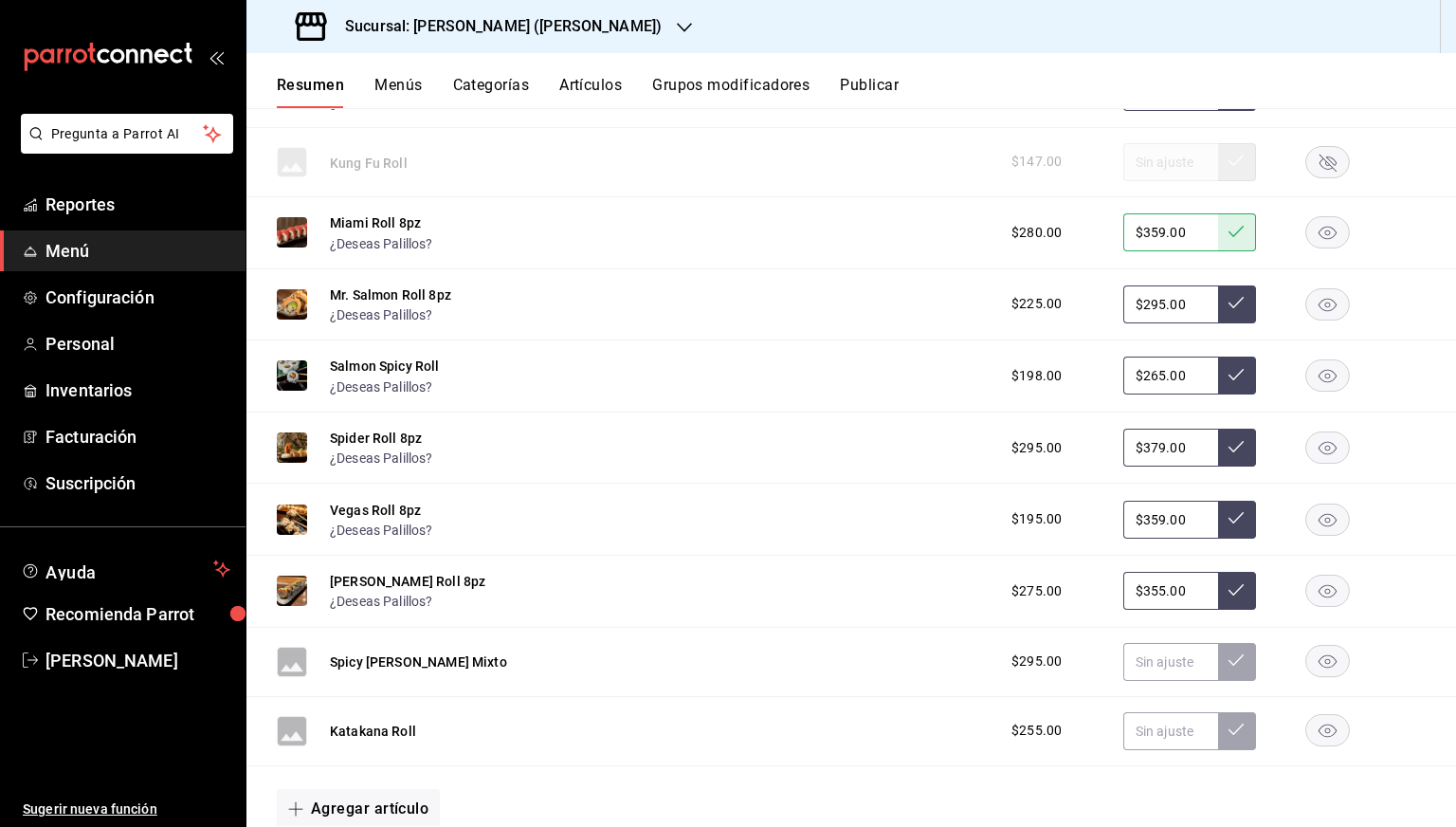
scroll to position [2154, 0]
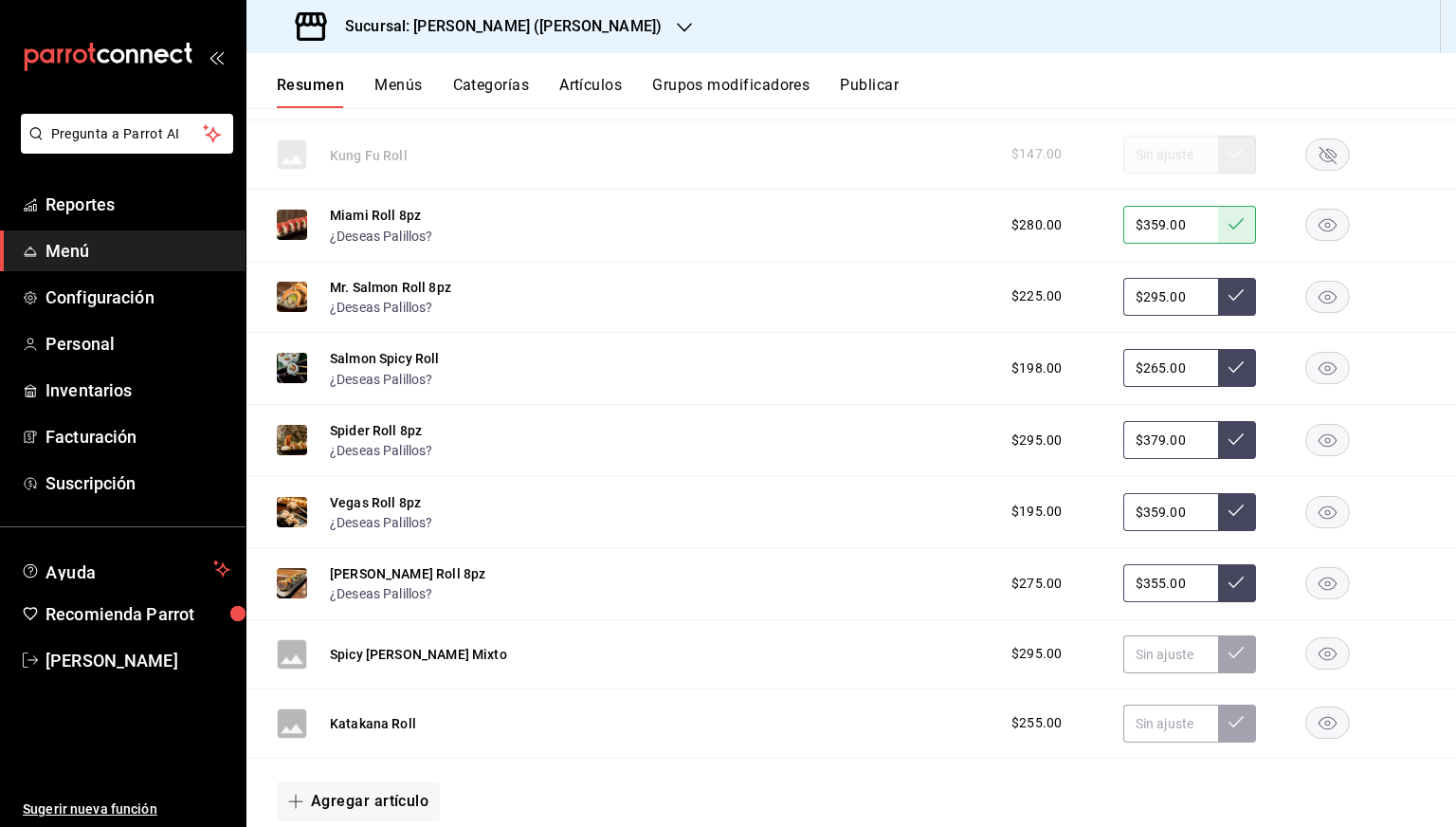
click at [1149, 441] on input "$379.00" at bounding box center [1170, 439] width 95 height 38
type input "$375.00"
click at [1229, 443] on icon at bounding box center [1236, 439] width 16 height 16
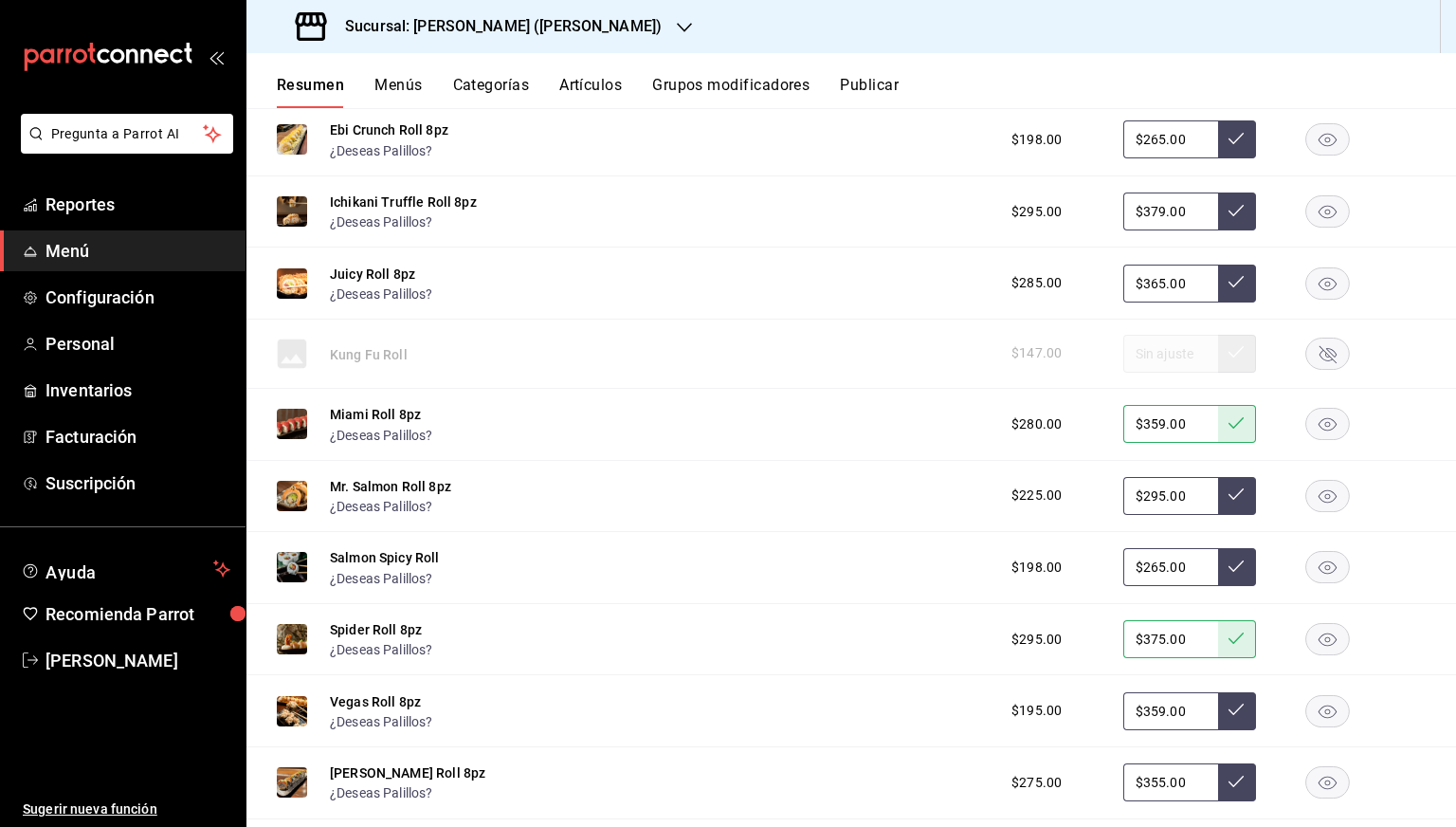
scroll to position [1954, 0]
click at [1149, 287] on input "$365.00" at bounding box center [1170, 284] width 95 height 38
type input "$359.00"
click at [1225, 294] on button at bounding box center [1236, 284] width 38 height 38
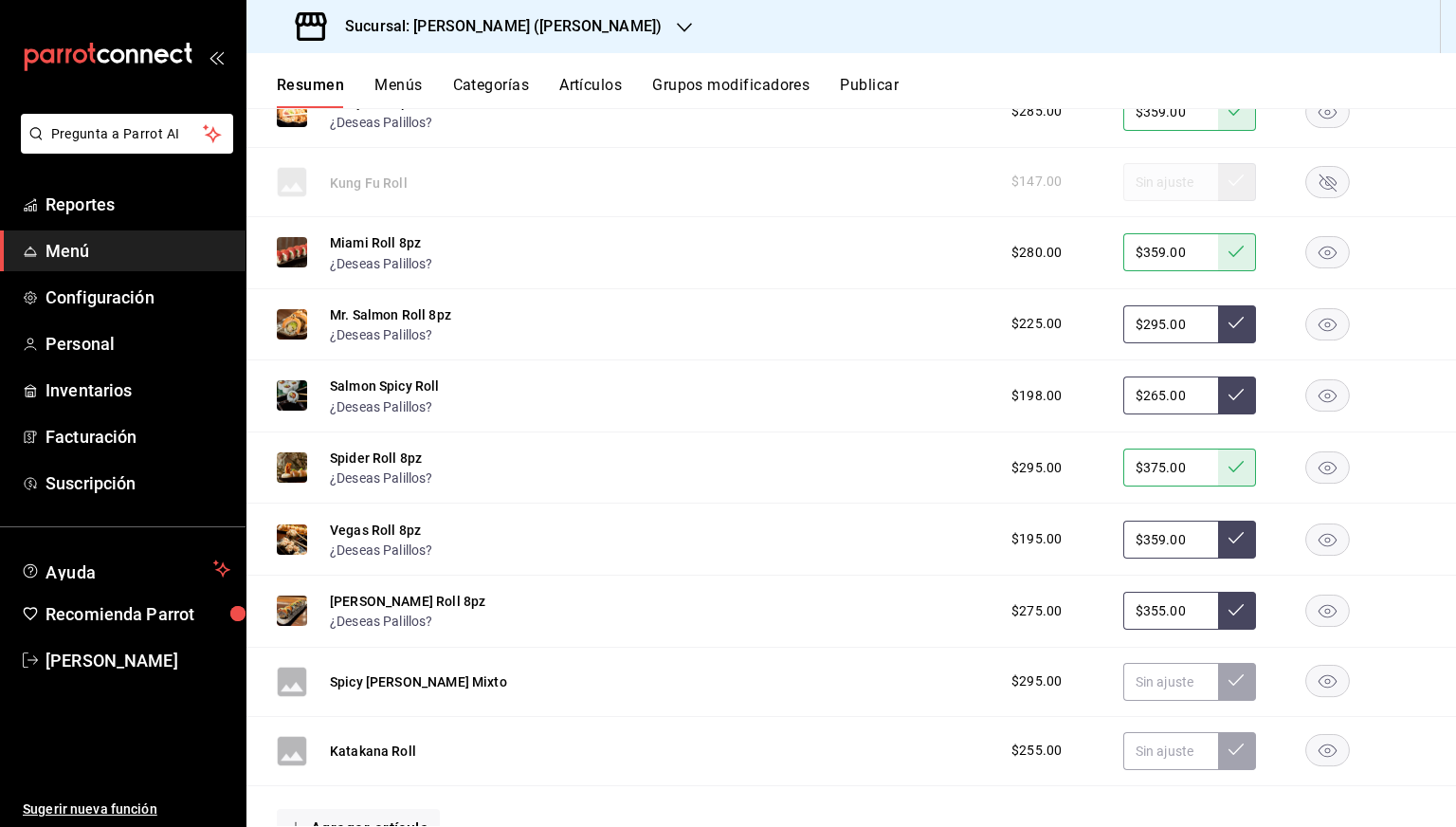
scroll to position [2138, 0]
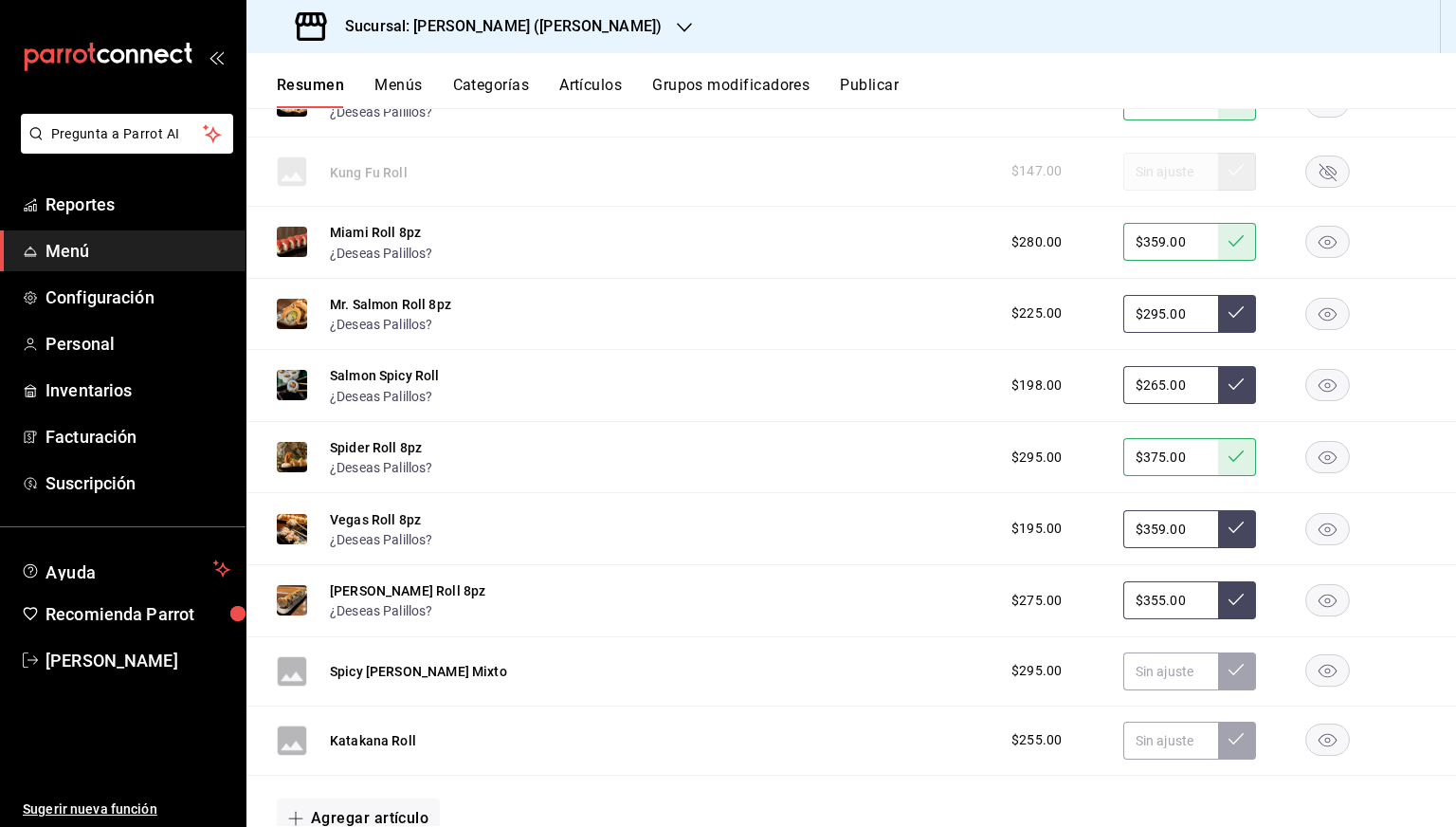
click at [1145, 532] on input "$359.00" at bounding box center [1170, 529] width 95 height 38
type input "$359.00"
click at [1218, 545] on button at bounding box center [1236, 529] width 38 height 38
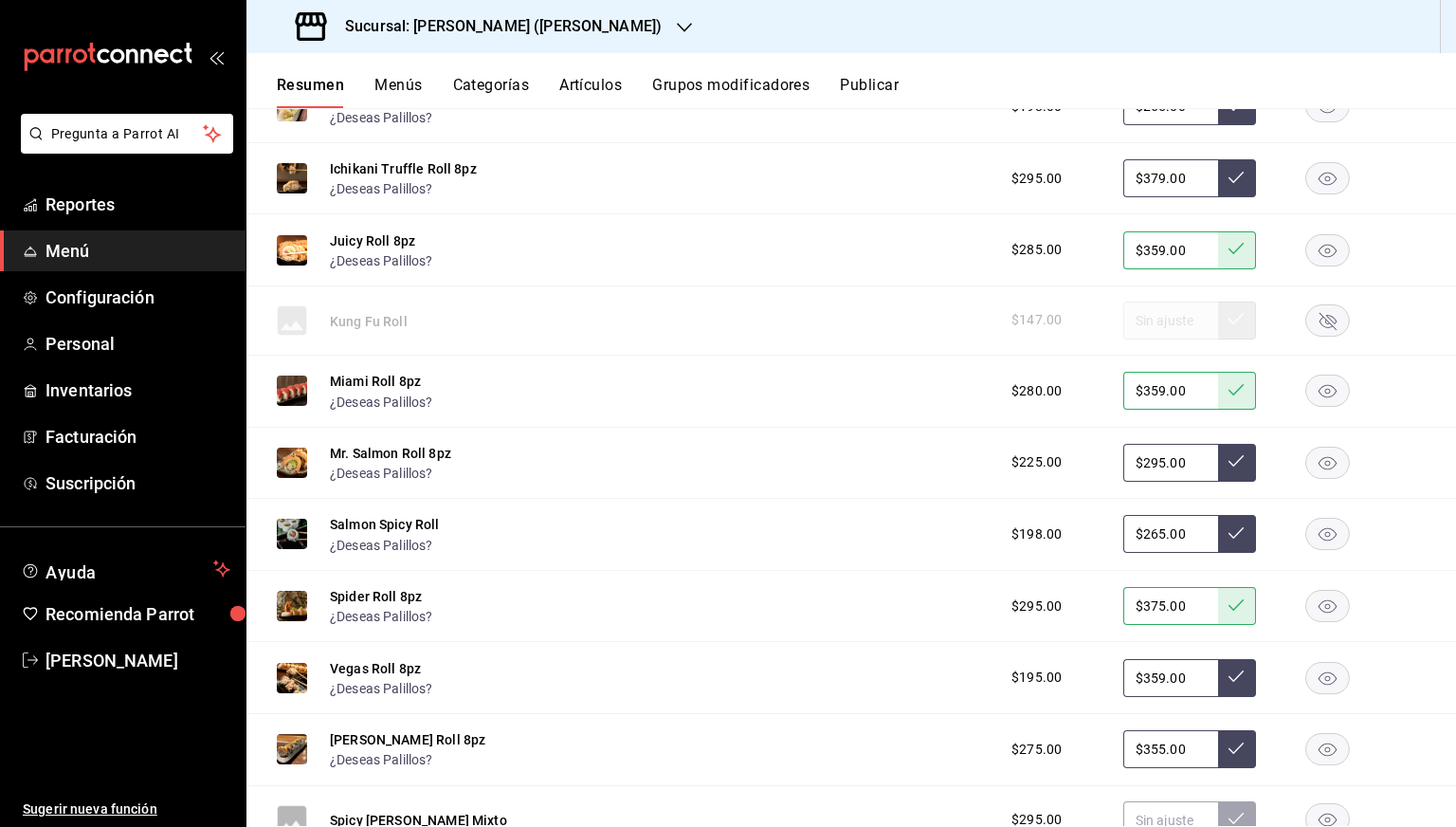
scroll to position [2005, 0]
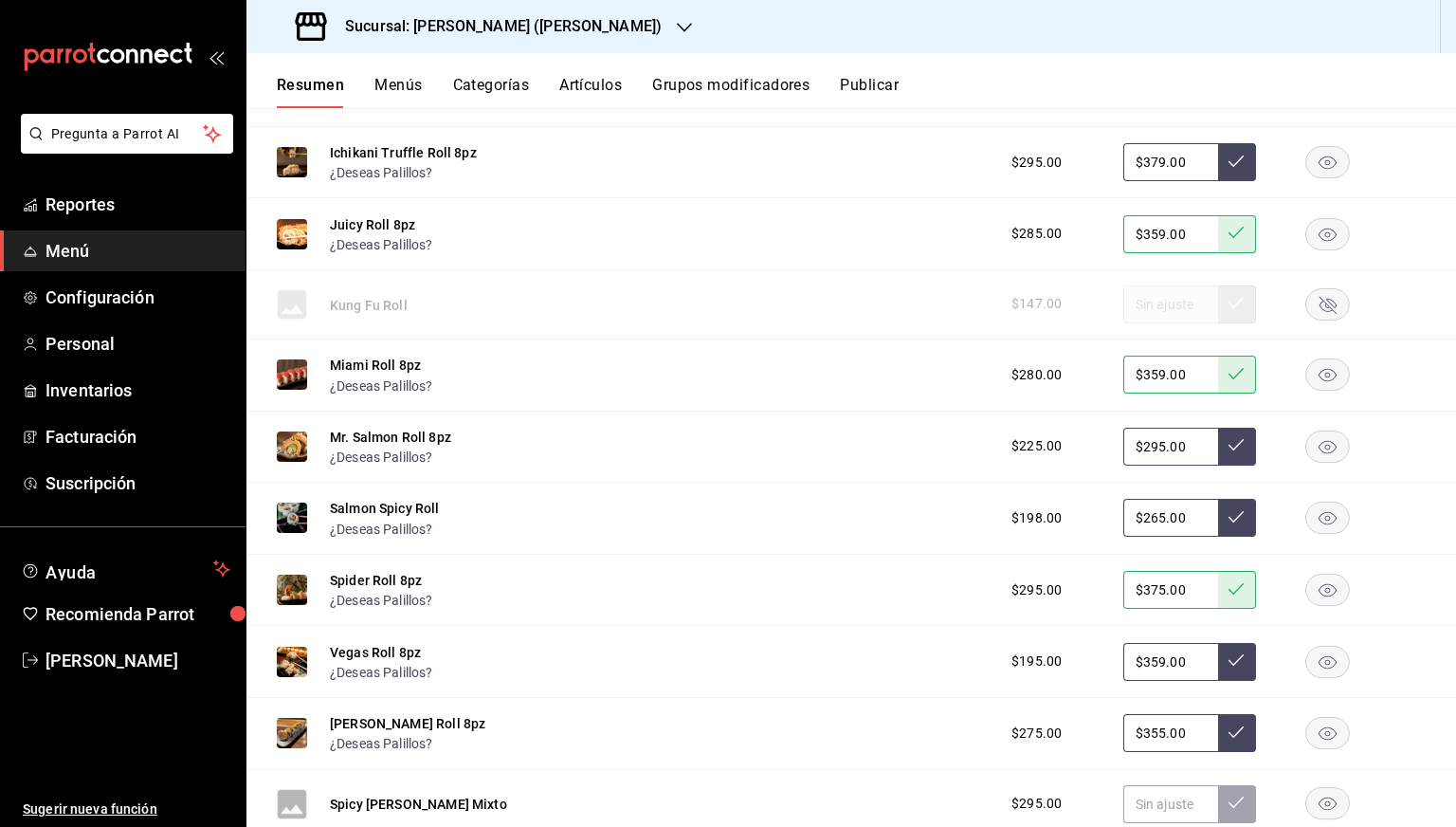
click at [1145, 650] on input "$359.00" at bounding box center [1170, 662] width 95 height 38
click at [1146, 658] on input "$359.00" at bounding box center [1170, 662] width 95 height 38
type input "$249.00"
click at [1229, 663] on icon at bounding box center [1236, 660] width 16 height 16
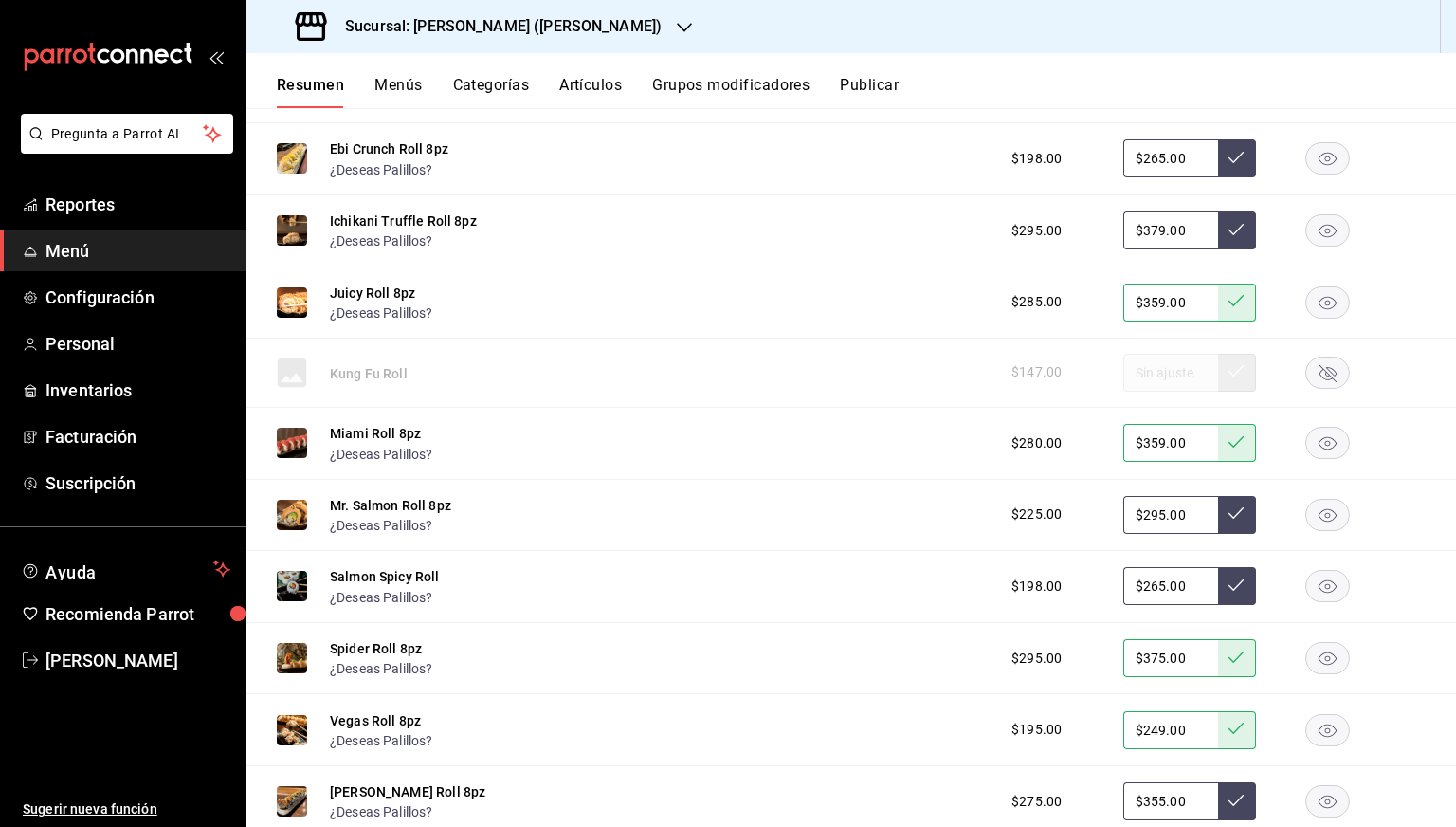
scroll to position [1769, 0]
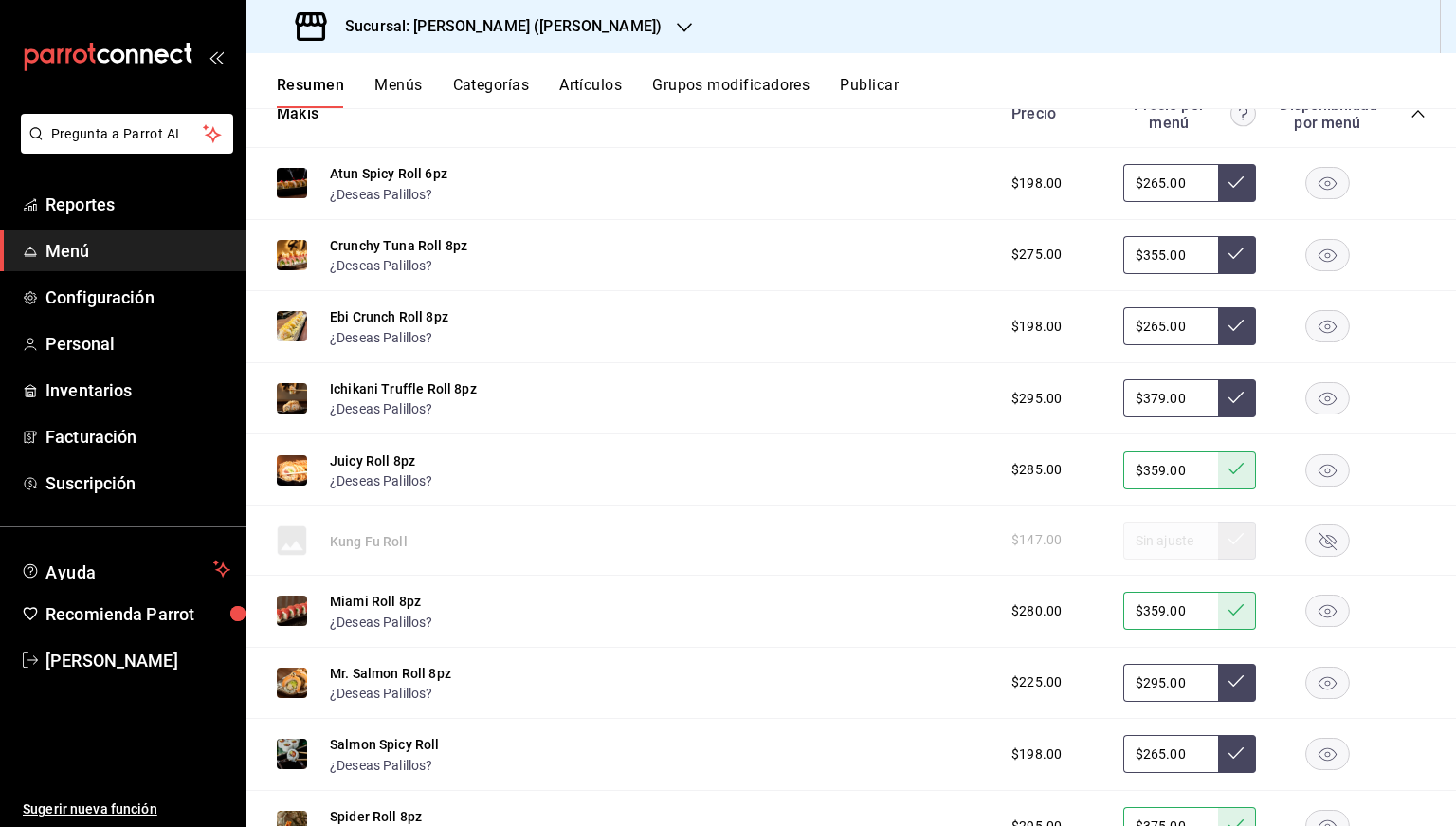
click at [1149, 328] on input "$265.00" at bounding box center [1170, 326] width 95 height 38
type input "$259.00"
click at [1218, 324] on button at bounding box center [1236, 326] width 38 height 38
click at [1148, 185] on input "$265.00" at bounding box center [1170, 183] width 95 height 38
type input "$259.00"
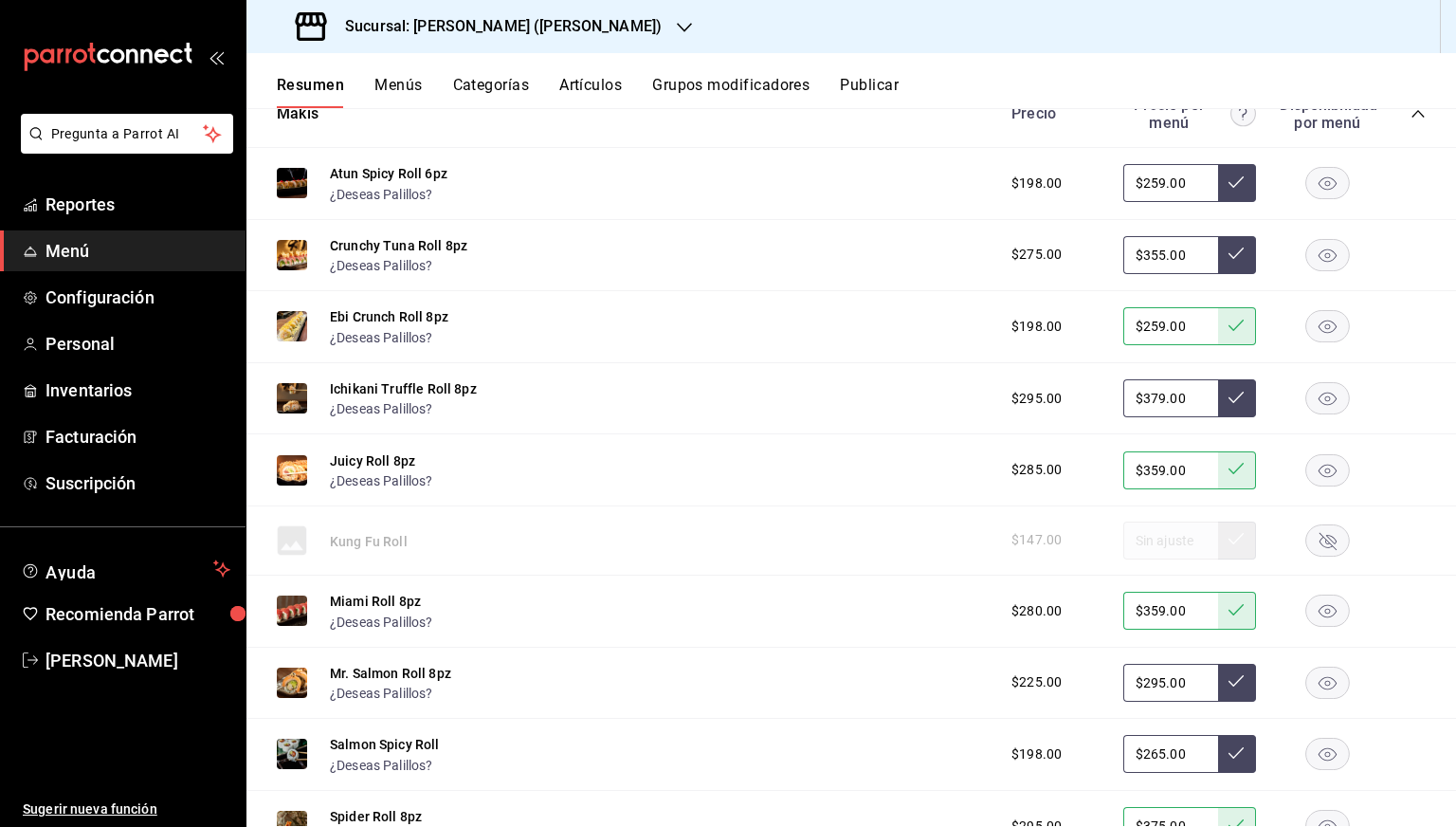
click at [1218, 188] on button at bounding box center [1236, 183] width 38 height 38
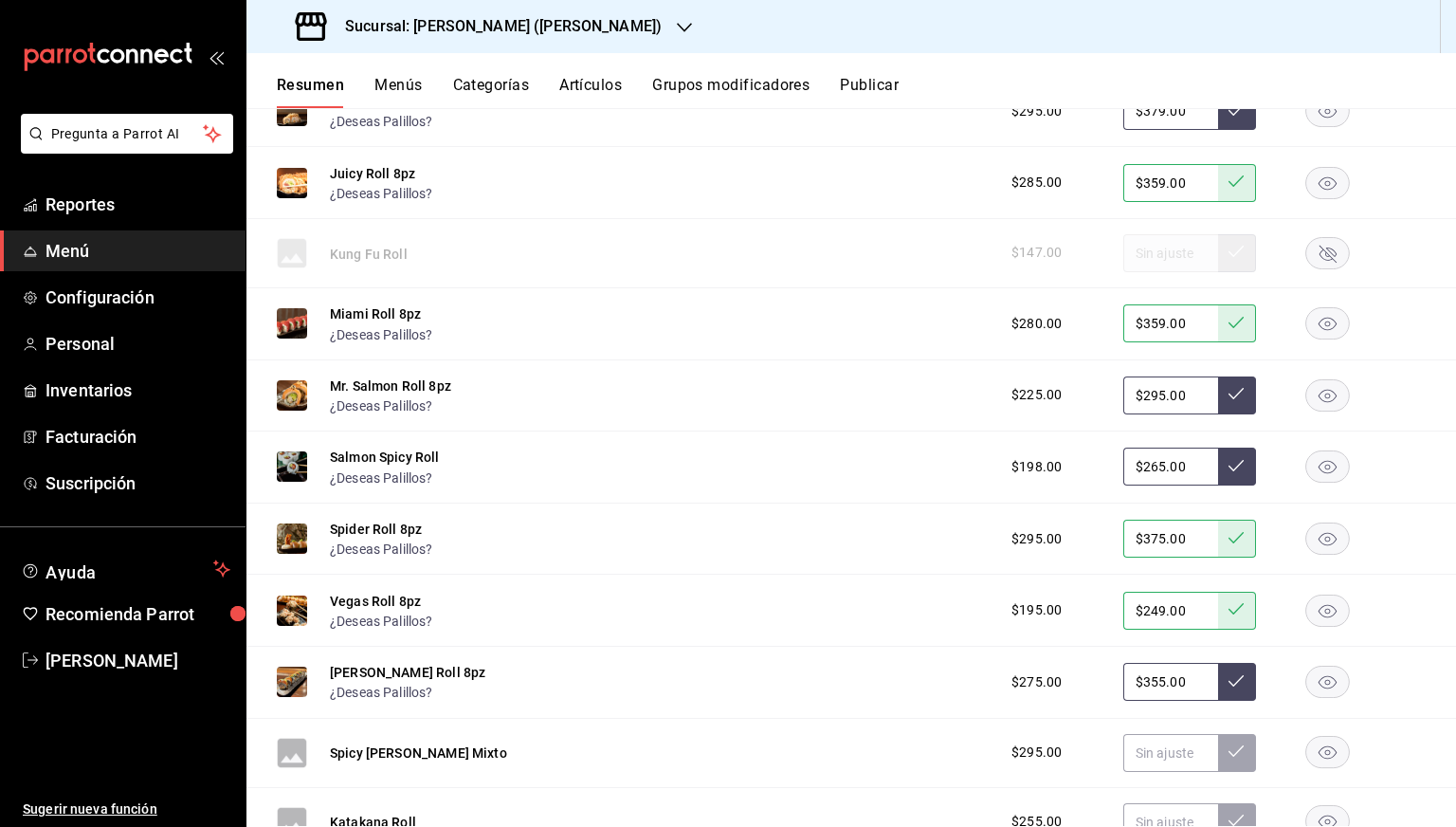
scroll to position [2058, 0]
click at [1147, 464] on input "$265.00" at bounding box center [1170, 465] width 95 height 38
type input "$259.00"
click at [1218, 467] on button at bounding box center [1236, 465] width 38 height 38
click at [1149, 399] on input "$295.00" at bounding box center [1170, 393] width 95 height 38
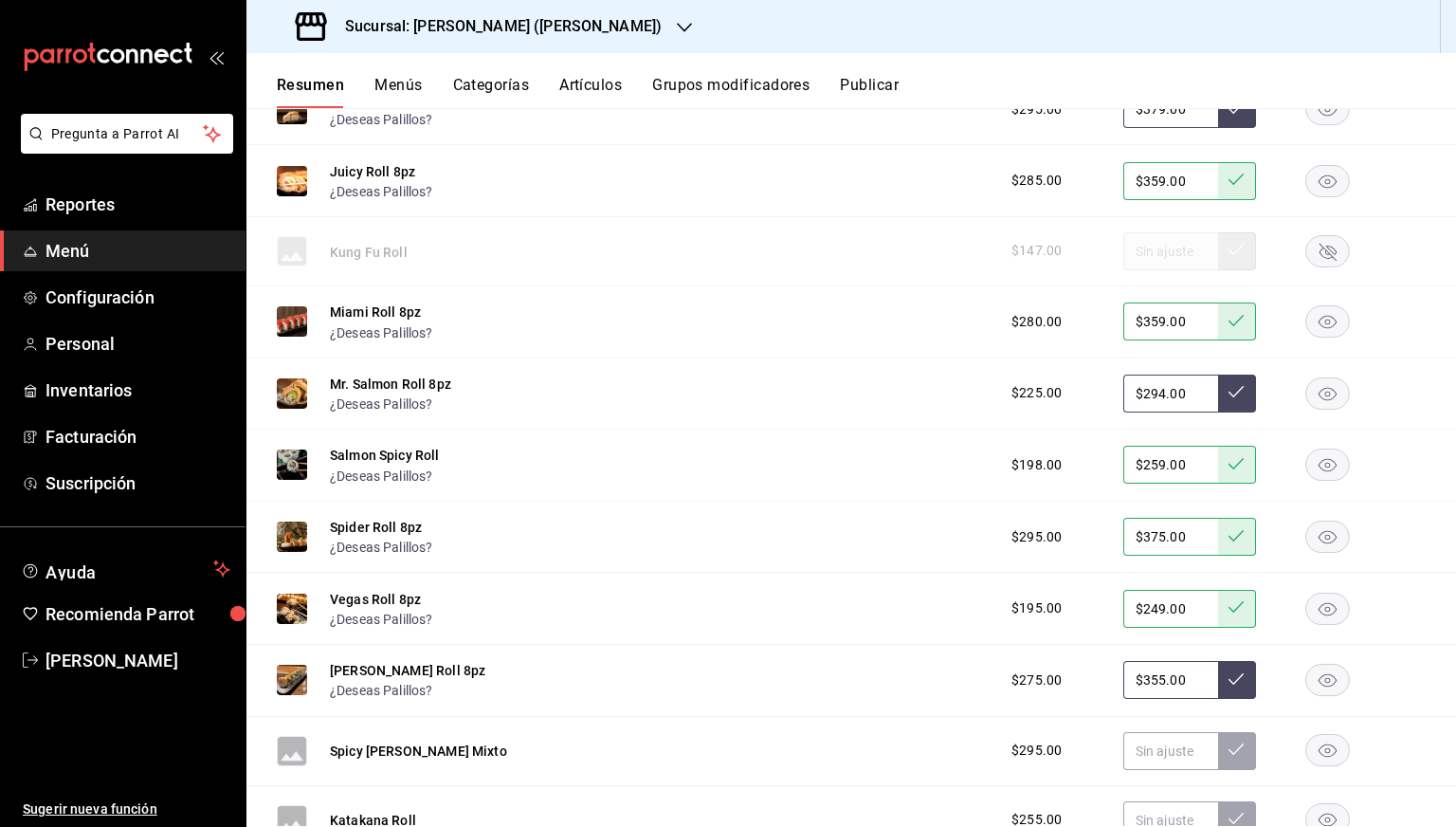
type input "$294.00"
click at [1218, 399] on button at bounding box center [1236, 393] width 38 height 38
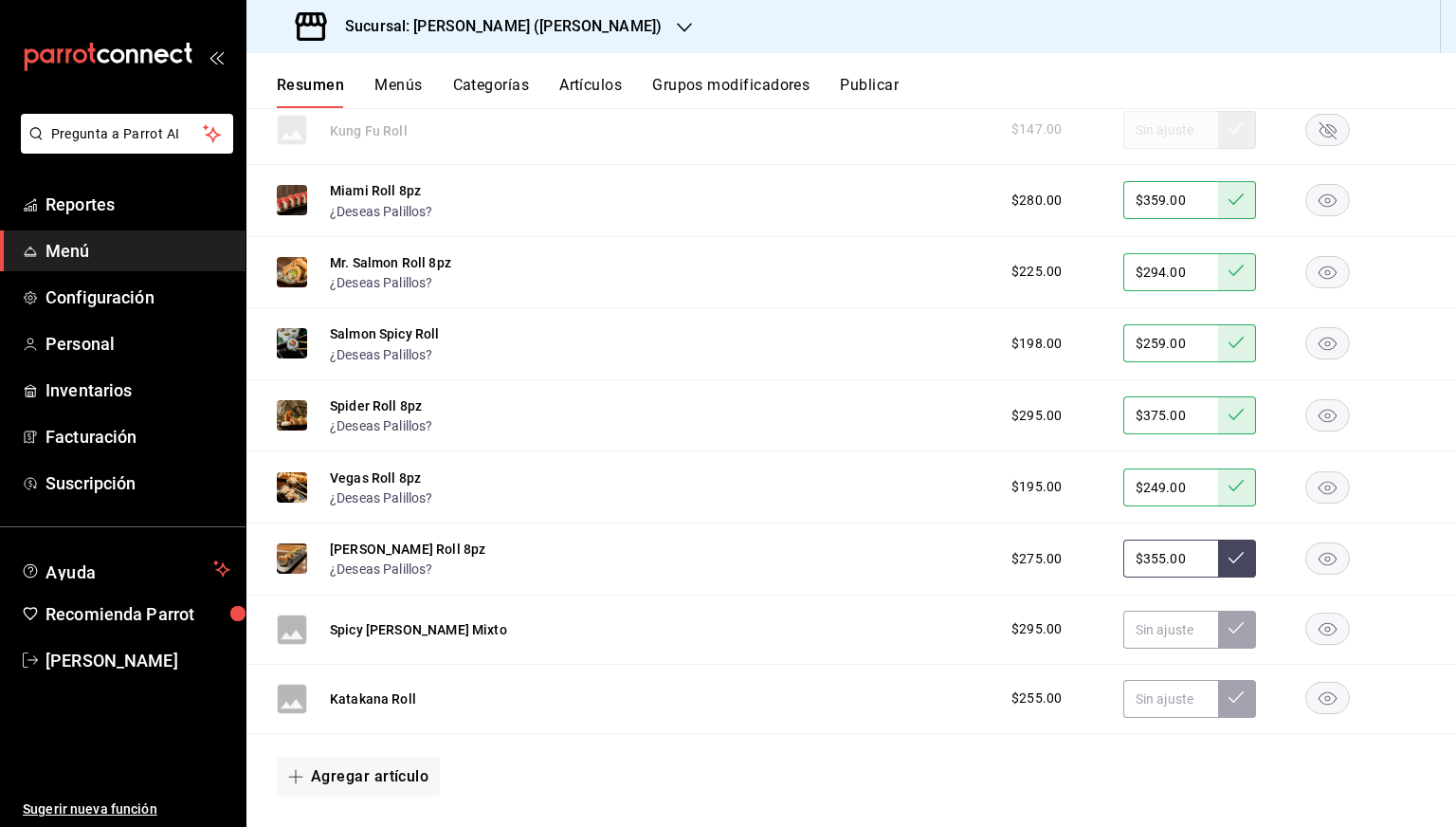
scroll to position [2210, 0]
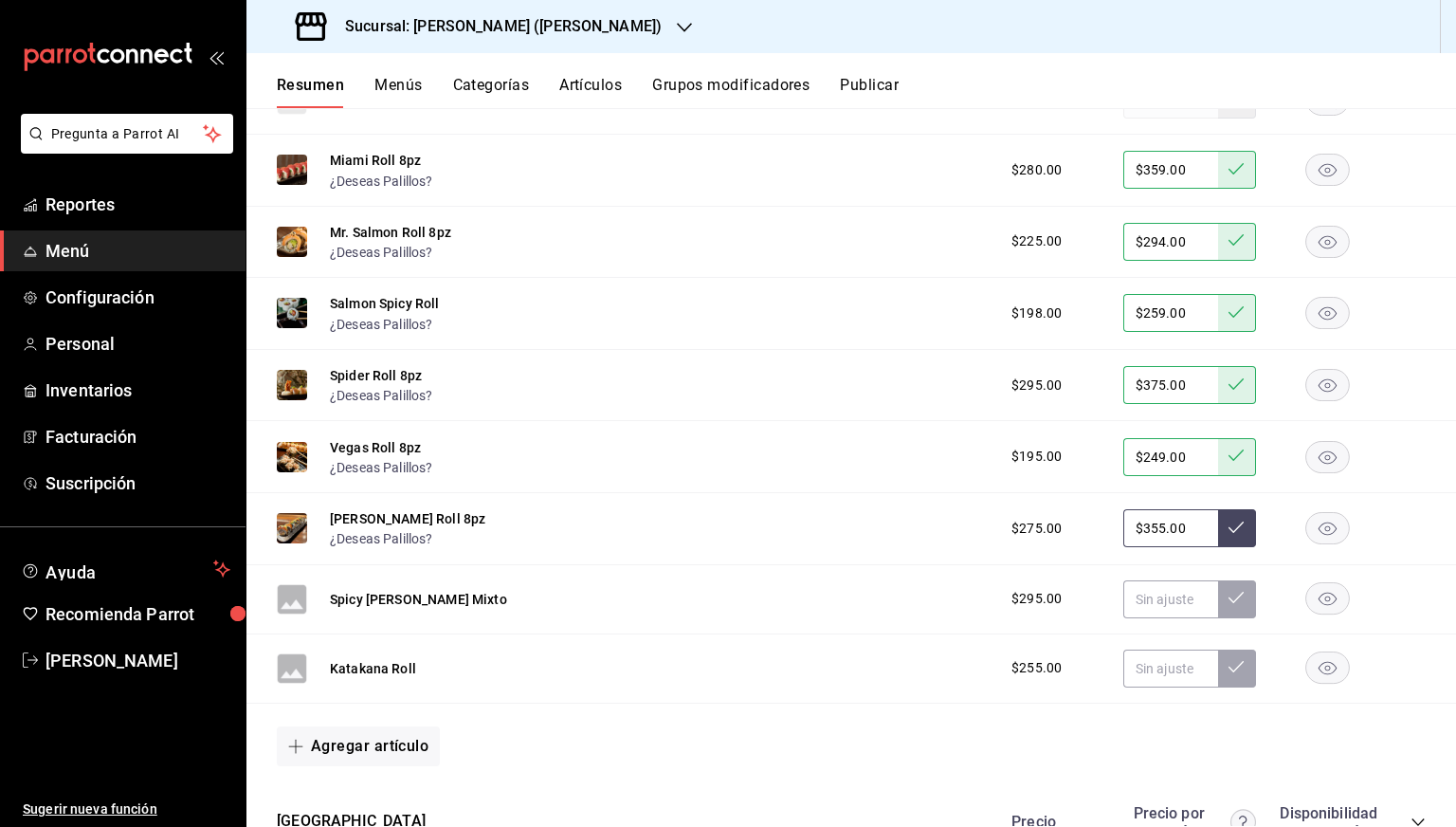
click at [1150, 533] on input "$355.00" at bounding box center [1170, 528] width 95 height 38
type input "$349.00"
click at [1229, 533] on icon at bounding box center [1236, 528] width 16 height 16
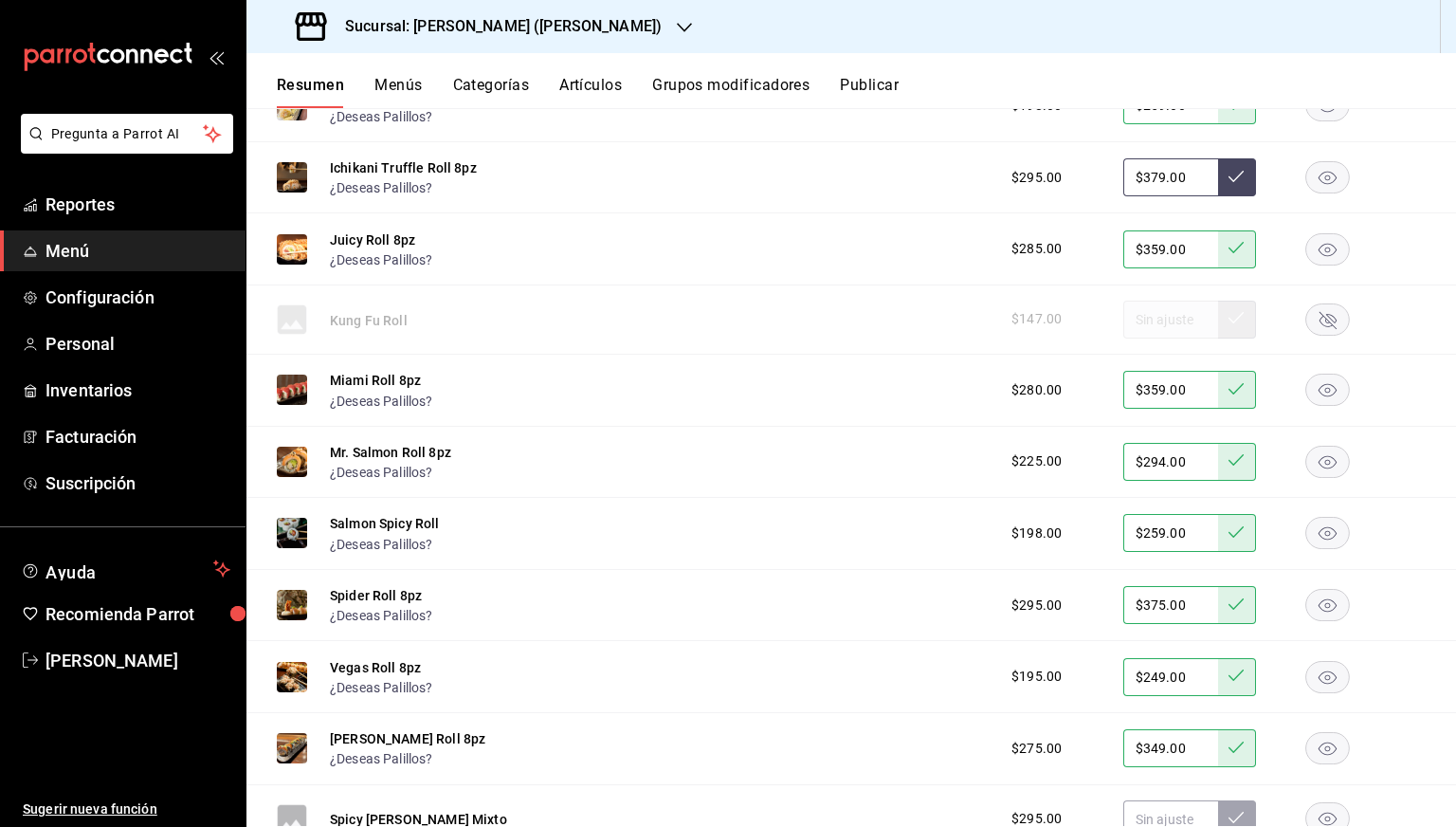
scroll to position [1985, 0]
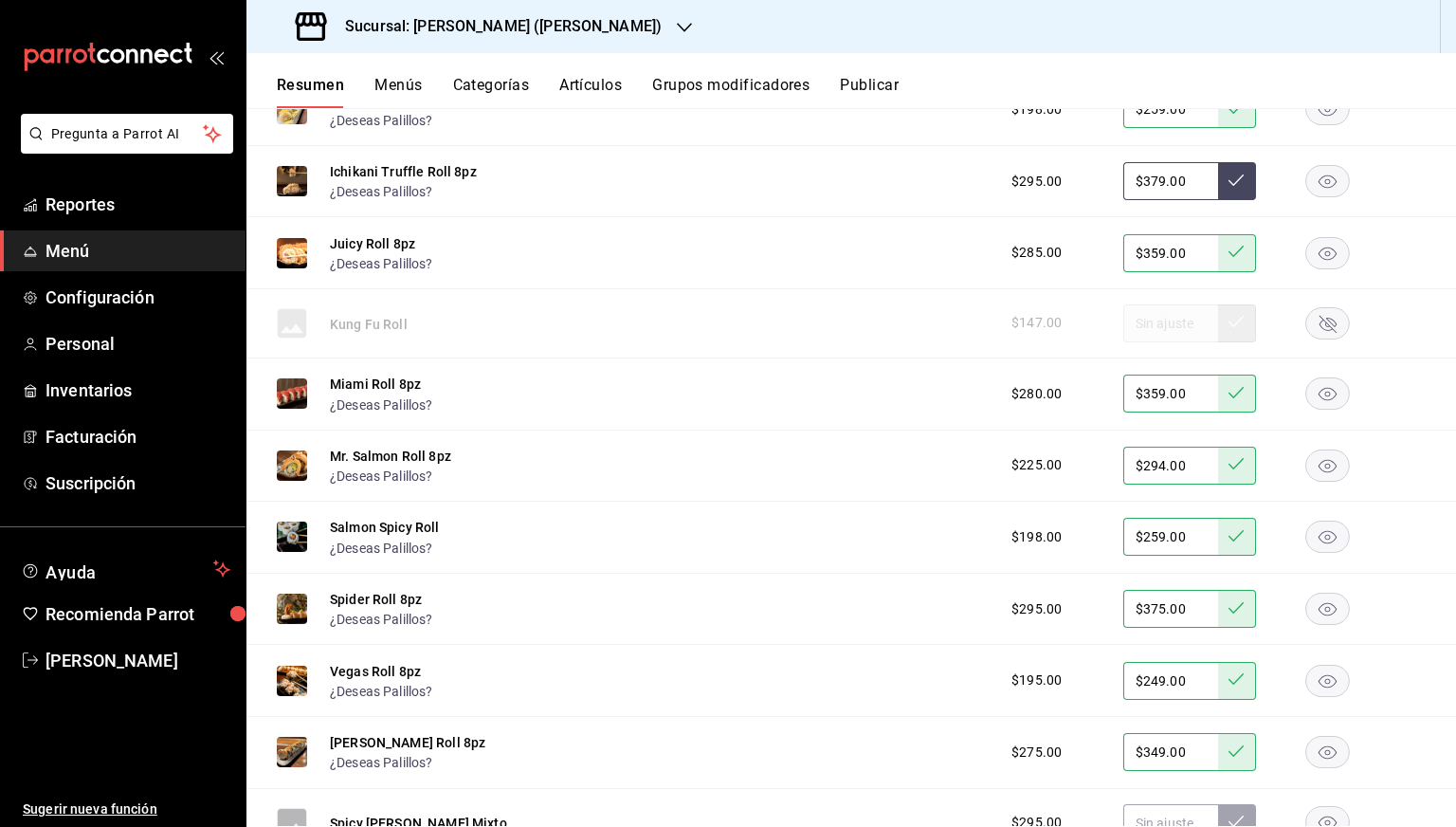
click at [1150, 185] on input "$379.00" at bounding box center [1170, 181] width 95 height 38
type input "$375.00"
click at [1229, 184] on icon at bounding box center [1236, 181] width 16 height 16
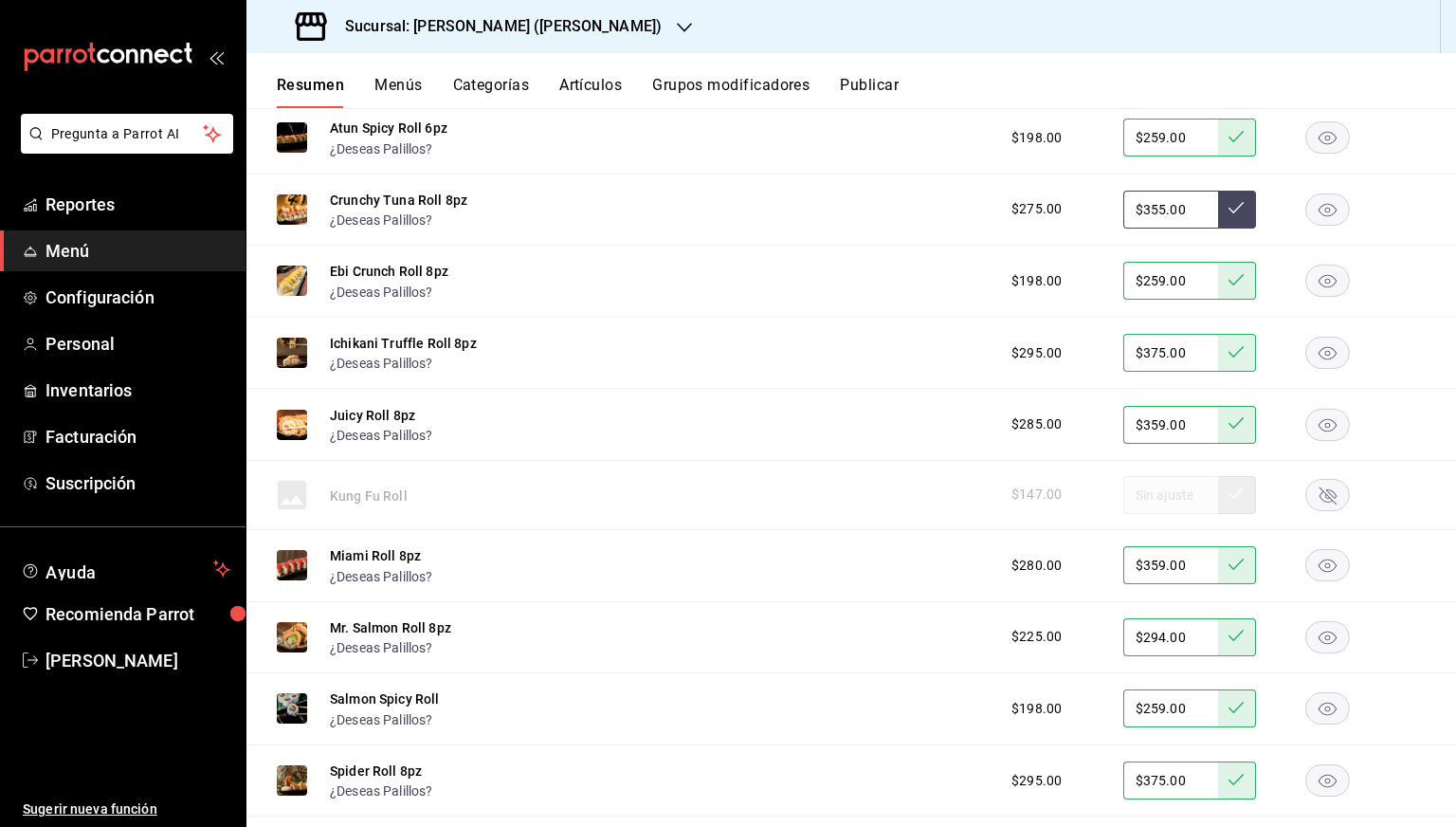
scroll to position [1812, 0]
click at [1148, 215] on input "$355.00" at bounding box center [1170, 211] width 95 height 38
type input "$349.00"
click at [1229, 210] on icon at bounding box center [1236, 210] width 16 height 16
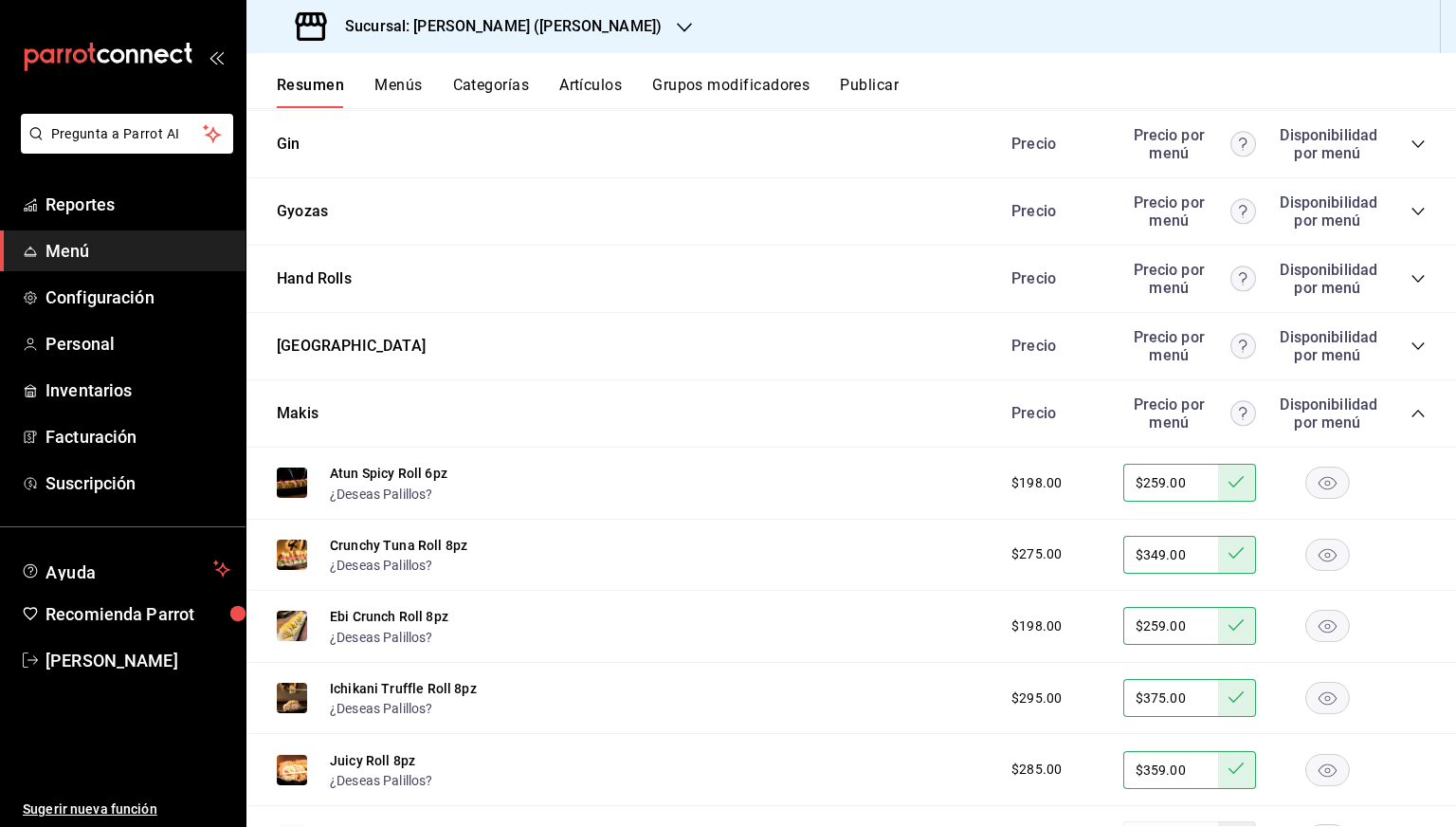
scroll to position [1468, 0]
click at [1410, 412] on icon "collapse-category-row" at bounding box center [1418, 415] width 16 height 16
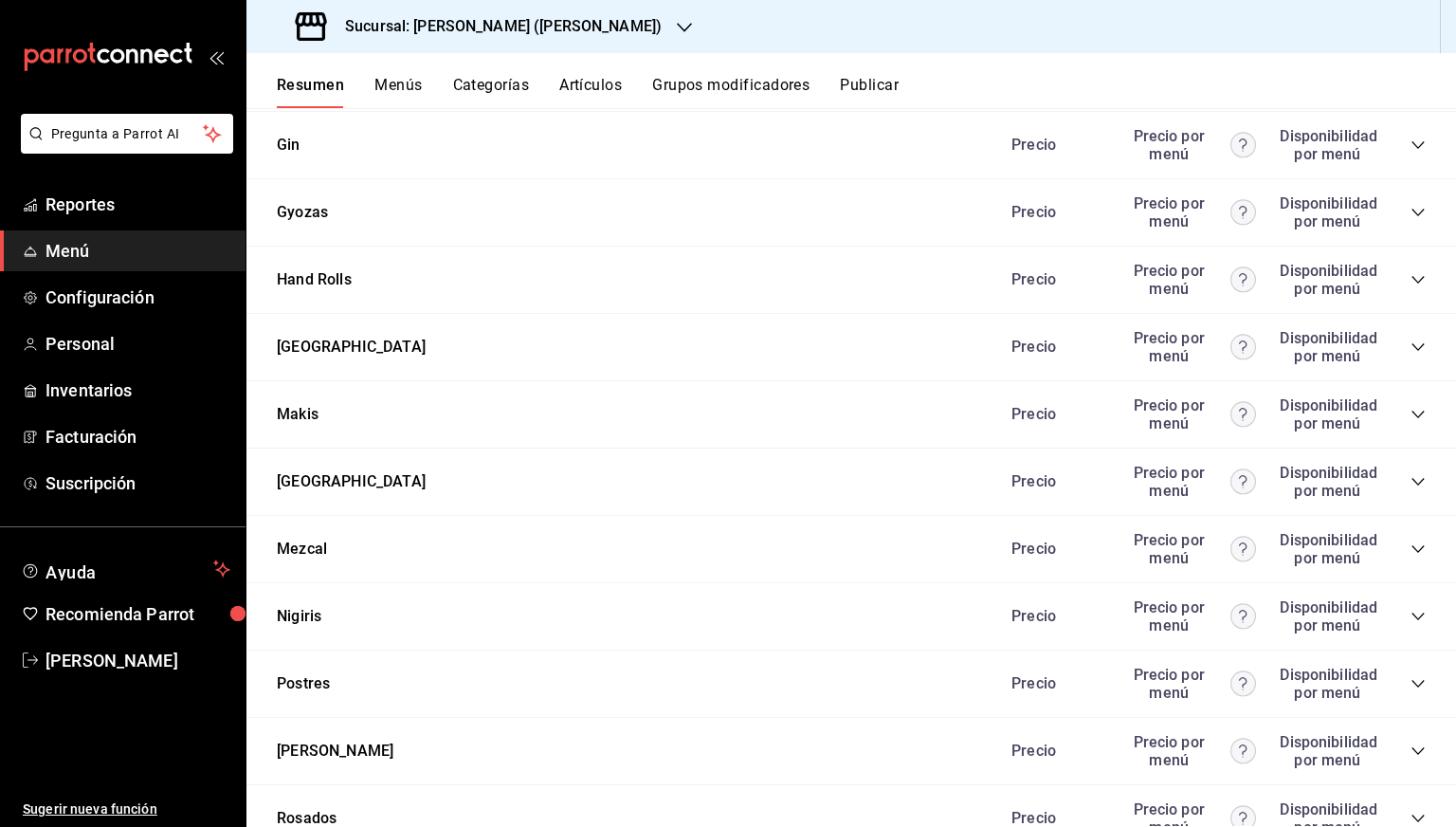
click at [1410, 281] on icon "collapse-category-row" at bounding box center [1418, 280] width 16 height 16
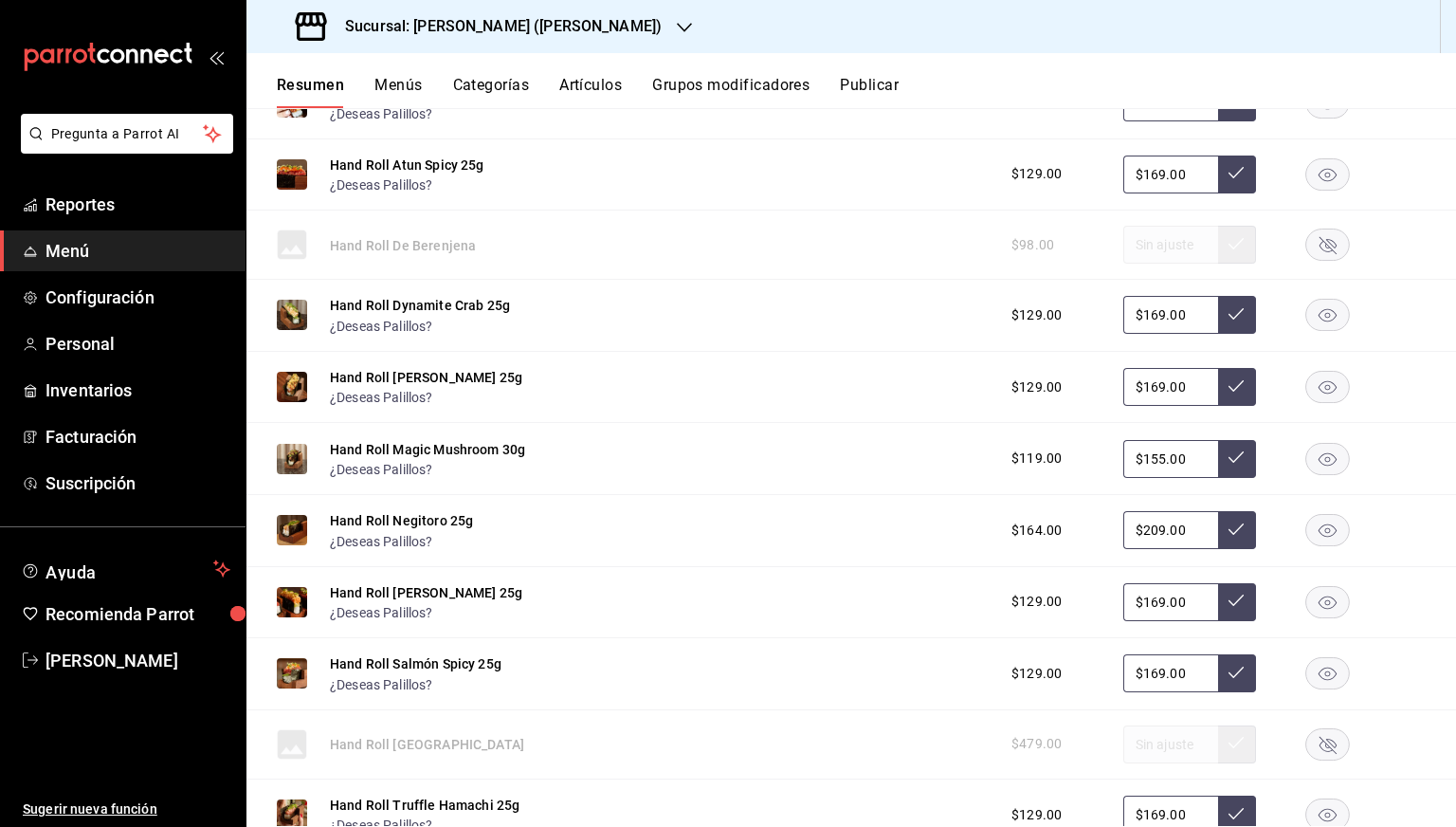
scroll to position [1923, 0]
click at [1149, 456] on input "$155.00" at bounding box center [1170, 458] width 95 height 38
type input "$149.00"
click at [1234, 461] on button at bounding box center [1236, 458] width 38 height 38
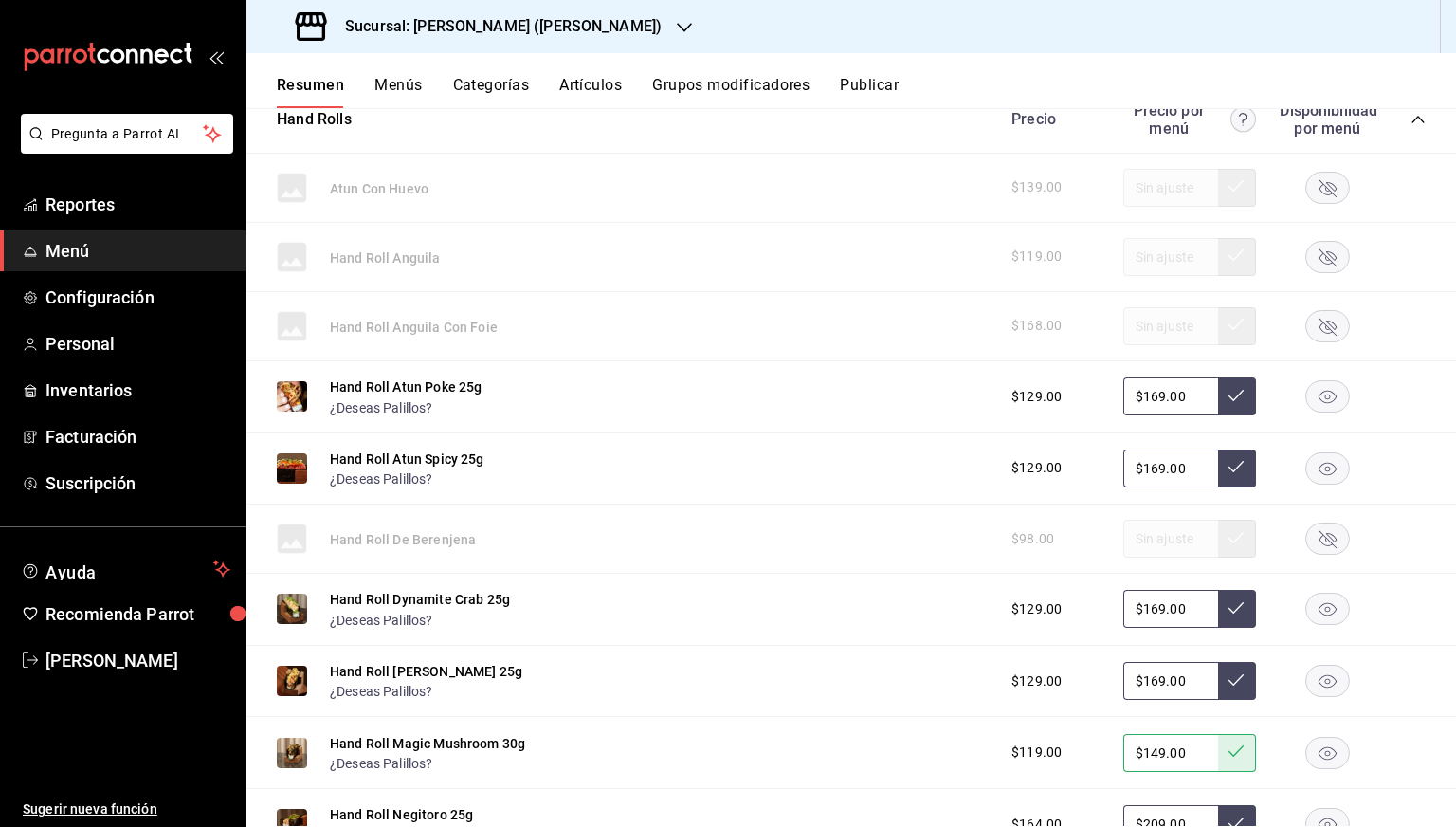
scroll to position [1350, 0]
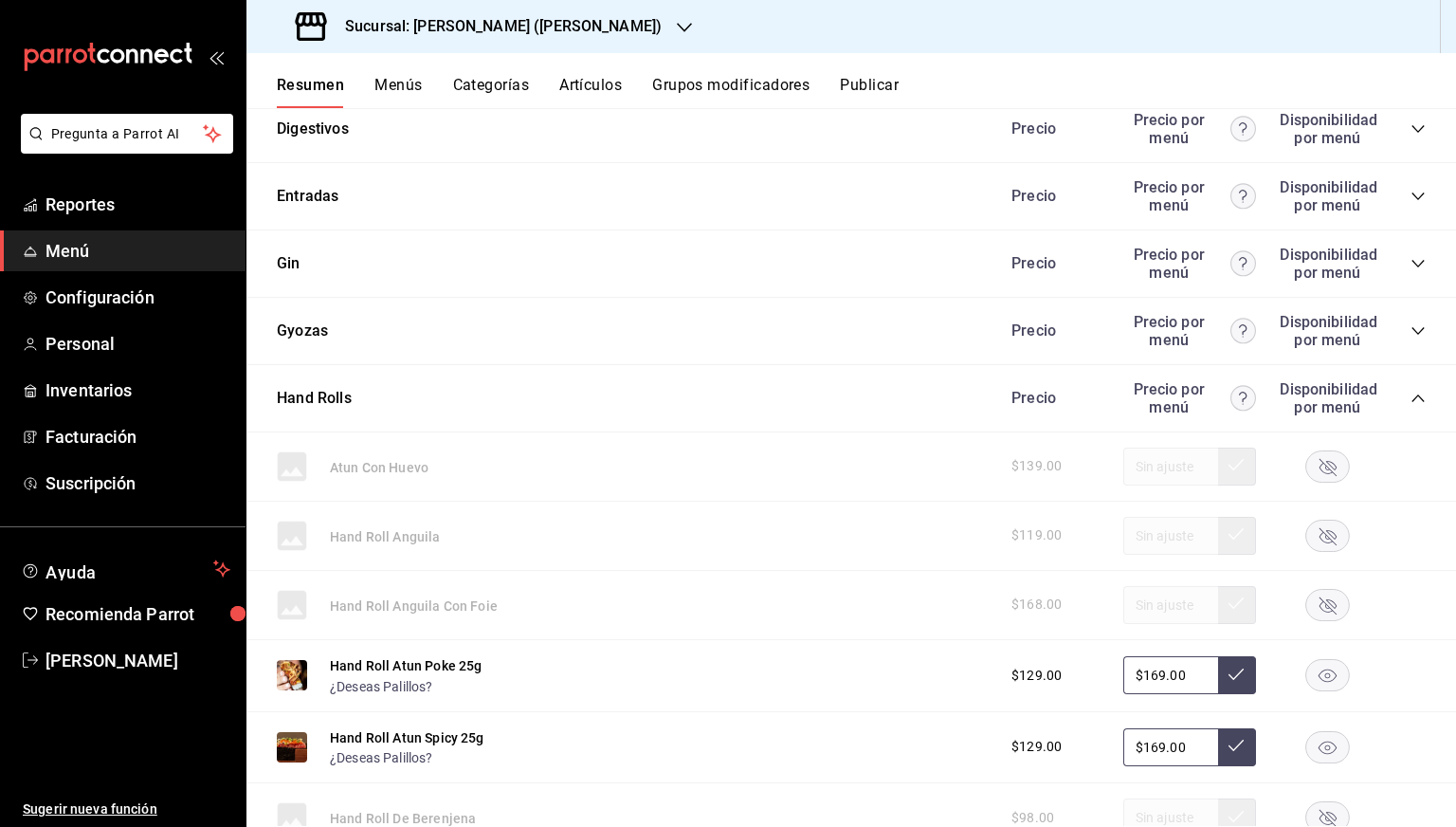
click at [1410, 398] on icon "collapse-category-row" at bounding box center [1418, 398] width 16 height 16
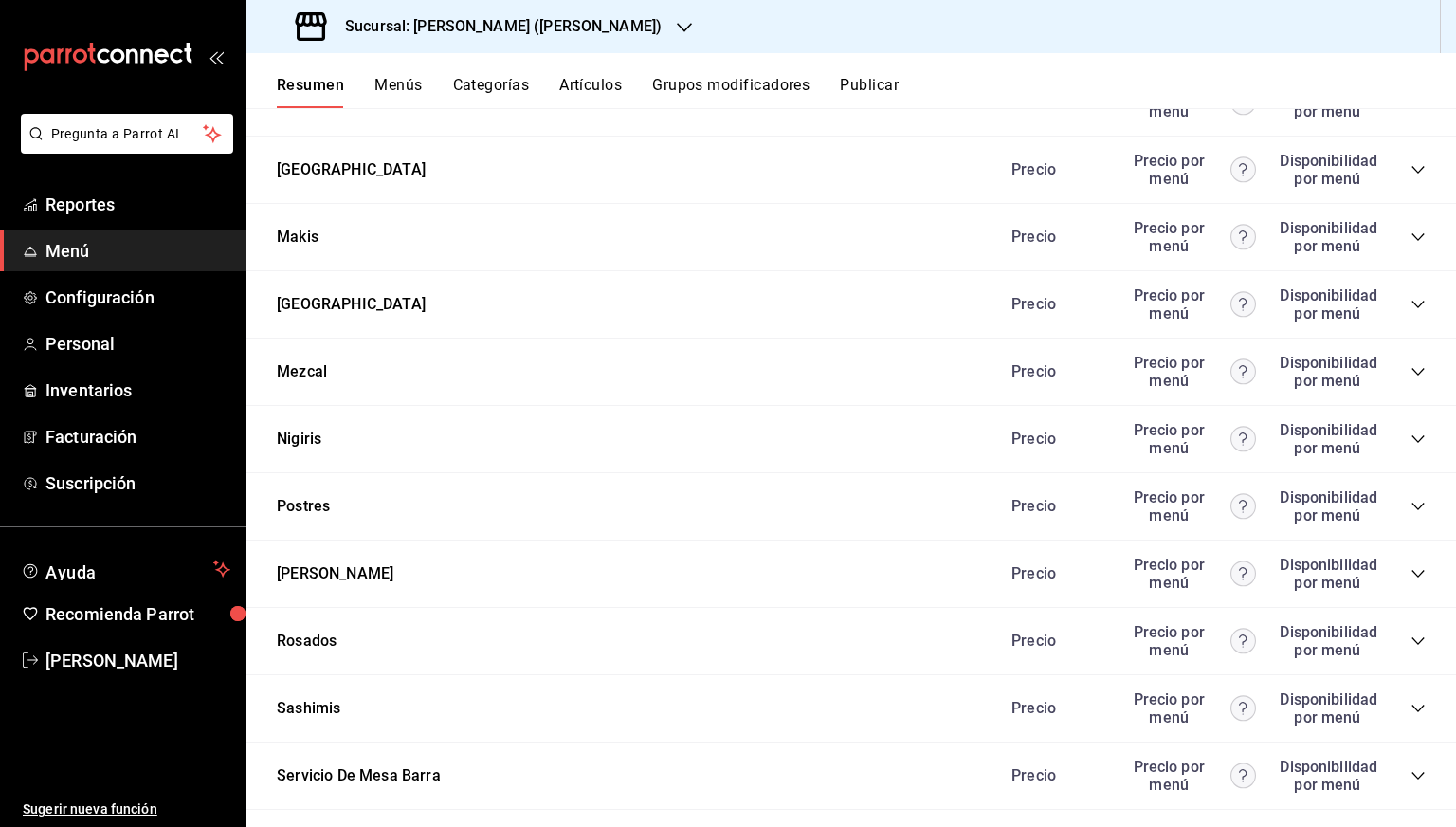
scroll to position [1649, 0]
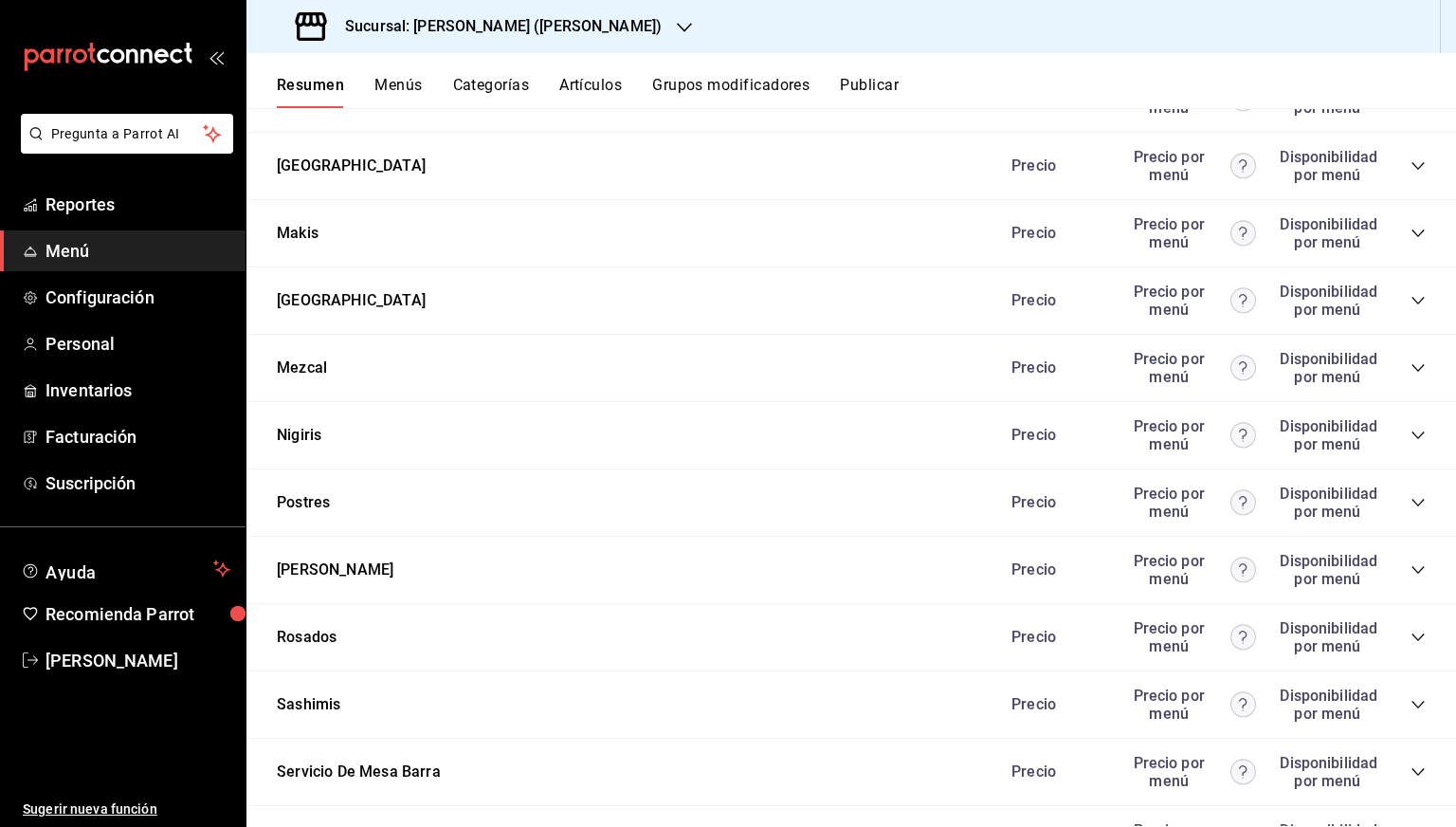
click at [1410, 497] on icon "collapse-category-row" at bounding box center [1418, 502] width 16 height 16
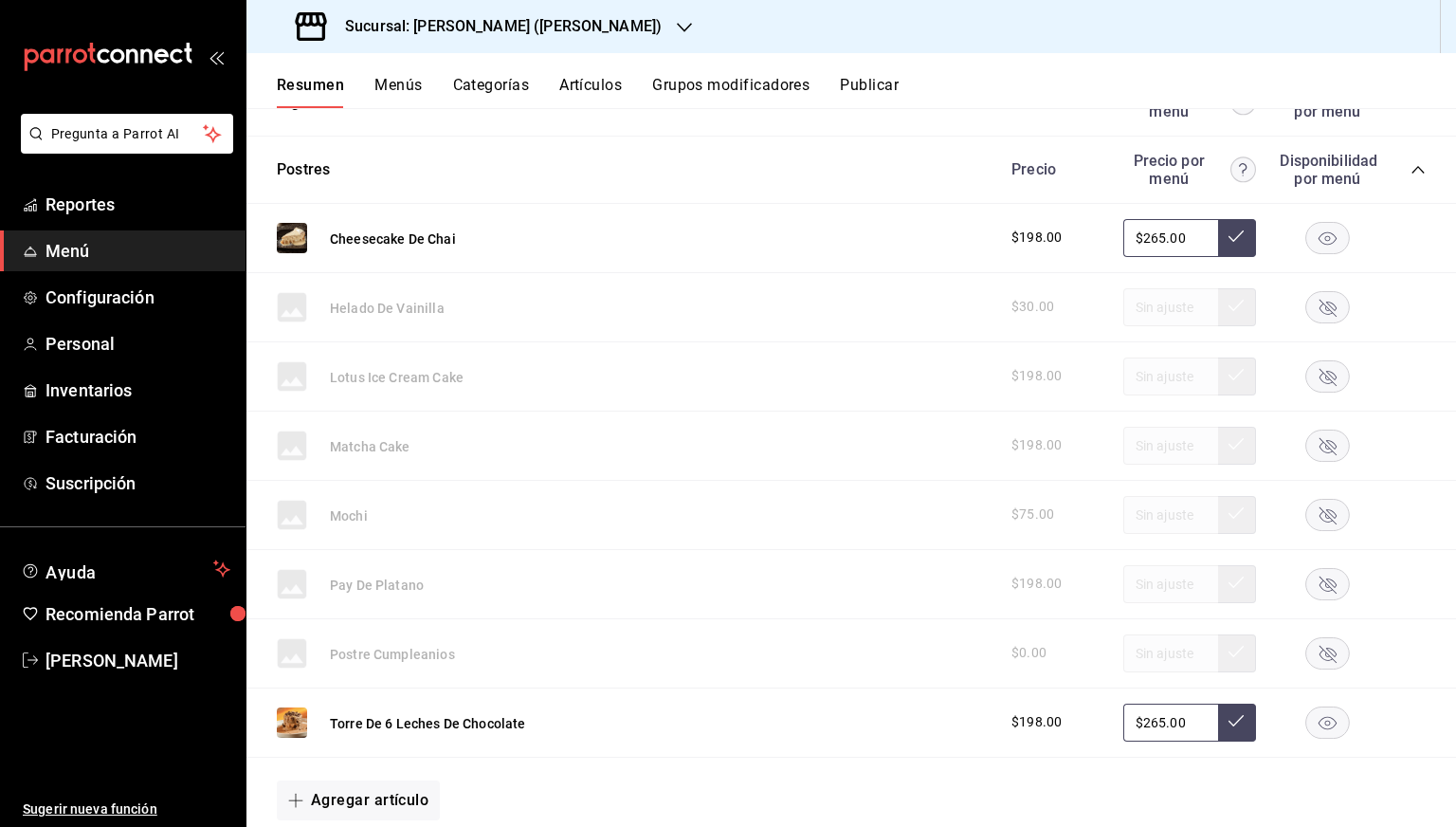
scroll to position [1983, 0]
click at [1153, 243] on input "$265.00" at bounding box center [1170, 236] width 95 height 38
type input "$259.00"
click at [1229, 240] on icon at bounding box center [1236, 235] width 16 height 16
click at [1150, 723] on input "$265.00" at bounding box center [1170, 721] width 95 height 38
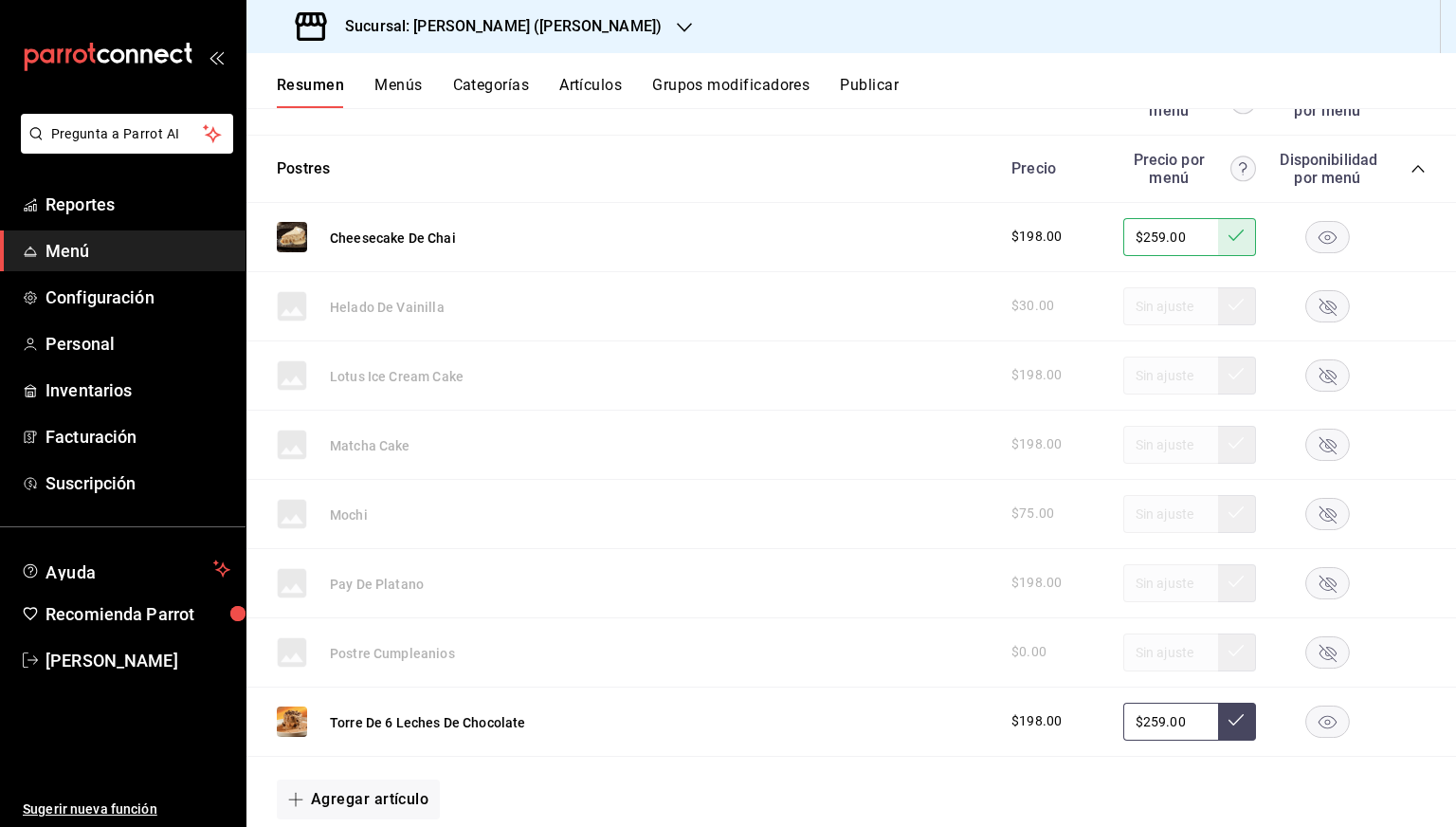
type input "$259.00"
click at [1236, 713] on button at bounding box center [1236, 721] width 38 height 38
click at [1125, 146] on div "Postres Precio Precio por menú Disponibilidad por menú" at bounding box center [851, 169] width 1209 height 67
click at [883, 88] on button "Publicar" at bounding box center [869, 91] width 59 height 32
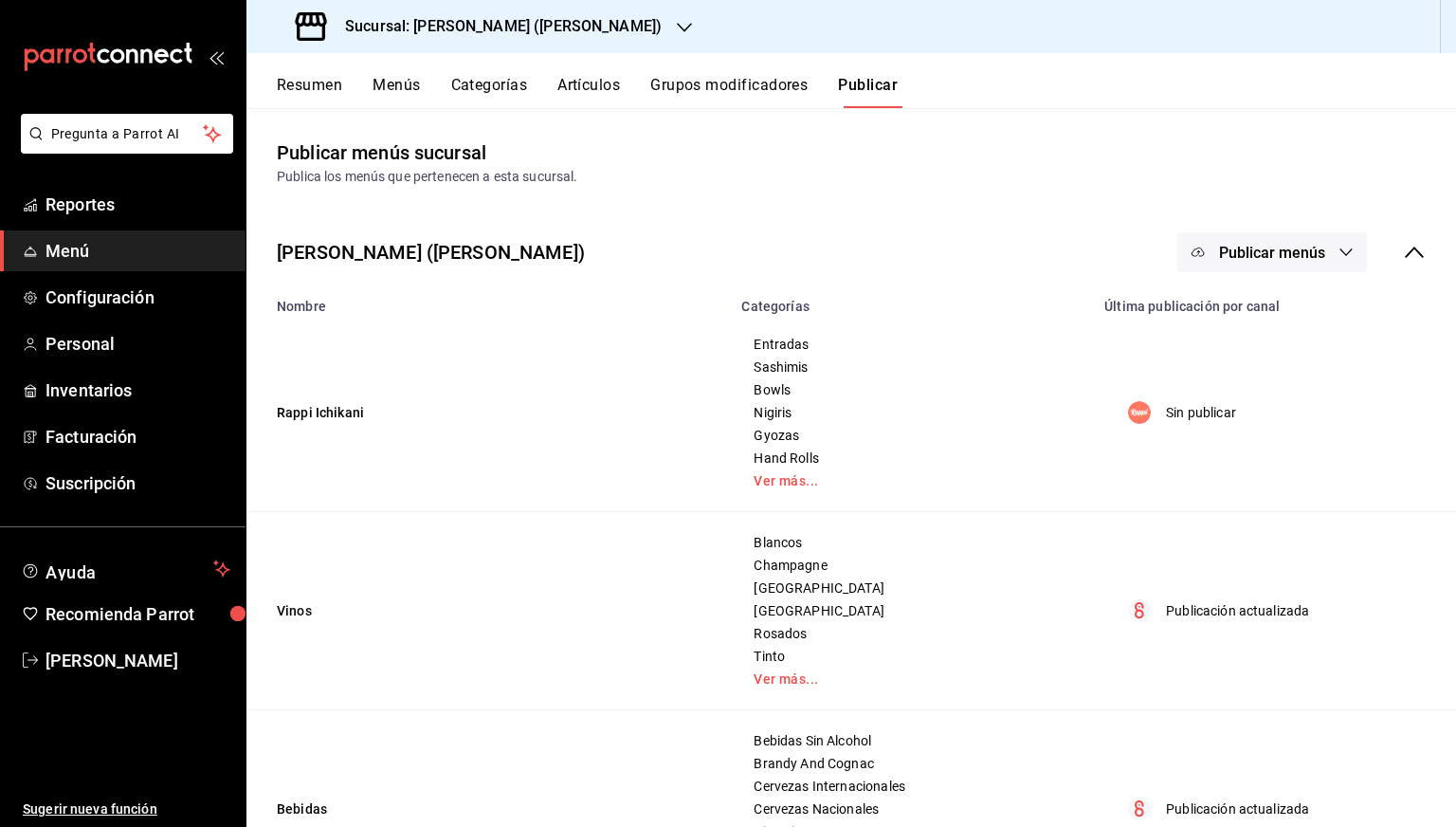
click at [1319, 256] on button "Publicar menús" at bounding box center [1271, 252] width 189 height 40
click at [1265, 314] on span "Rappi" at bounding box center [1285, 314] width 91 height 19
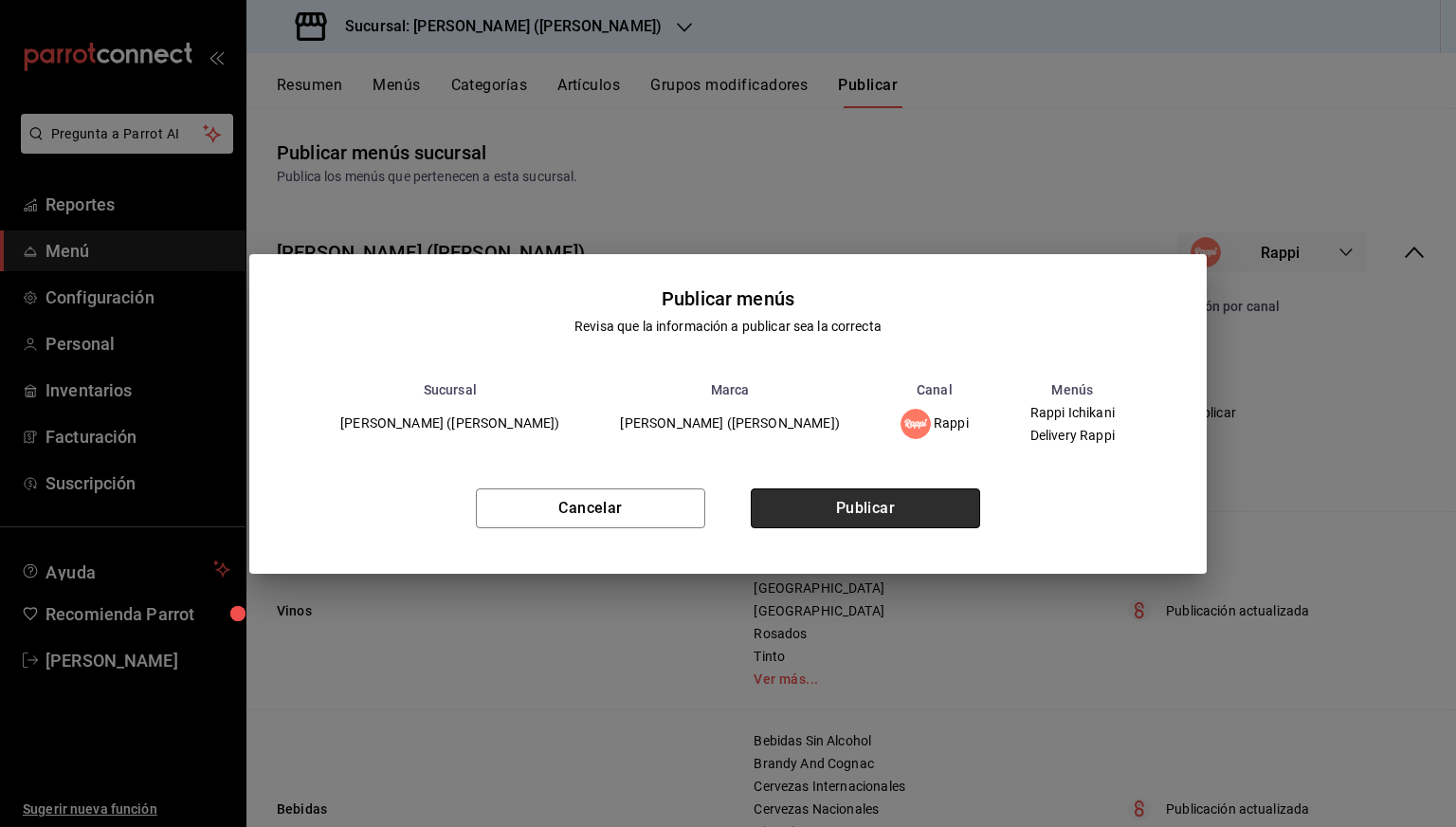
click at [911, 509] on button "Publicar" at bounding box center [865, 508] width 229 height 40
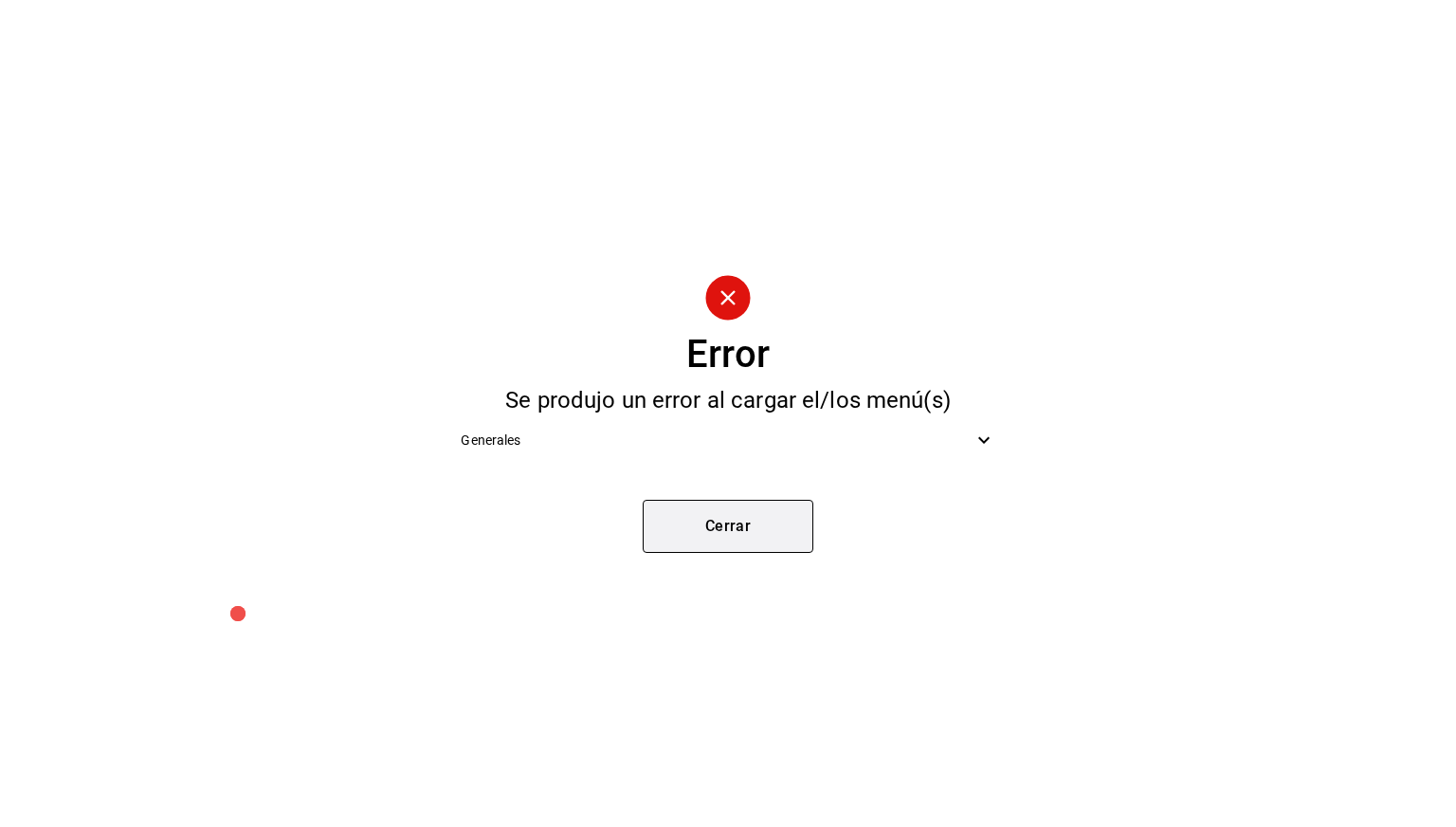
click at [754, 534] on button "Cerrar" at bounding box center [728, 526] width 171 height 53
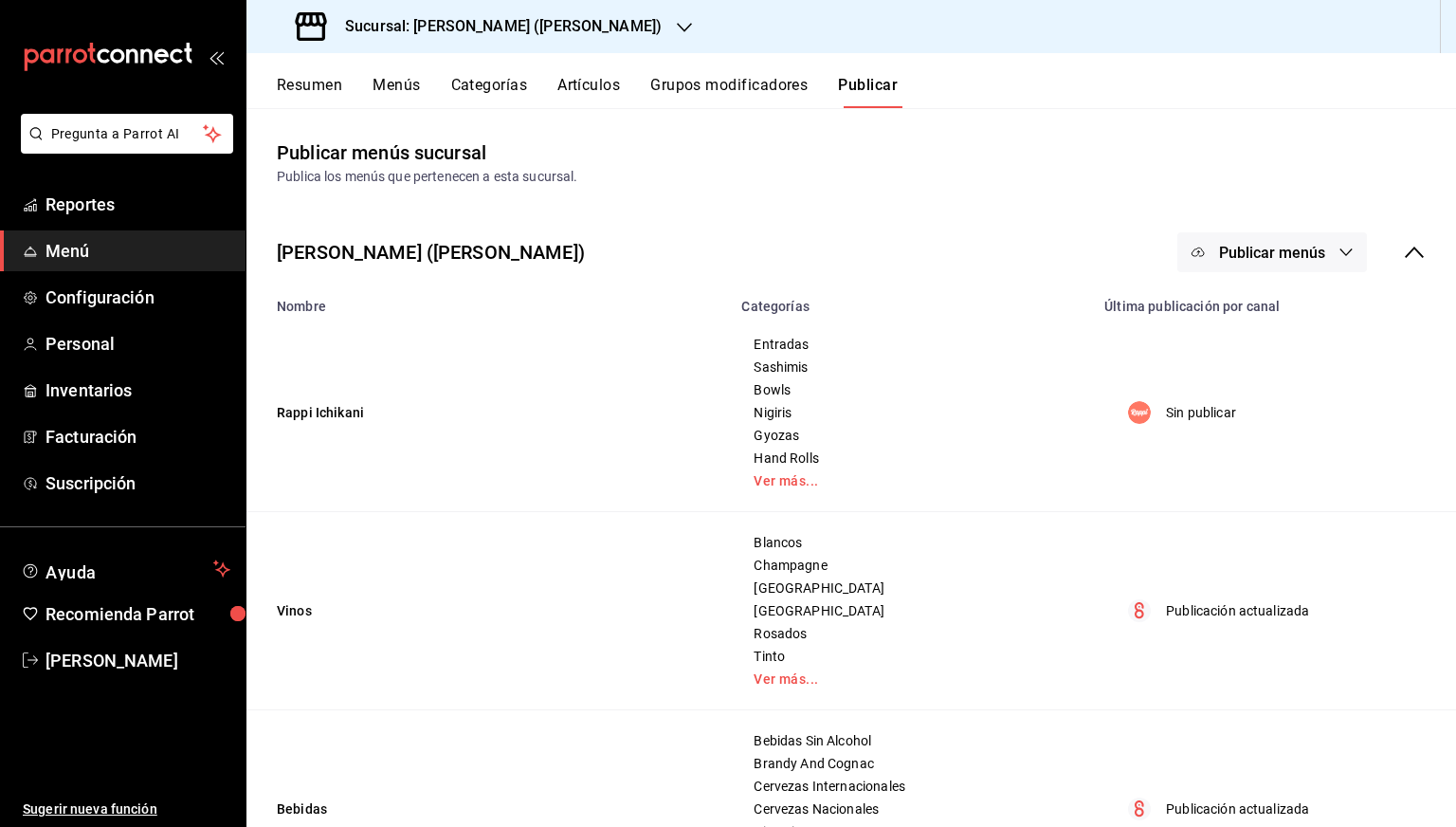
click at [1247, 240] on button "Publicar menús" at bounding box center [1271, 252] width 189 height 40
click at [1241, 316] on span "Rappi" at bounding box center [1285, 314] width 91 height 19
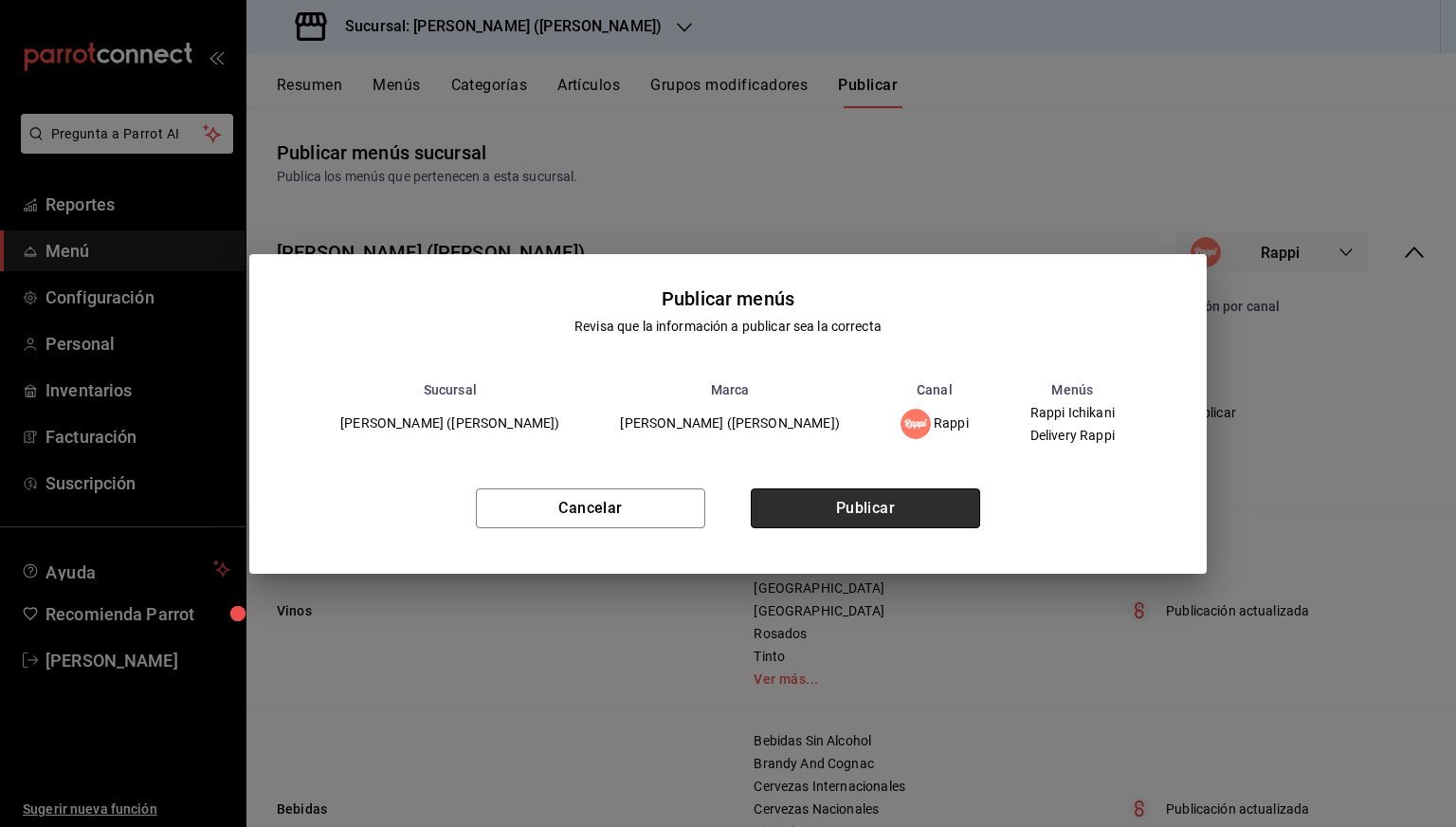
click at [870, 516] on button "Publicar" at bounding box center [865, 508] width 229 height 40
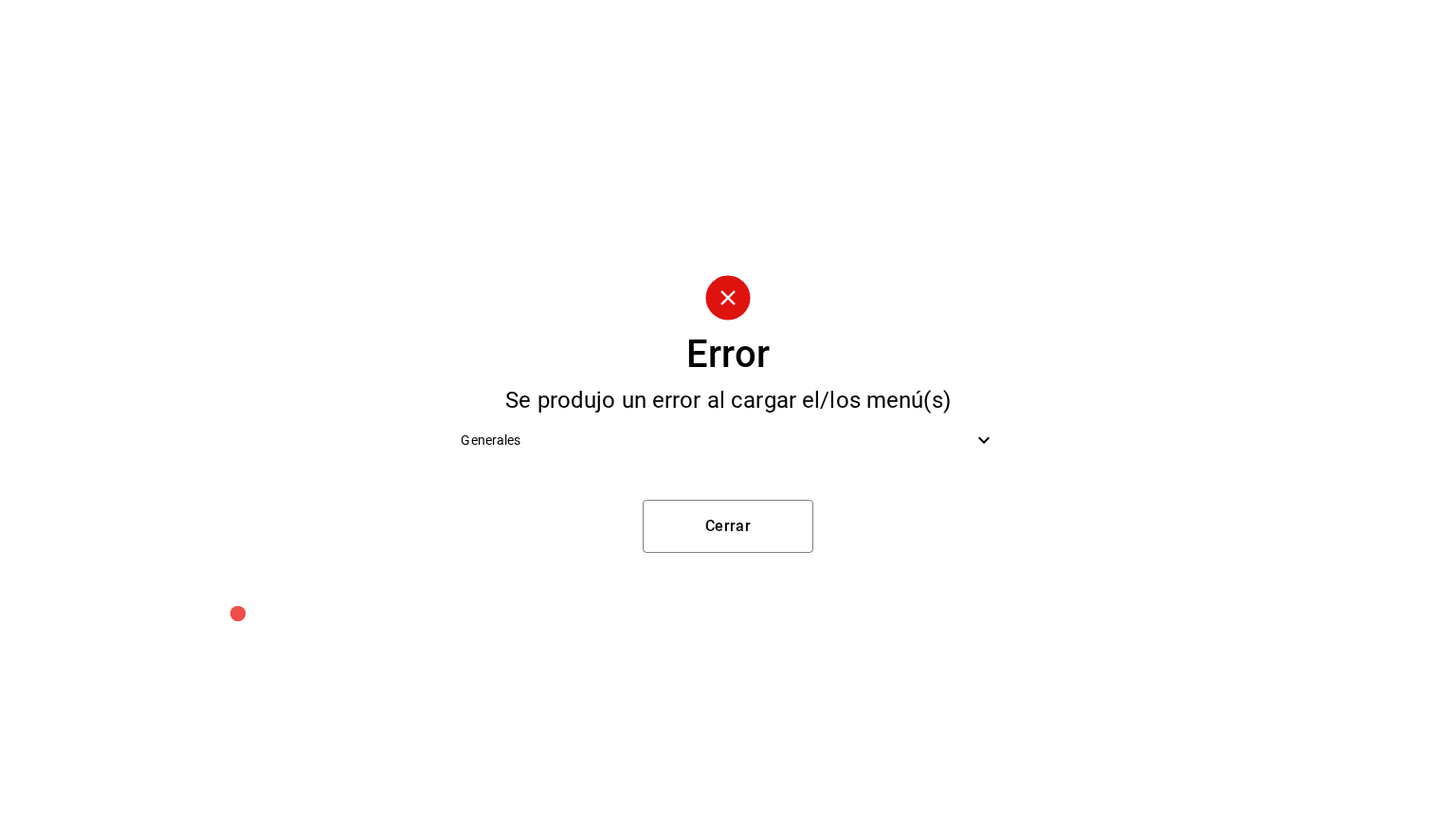
click at [961, 436] on span "Generales" at bounding box center [716, 440] width 511 height 19
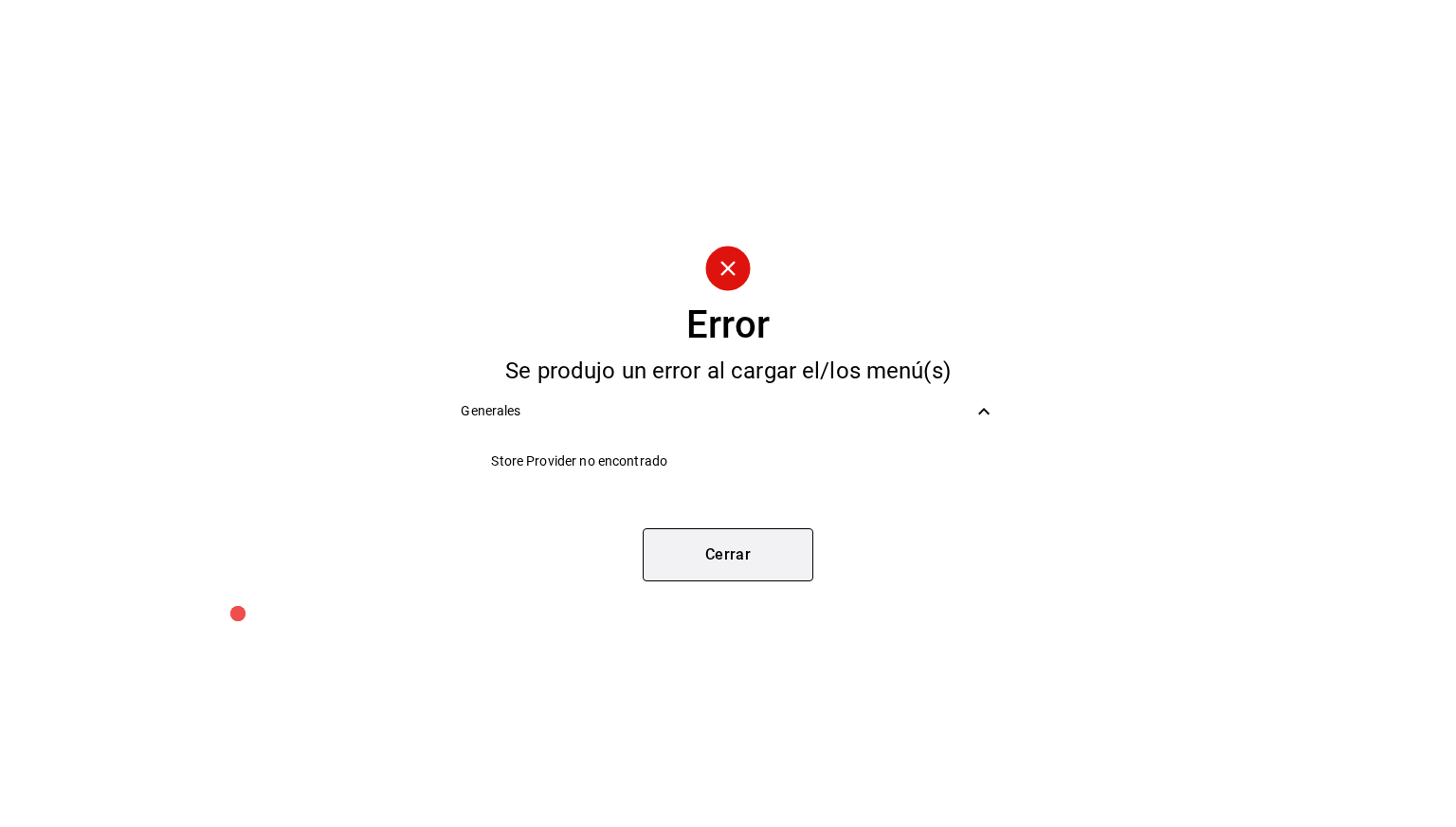
click at [728, 553] on button "Cerrar" at bounding box center [728, 555] width 171 height 53
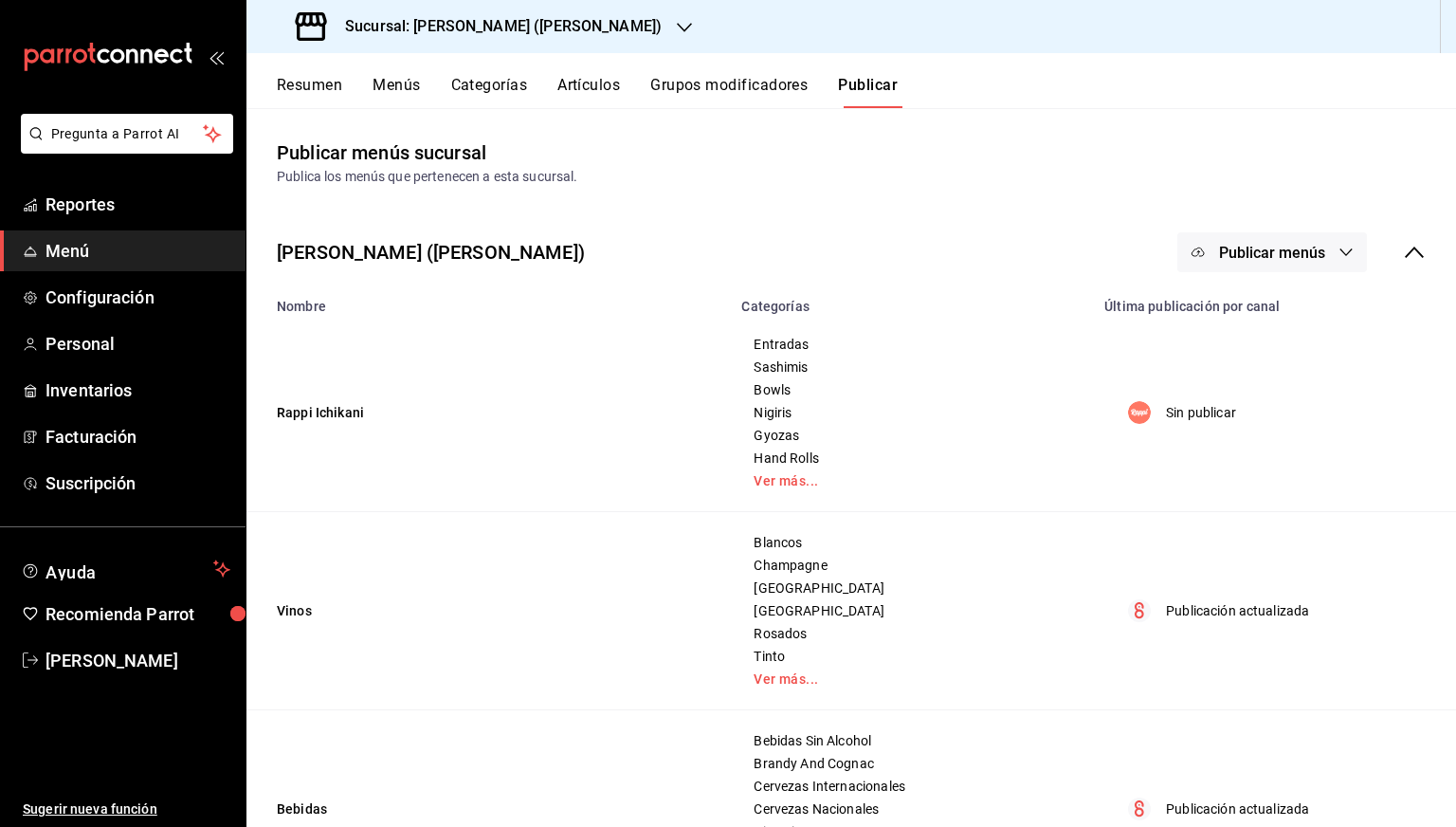
click at [1268, 260] on span "Publicar menús" at bounding box center [1271, 253] width 106 height 18
click at [1240, 312] on span "Rappi" at bounding box center [1285, 314] width 91 height 19
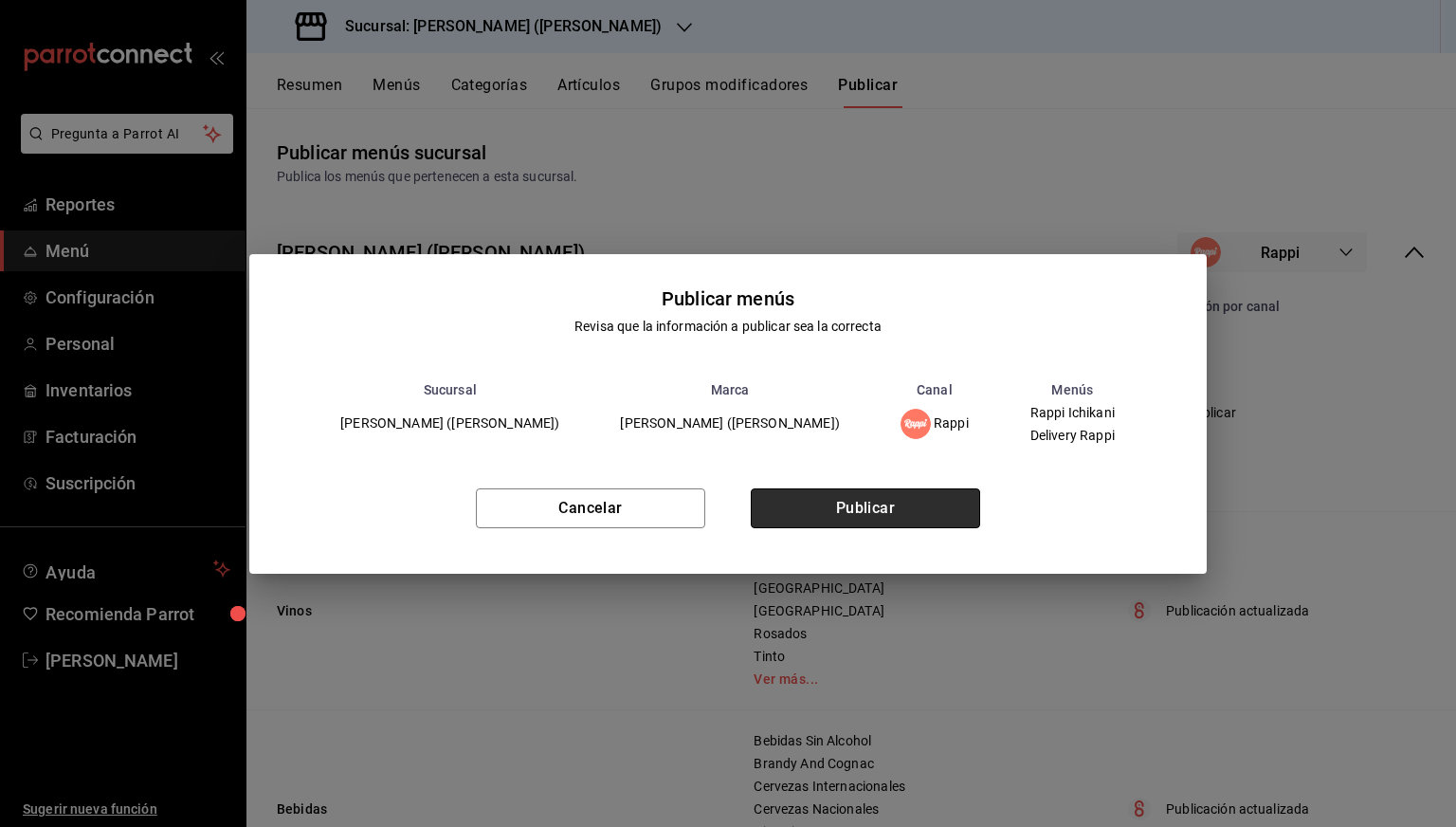
click at [868, 496] on button "Publicar" at bounding box center [865, 508] width 229 height 40
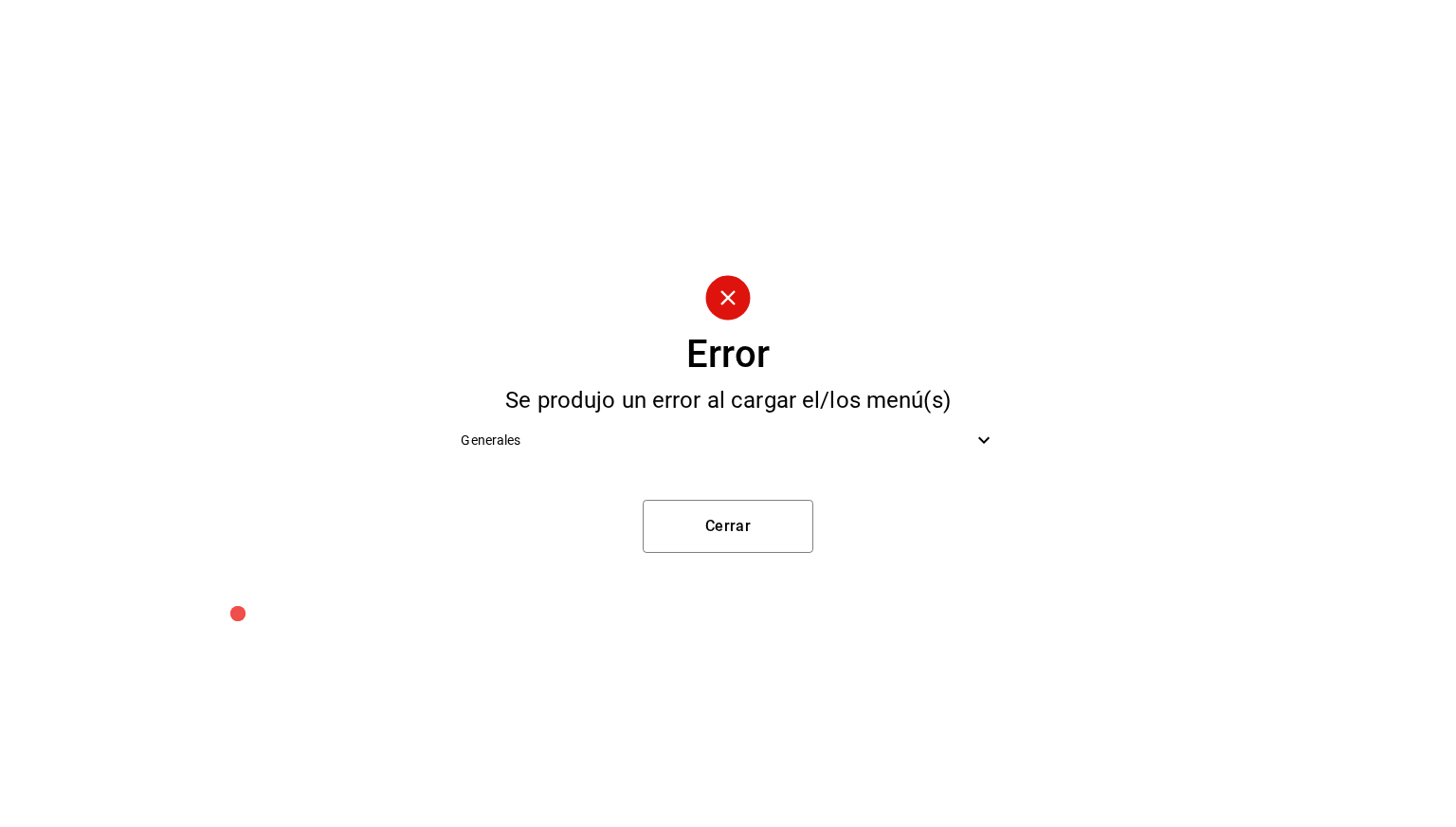
click at [701, 589] on div "Error Se produjo un error al cargar el/los menú(s) Generales [PERSON_NAME]" at bounding box center [728, 413] width 1456 height 827
click at [765, 525] on button "Cerrar" at bounding box center [728, 526] width 171 height 53
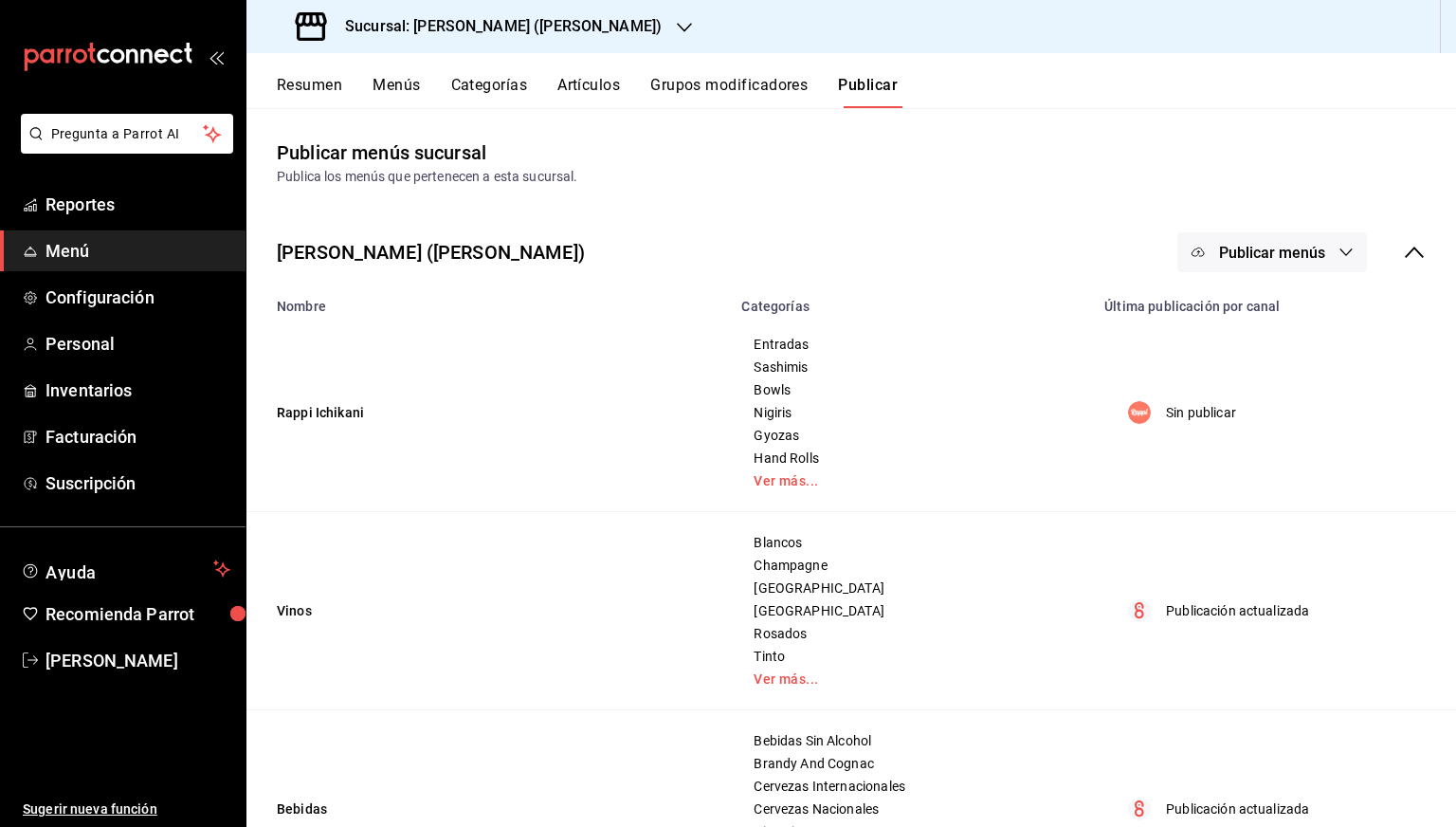
click at [314, 85] on button "Resumen" at bounding box center [309, 91] width 65 height 32
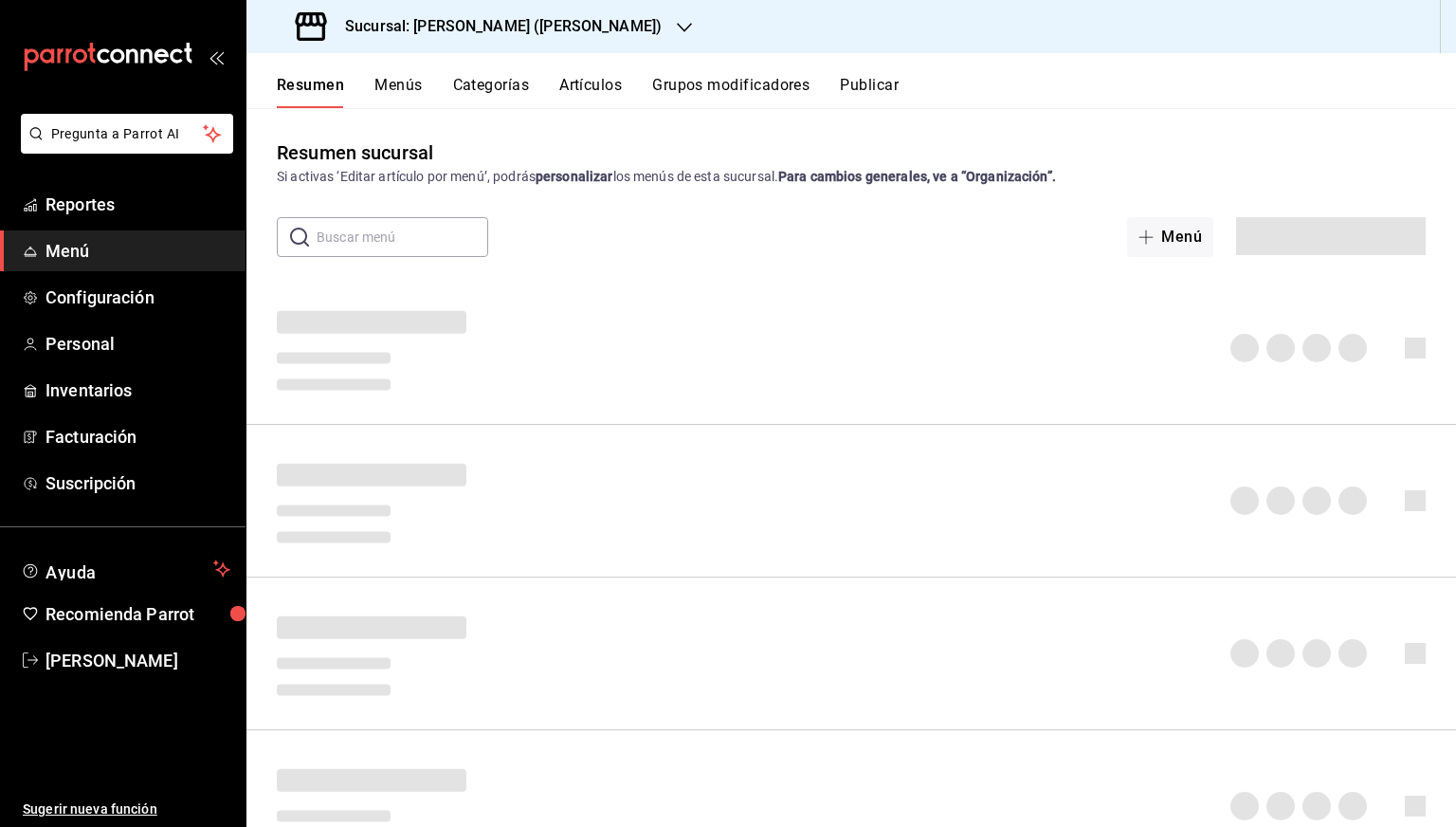
click at [322, 81] on button "Resumen" at bounding box center [310, 91] width 67 height 32
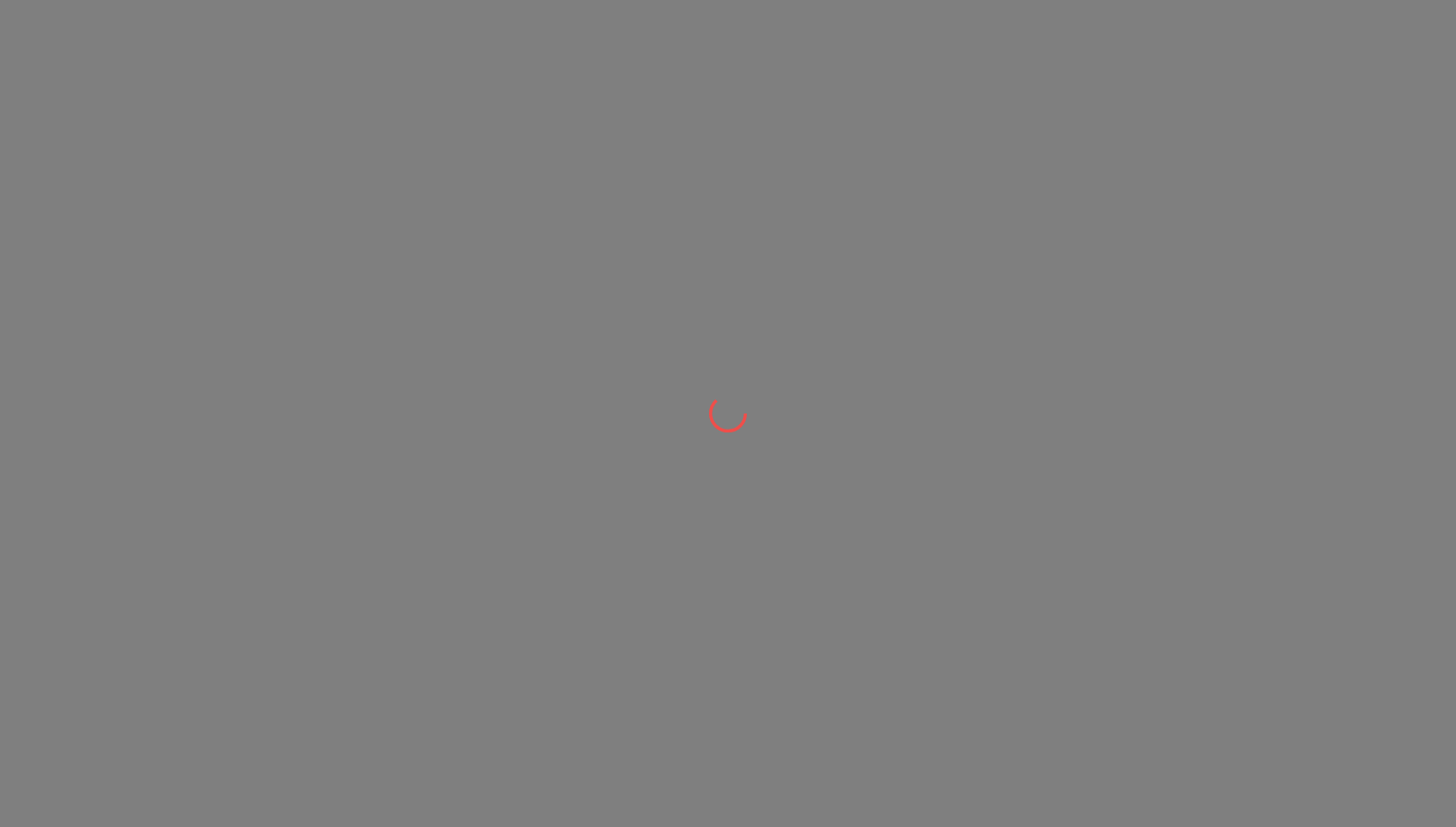
click at [1038, 512] on div at bounding box center [728, 413] width 1456 height 827
